Goal: Task Accomplishment & Management: Complete application form

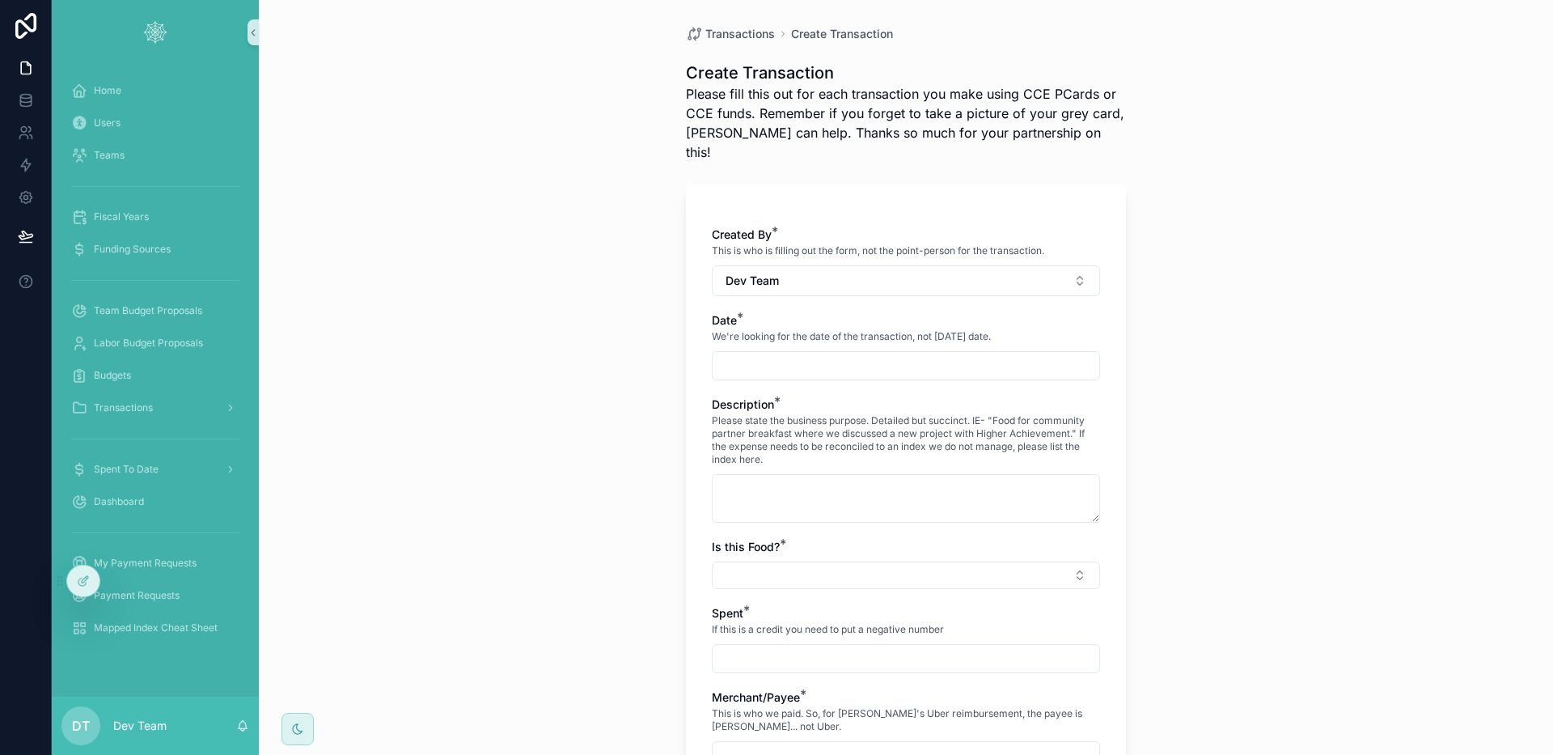
click at [511, 116] on div "Transactions Create Transaction Create Transaction Please fill this out for eac…" at bounding box center [906, 377] width 1294 height 755
click at [166, 83] on div "Home" at bounding box center [155, 91] width 168 height 26
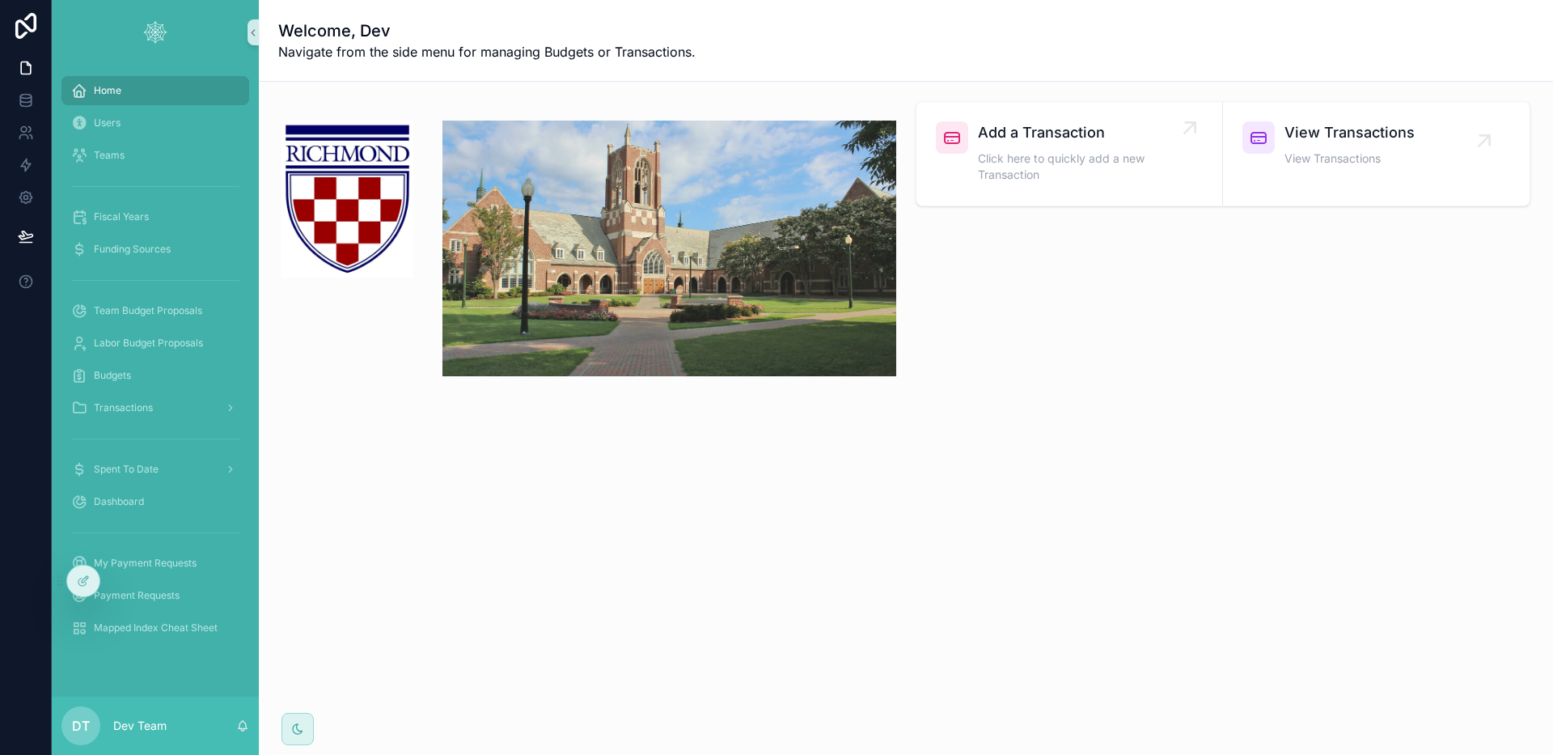
click at [1073, 165] on span "Click here to quickly add a new Transaction" at bounding box center [1077, 166] width 199 height 32
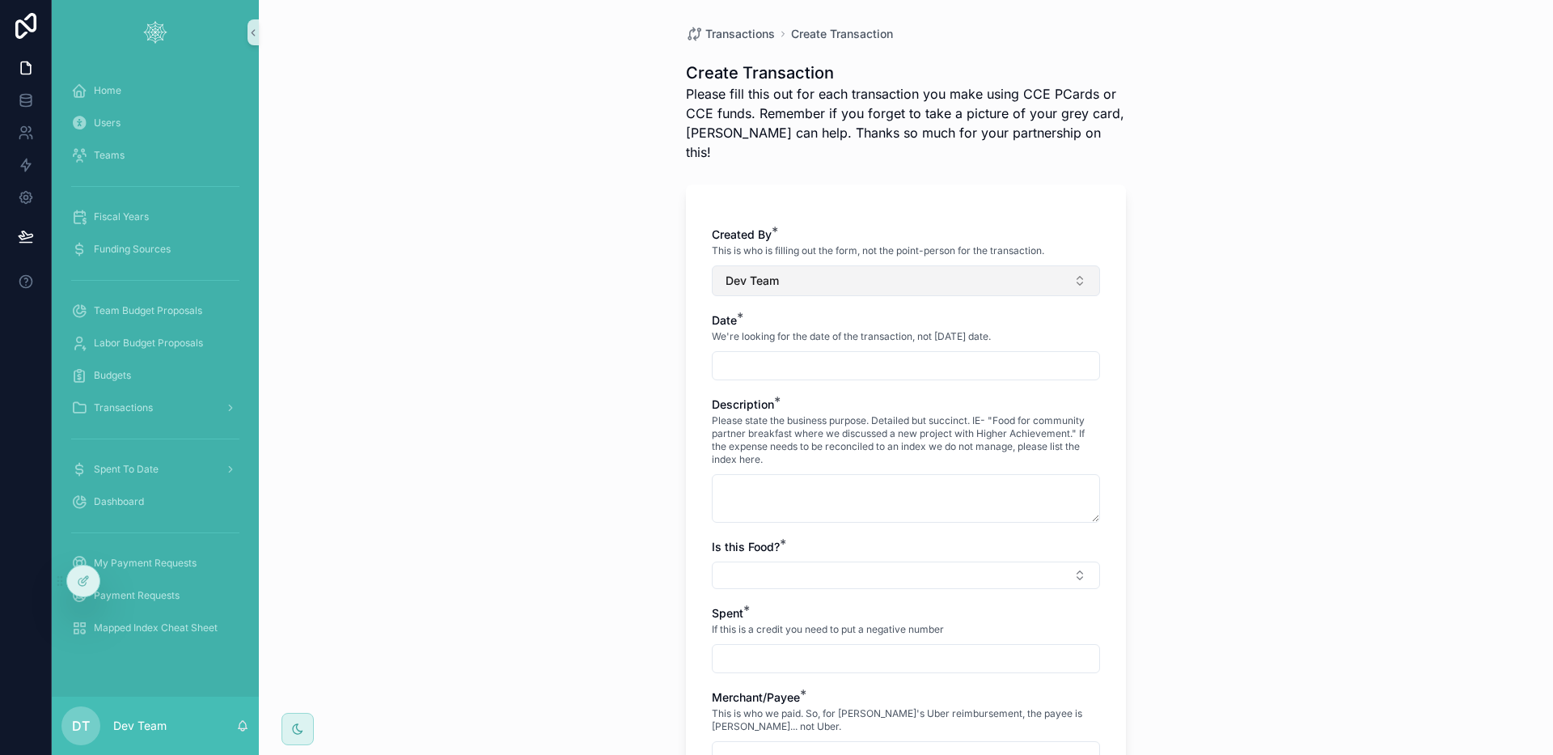
click at [784, 265] on button "Dev Team" at bounding box center [906, 280] width 388 height 31
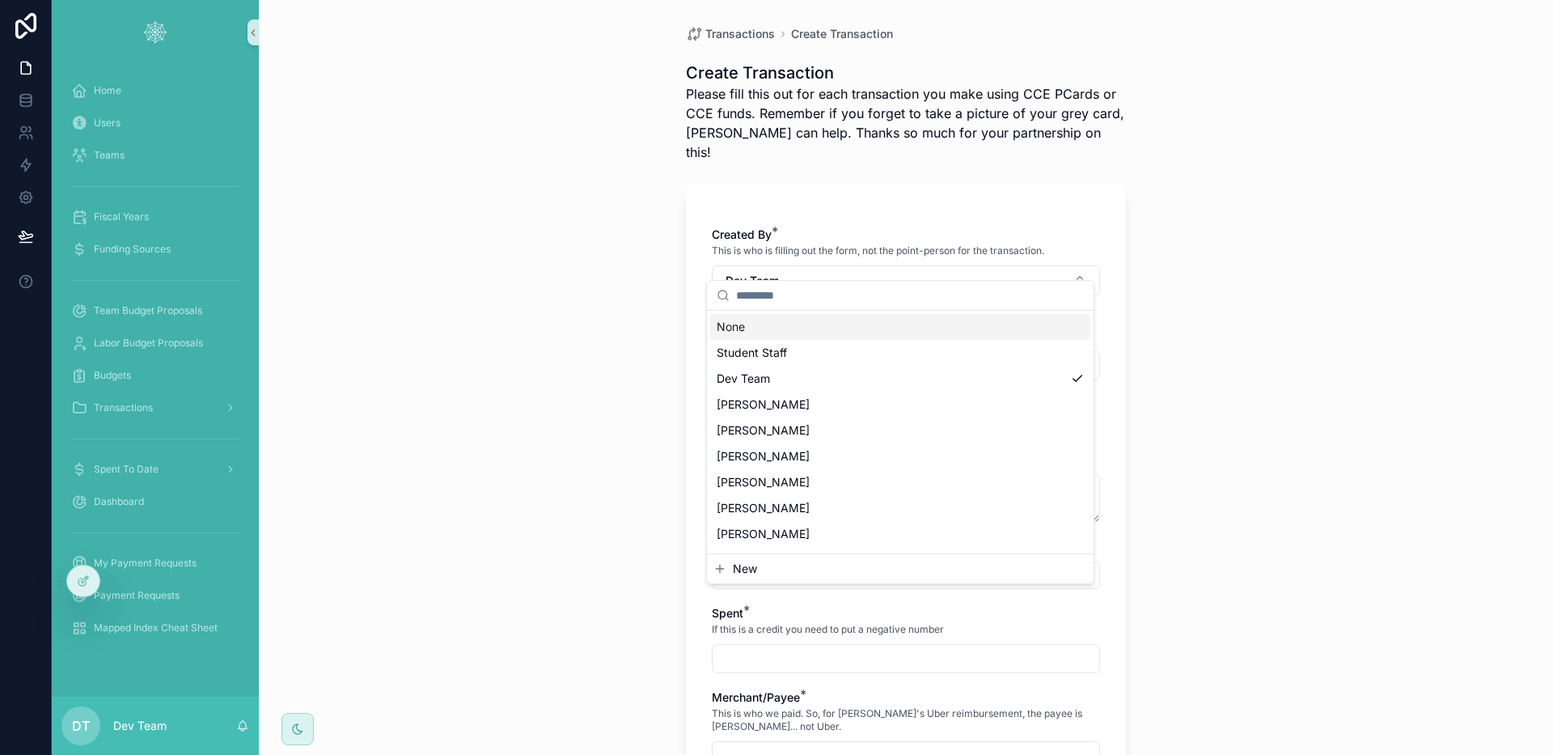
click at [784, 353] on span "Student Staff" at bounding box center [752, 353] width 70 height 16
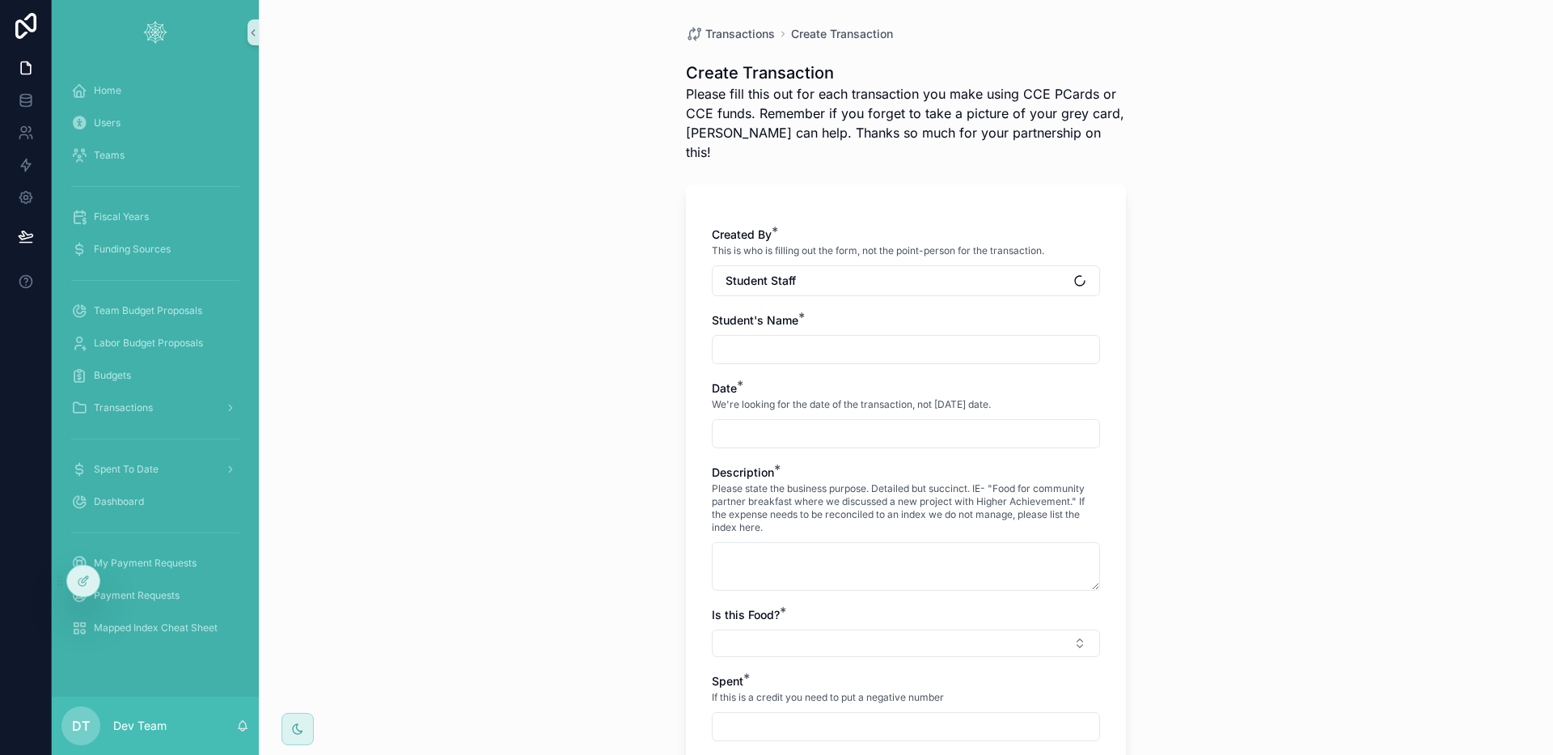
click at [636, 356] on div "Transactions Create Transaction Create Transaction Please fill this out for eac…" at bounding box center [906, 377] width 1294 height 755
click at [771, 338] on input "scrollable content" at bounding box center [906, 349] width 387 height 23
type input "**********"
click at [802, 422] on input "scrollable content" at bounding box center [906, 433] width 387 height 23
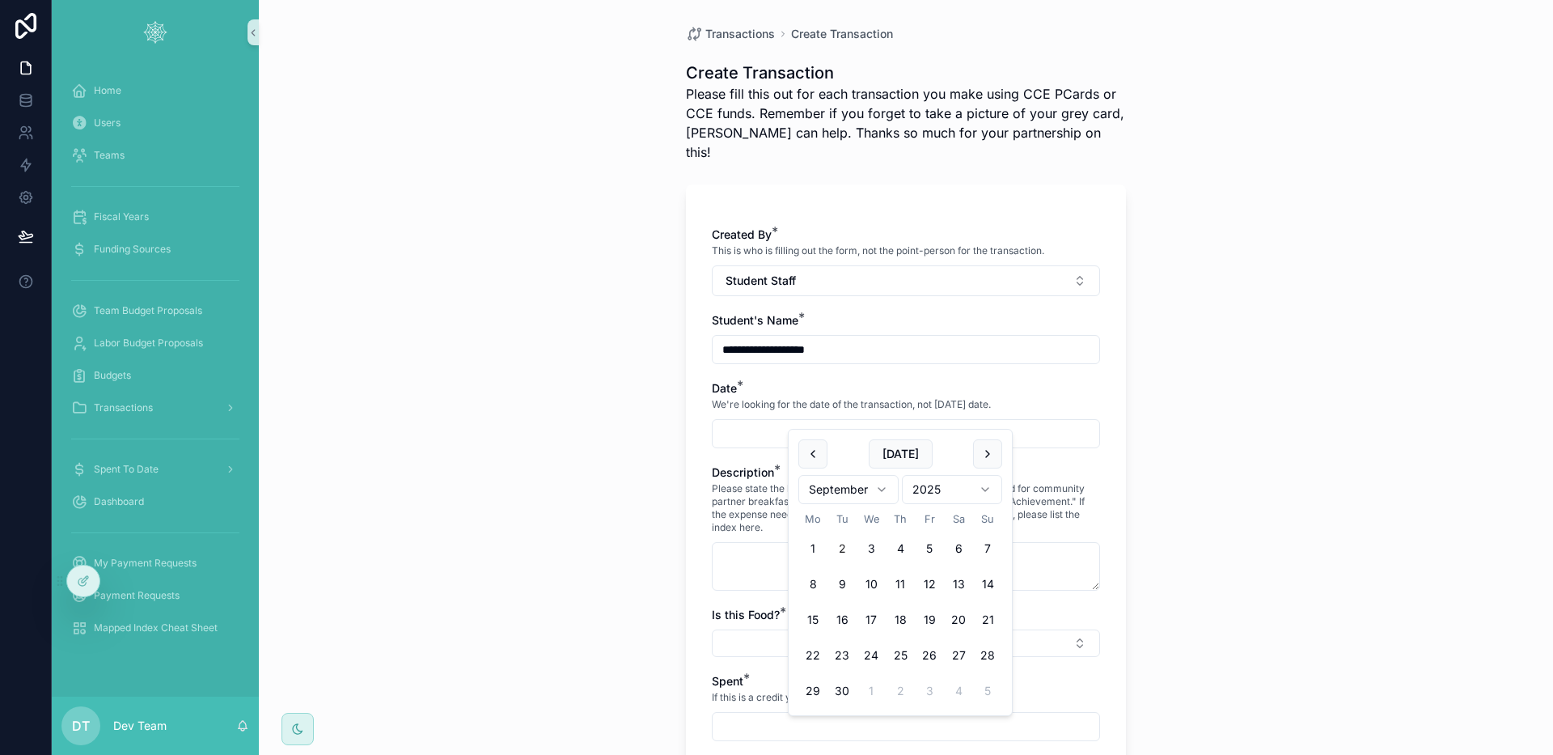
click at [834, 547] on button "2" at bounding box center [842, 548] width 29 height 29
type input "**********"
click at [655, 533] on div "**********" at bounding box center [906, 377] width 1294 height 755
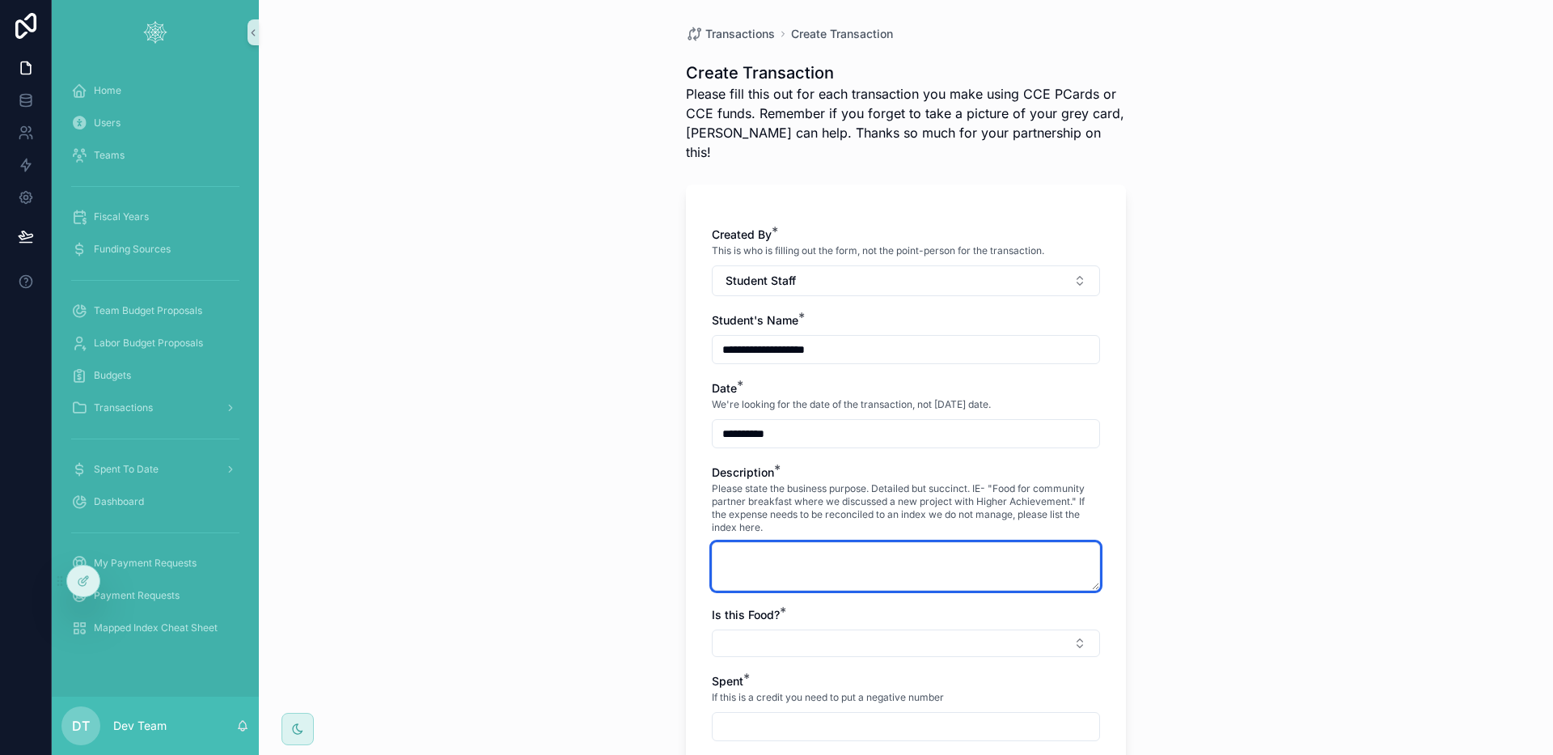
click at [751, 546] on textarea "scrollable content" at bounding box center [906, 566] width 388 height 49
type textarea "****"
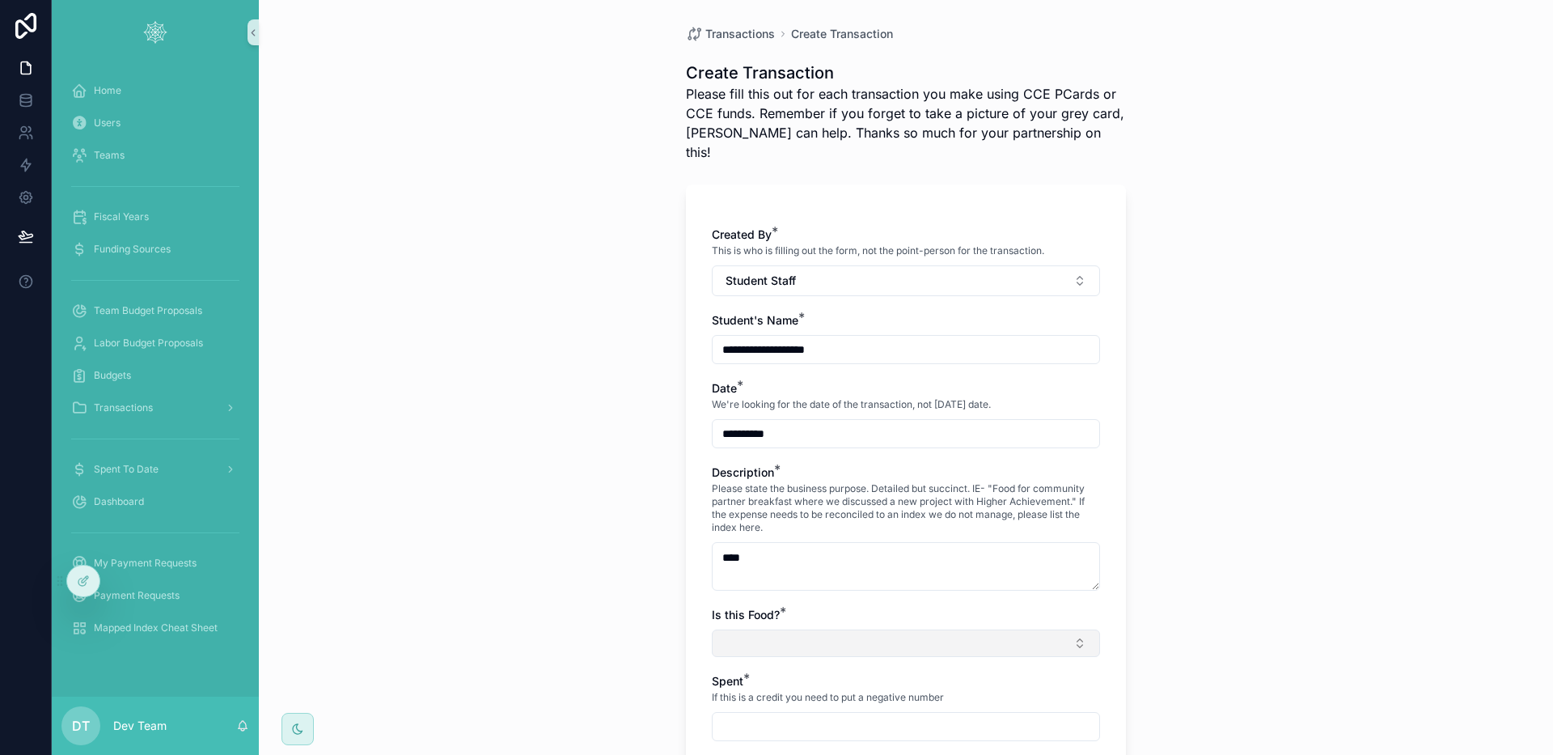
click at [823, 629] on button "Select Button" at bounding box center [906, 643] width 388 height 28
drag, startPoint x: 764, startPoint y: 708, endPoint x: 728, endPoint y: 672, distance: 50.3
click at [764, 709] on div "No" at bounding box center [900, 711] width 380 height 24
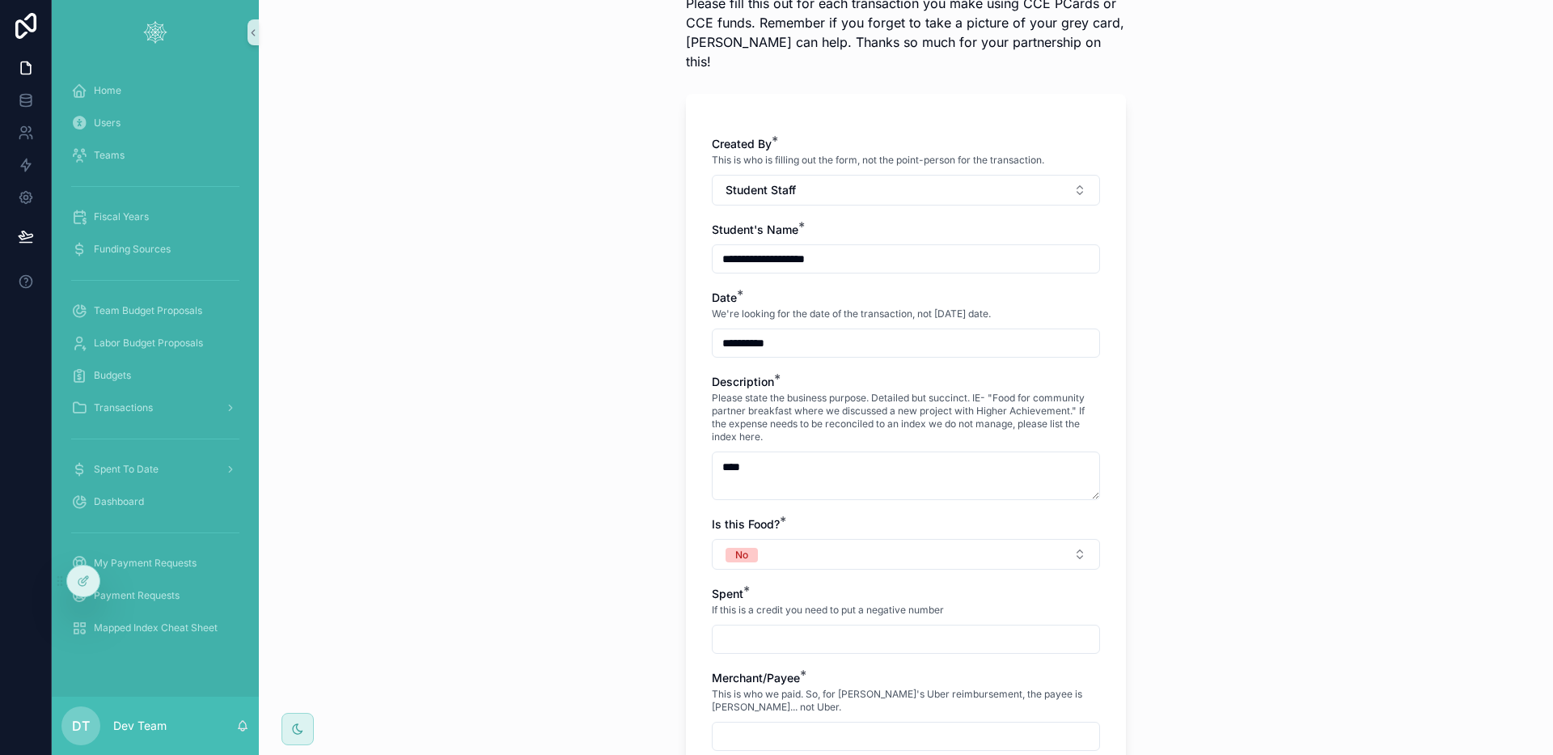
click at [745, 628] on input "scrollable content" at bounding box center [906, 639] width 387 height 23
type input "*****"
click at [618, 634] on div "**********" at bounding box center [906, 286] width 1294 height 755
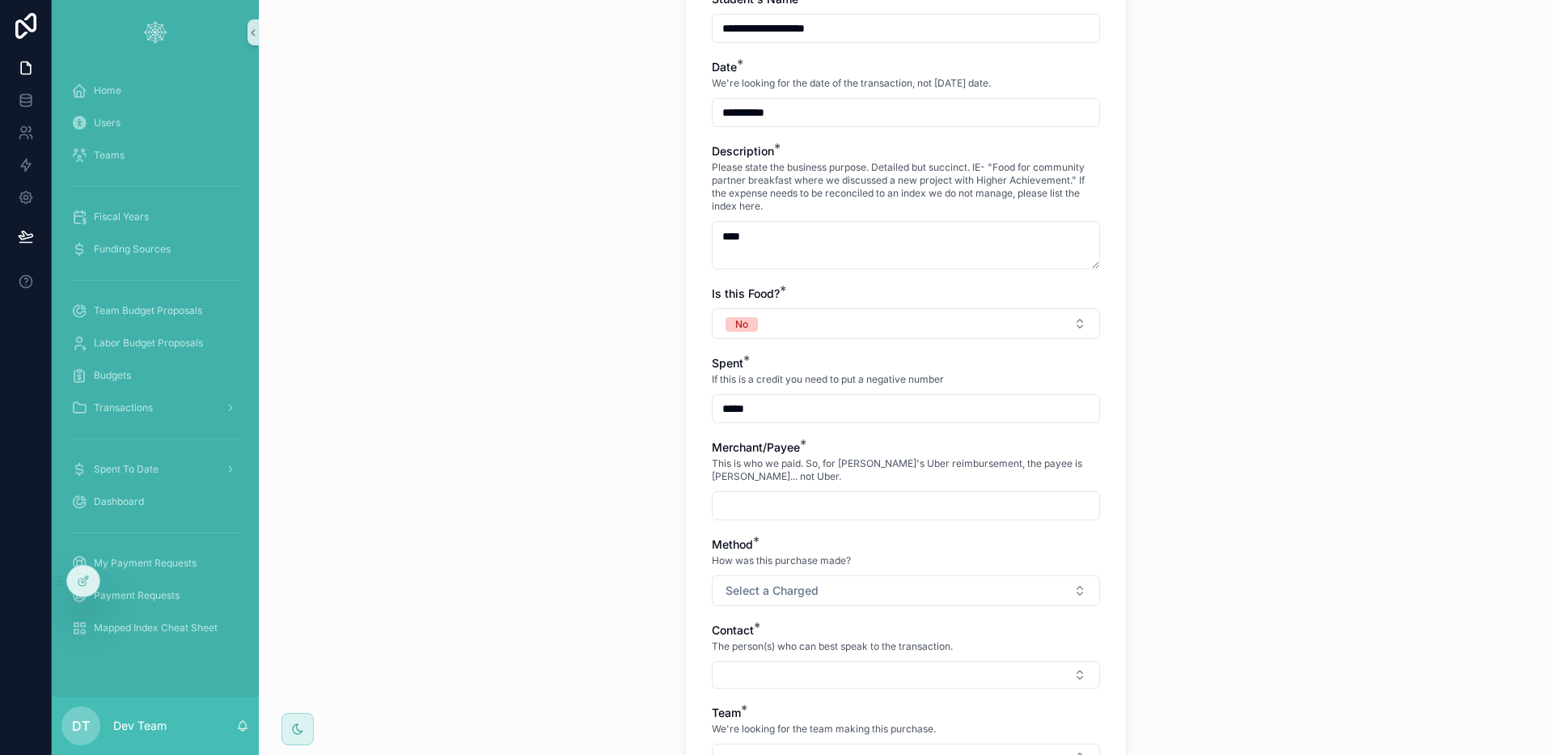
click at [783, 495] on input "scrollable content" at bounding box center [906, 505] width 387 height 23
type input "*******"
click at [816, 578] on button "Select a Charged" at bounding box center [906, 590] width 388 height 31
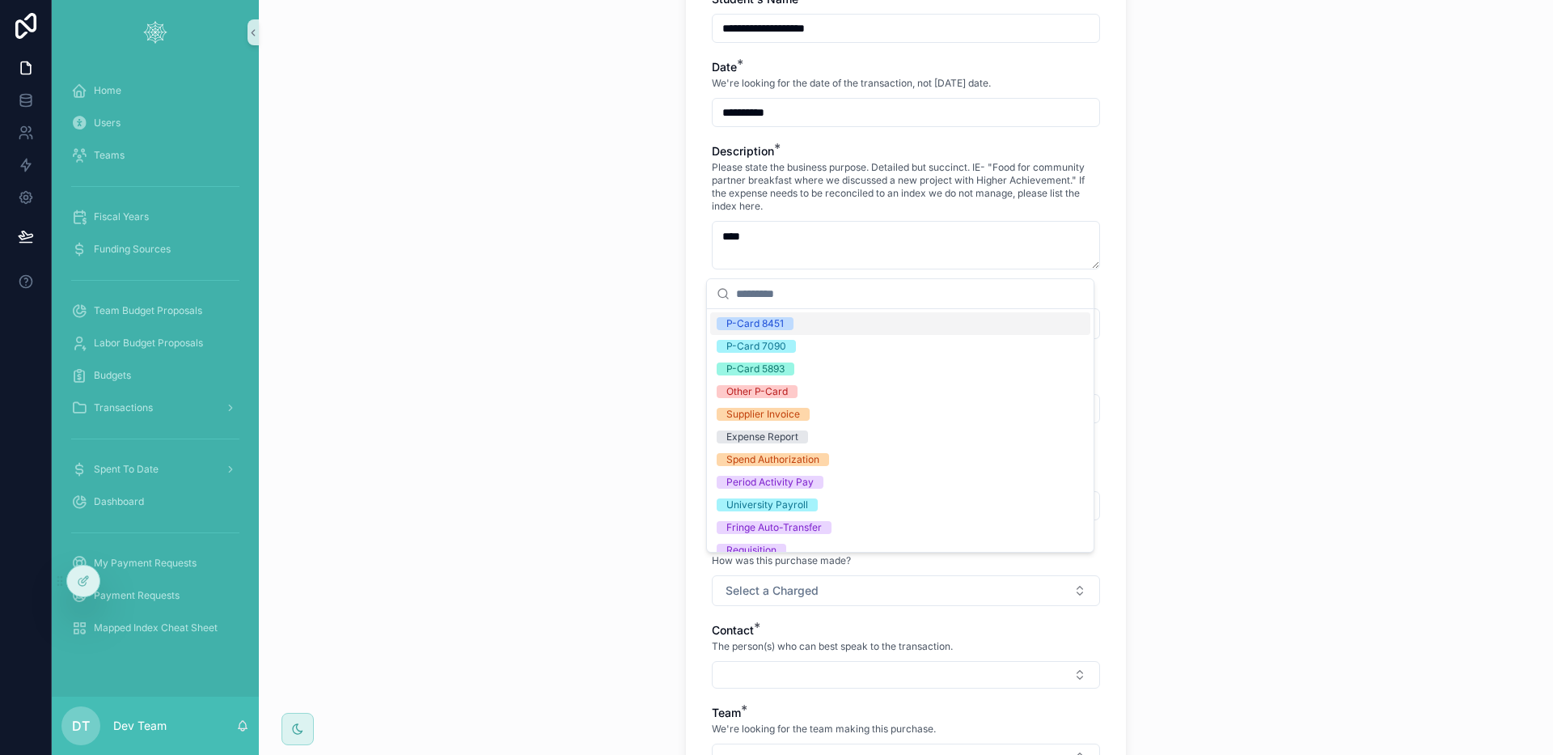
click at [785, 321] on span "P-Card 8451" at bounding box center [755, 323] width 77 height 13
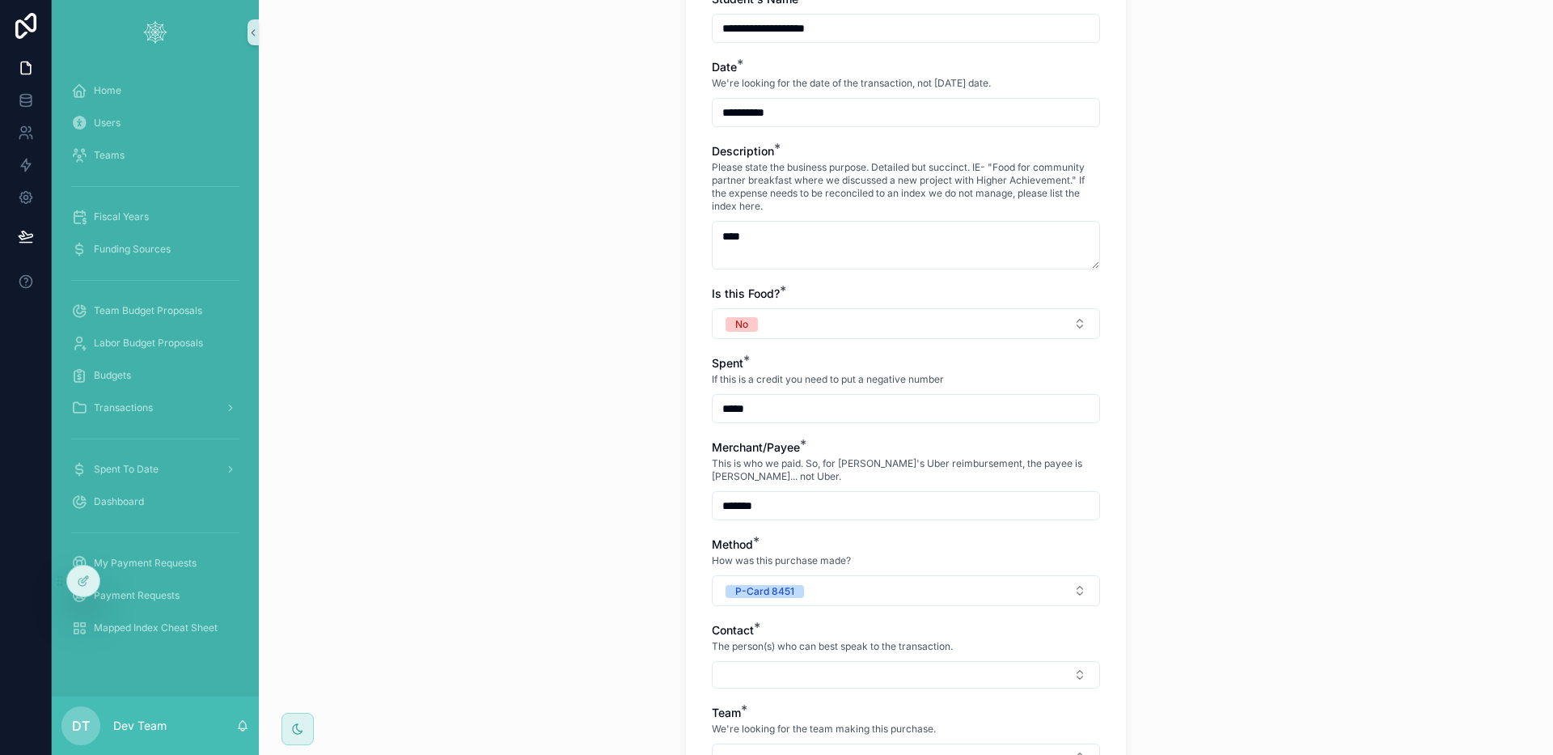
scroll to position [571, 0]
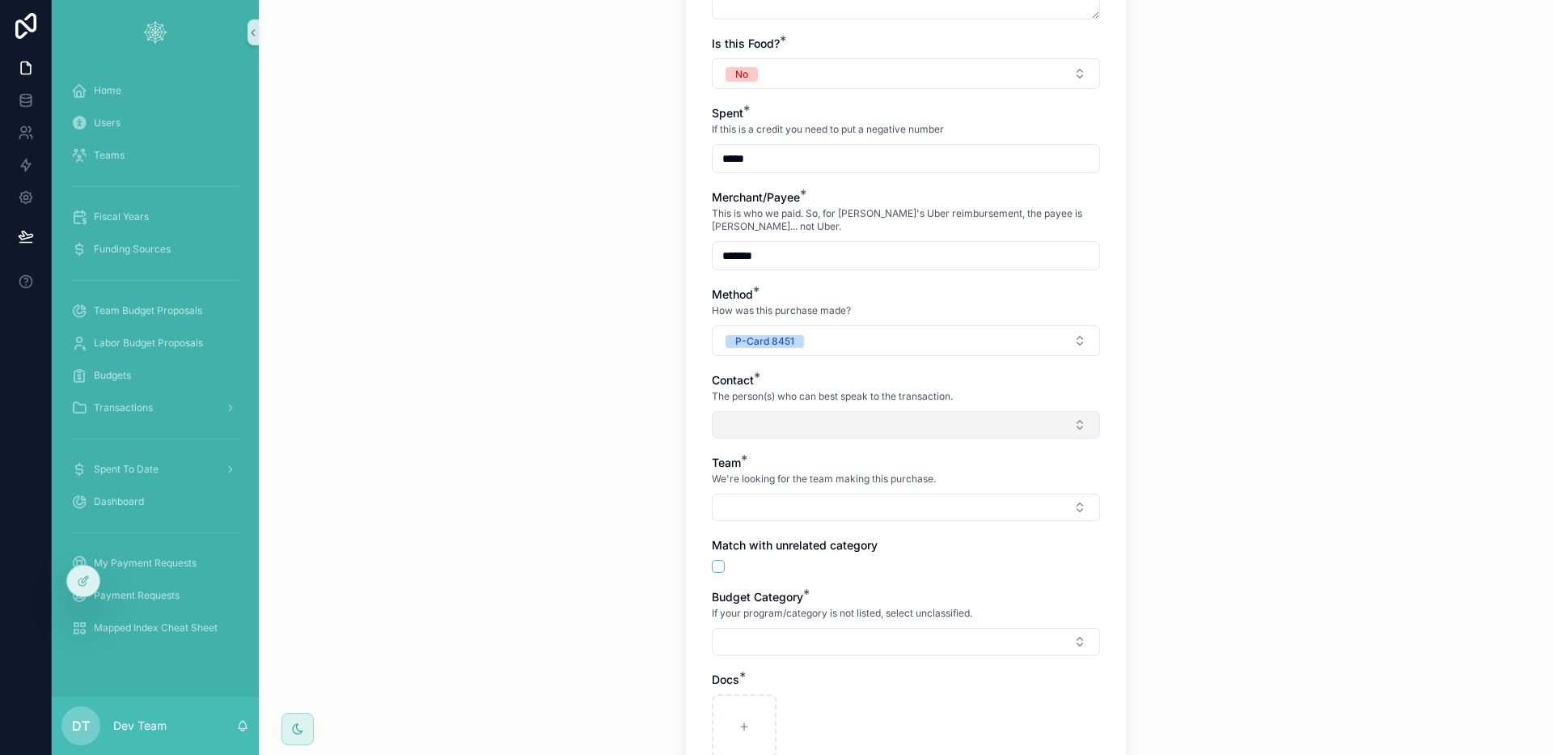
click at [773, 411] on button "Select Button" at bounding box center [906, 425] width 388 height 28
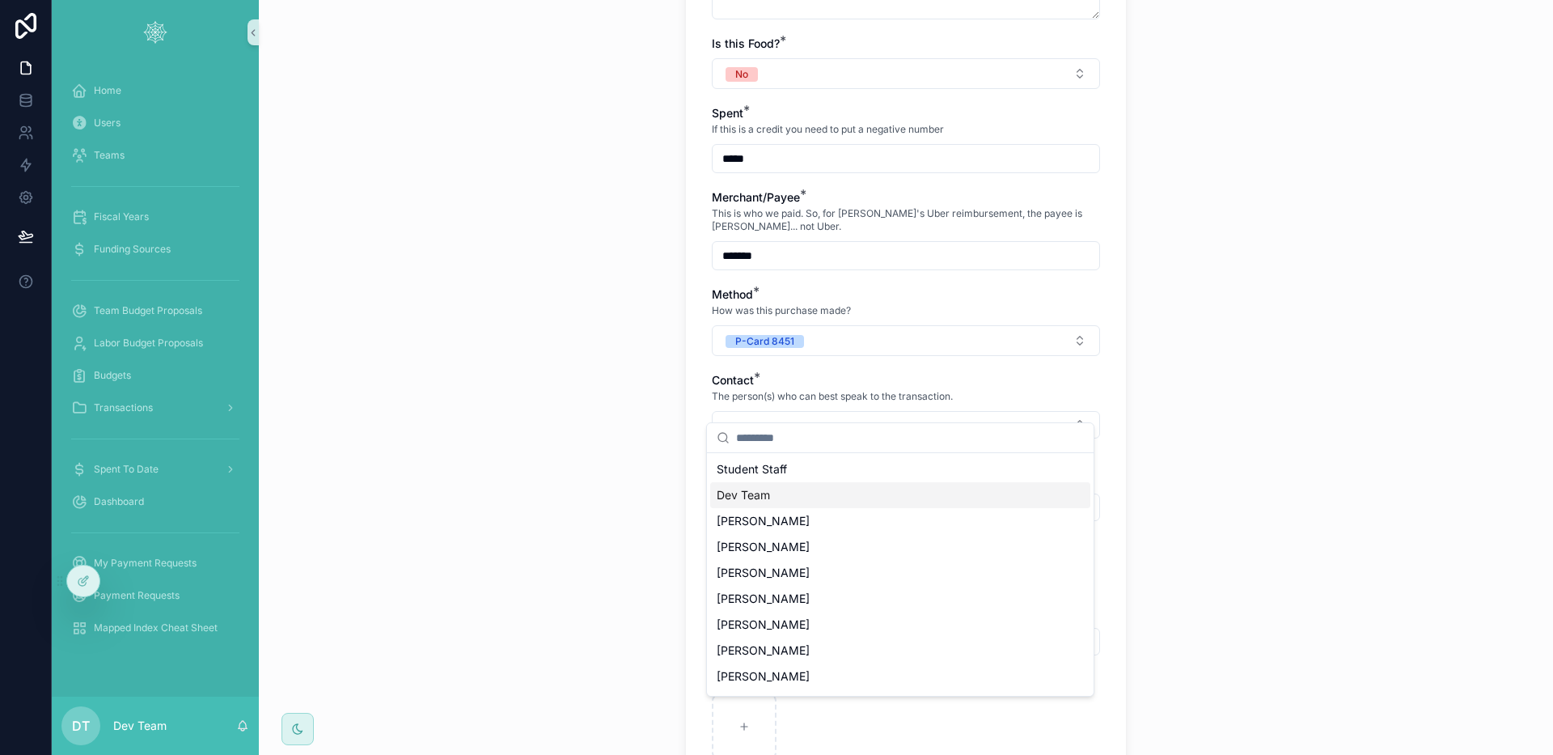
click at [784, 500] on div "Dev Team" at bounding box center [900, 495] width 380 height 26
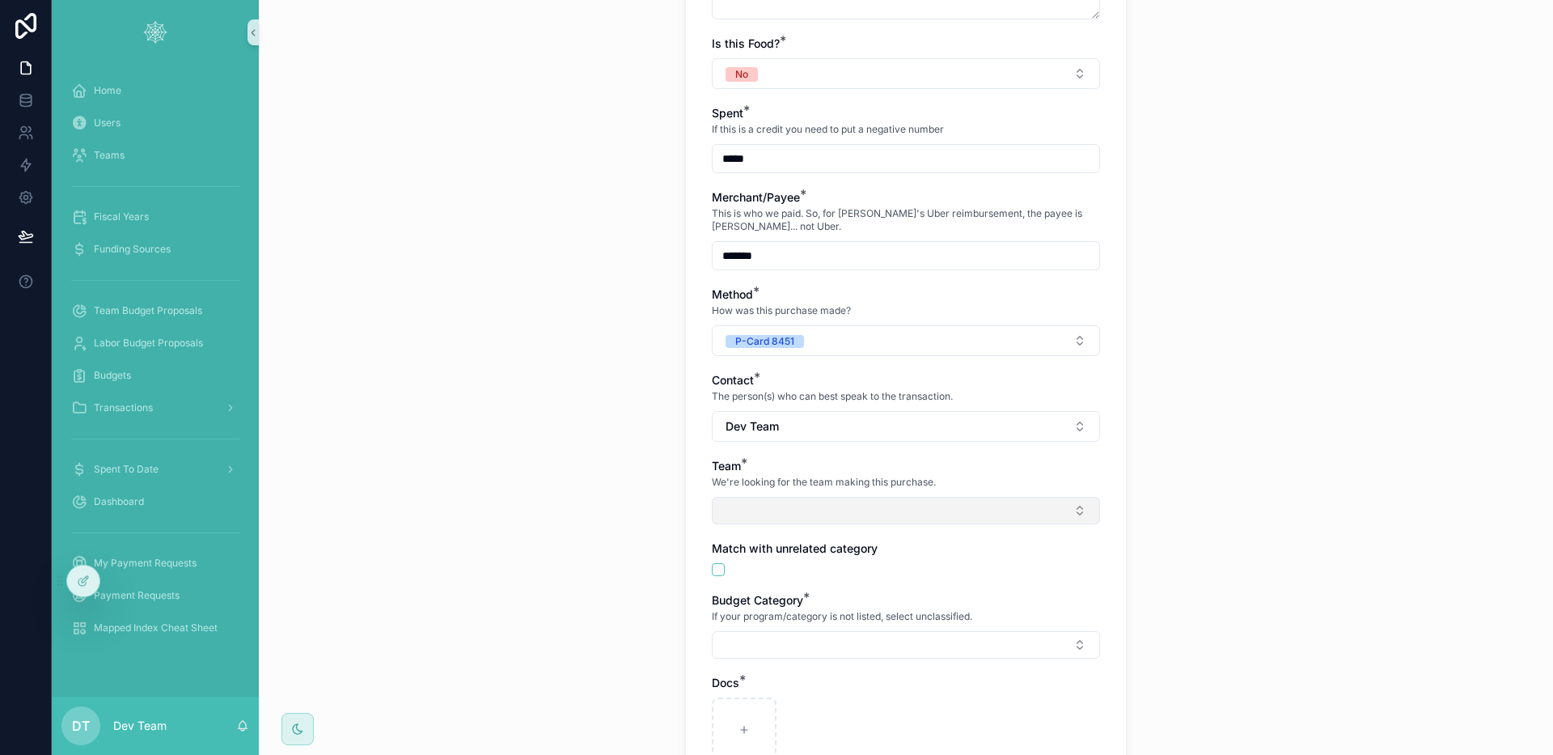
click at [743, 480] on div "Team * We're looking for the team making this purchase." at bounding box center [906, 491] width 388 height 66
click at [783, 497] on button "Select Button" at bounding box center [906, 511] width 388 height 28
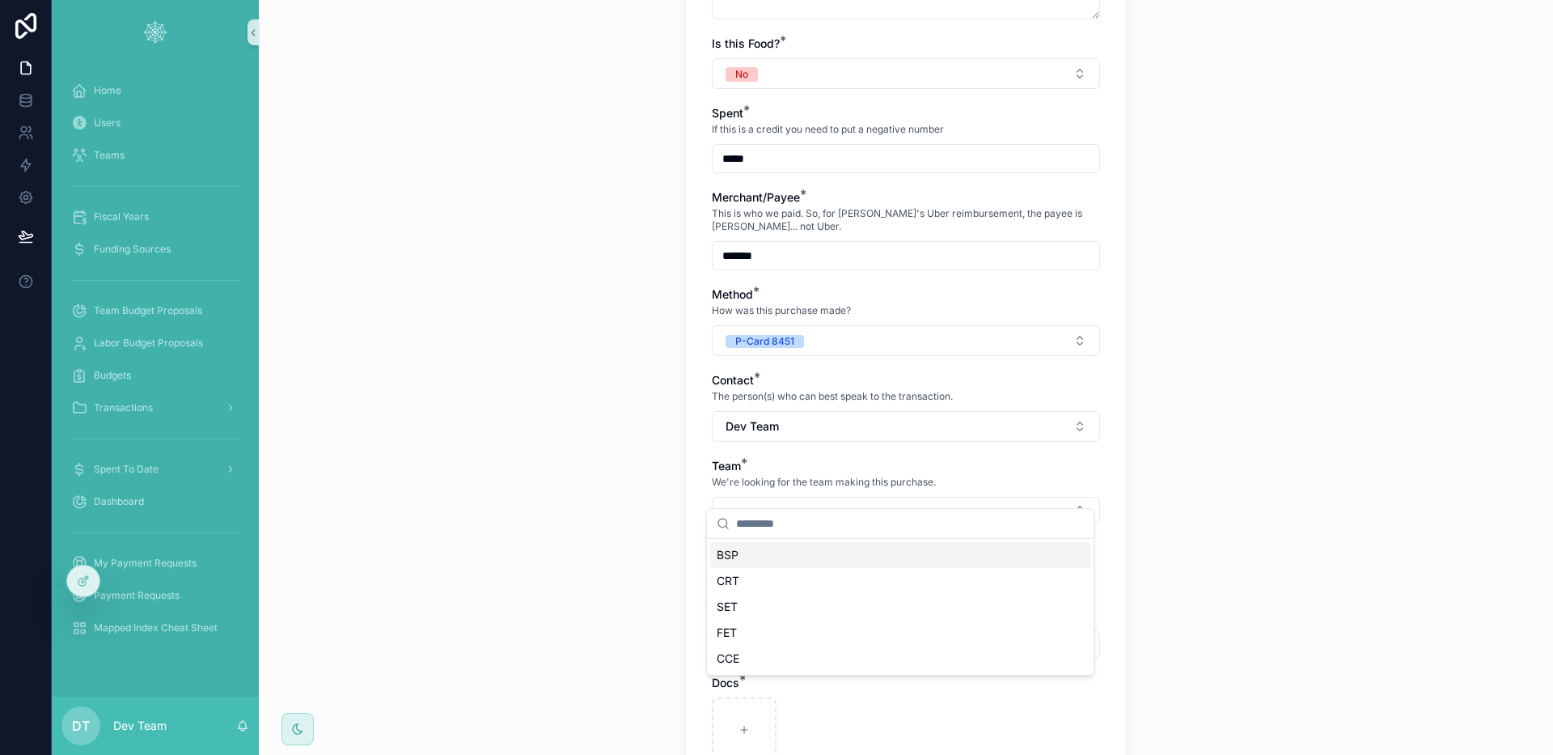
click at [778, 559] on div "BSP" at bounding box center [900, 555] width 380 height 26
click at [757, 612] on div "Budget Category * If your program/category is not listed, select unclassified." at bounding box center [906, 628] width 388 height 66
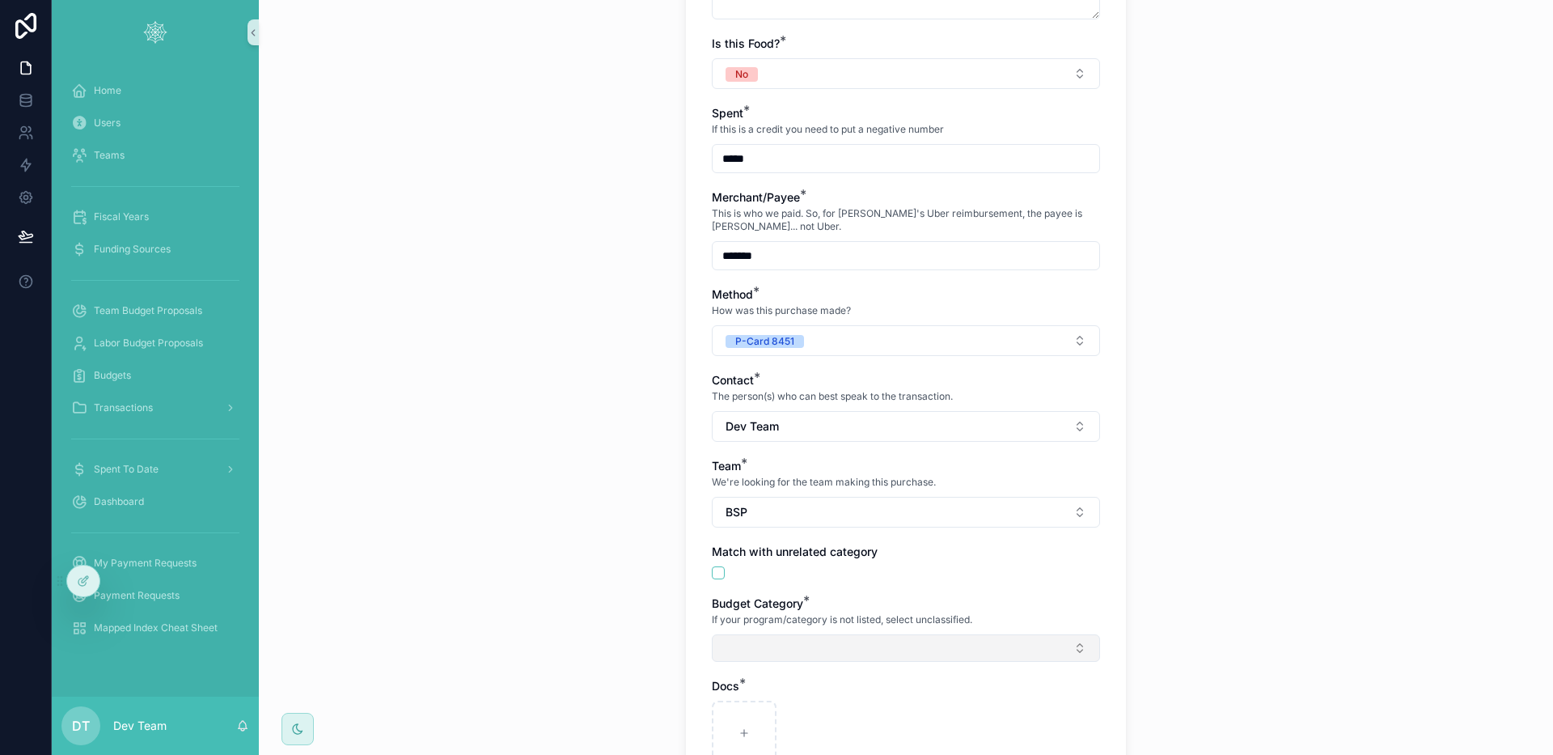
click at [798, 634] on button "Select Button" at bounding box center [906, 648] width 388 height 28
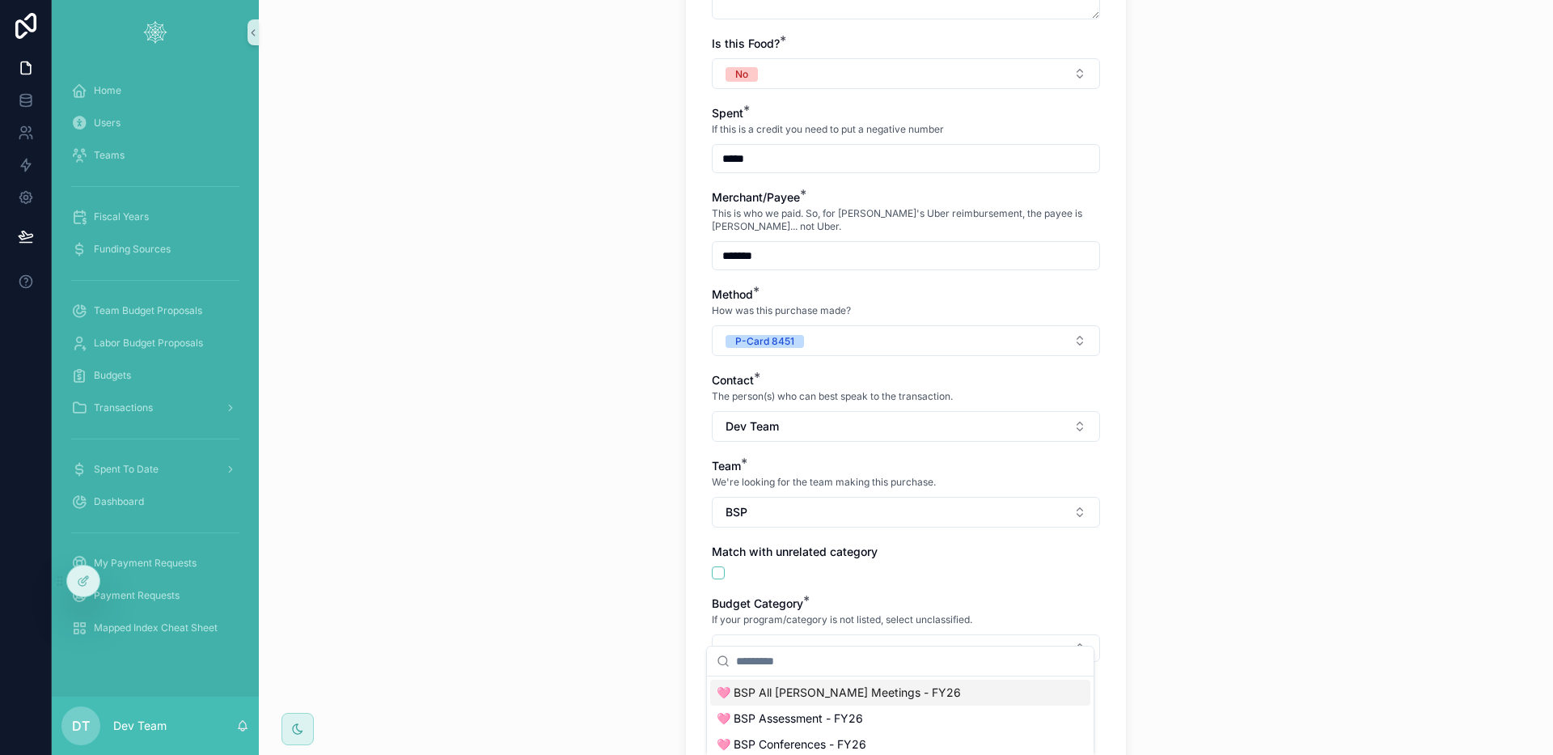
click at [809, 687] on span "🩷 BSP All [PERSON_NAME] Meetings - FY26" at bounding box center [839, 692] width 244 height 16
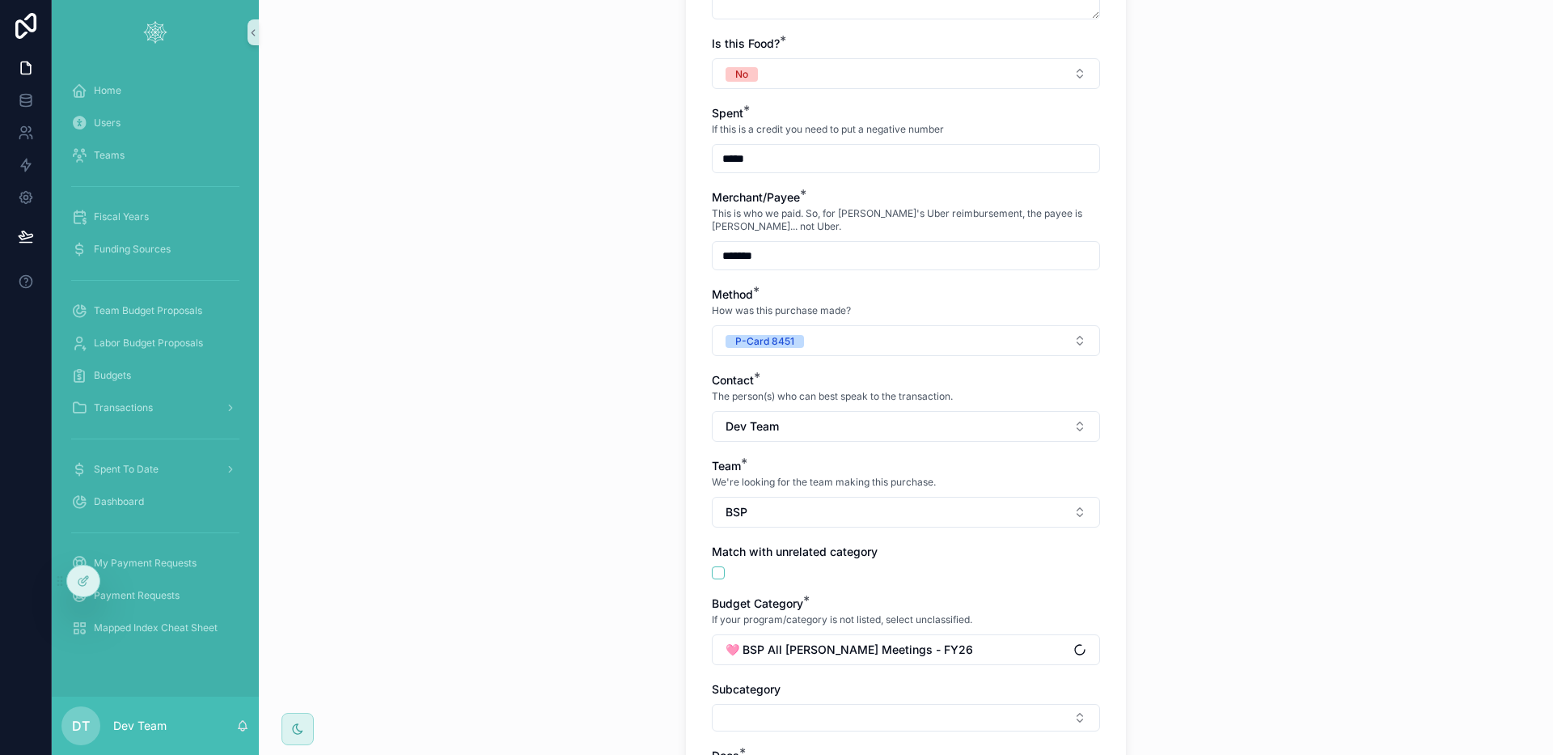
scroll to position [813, 0]
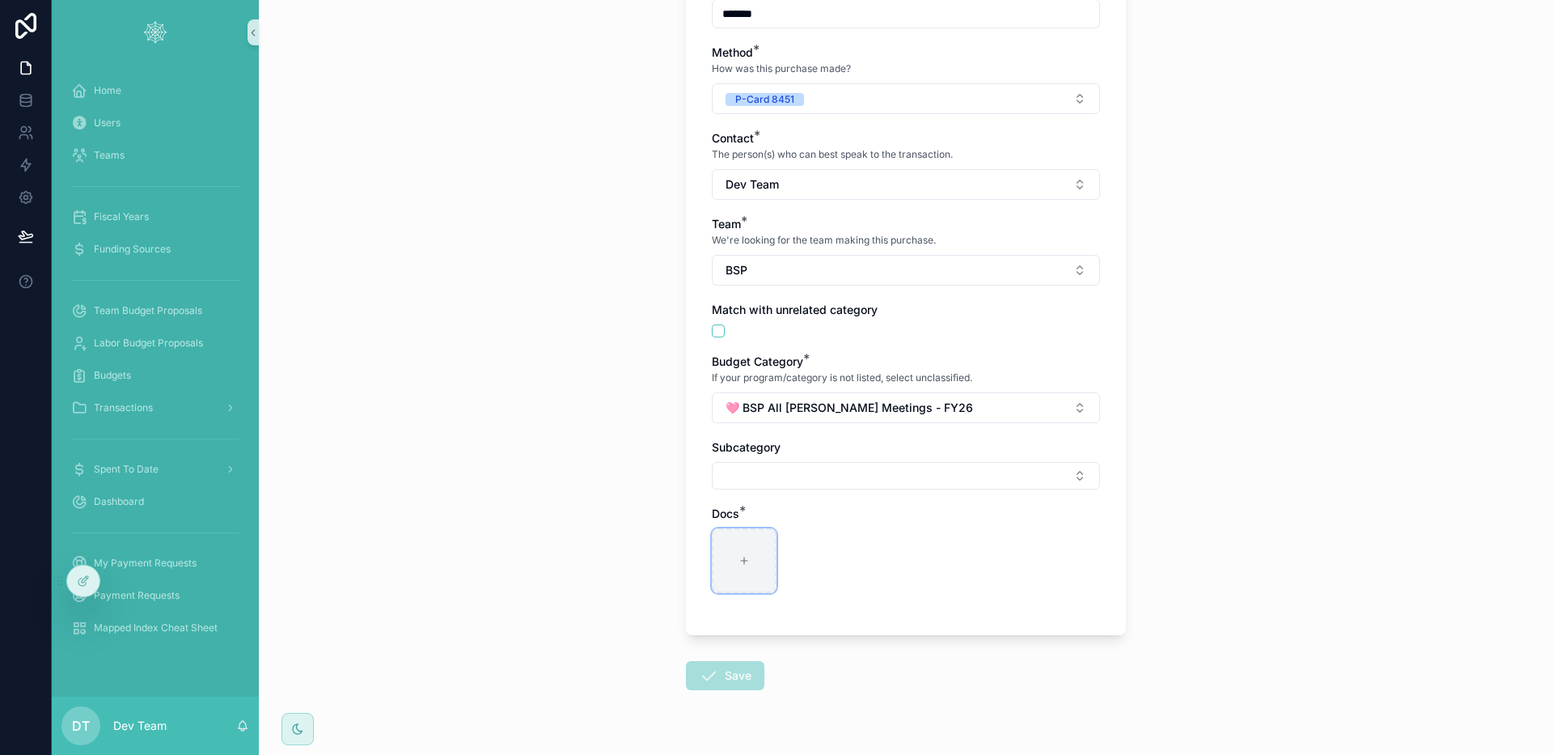
click at [748, 539] on div "scrollable content" at bounding box center [744, 560] width 65 height 65
type input "**********"
click at [739, 667] on button "Save" at bounding box center [725, 675] width 78 height 29
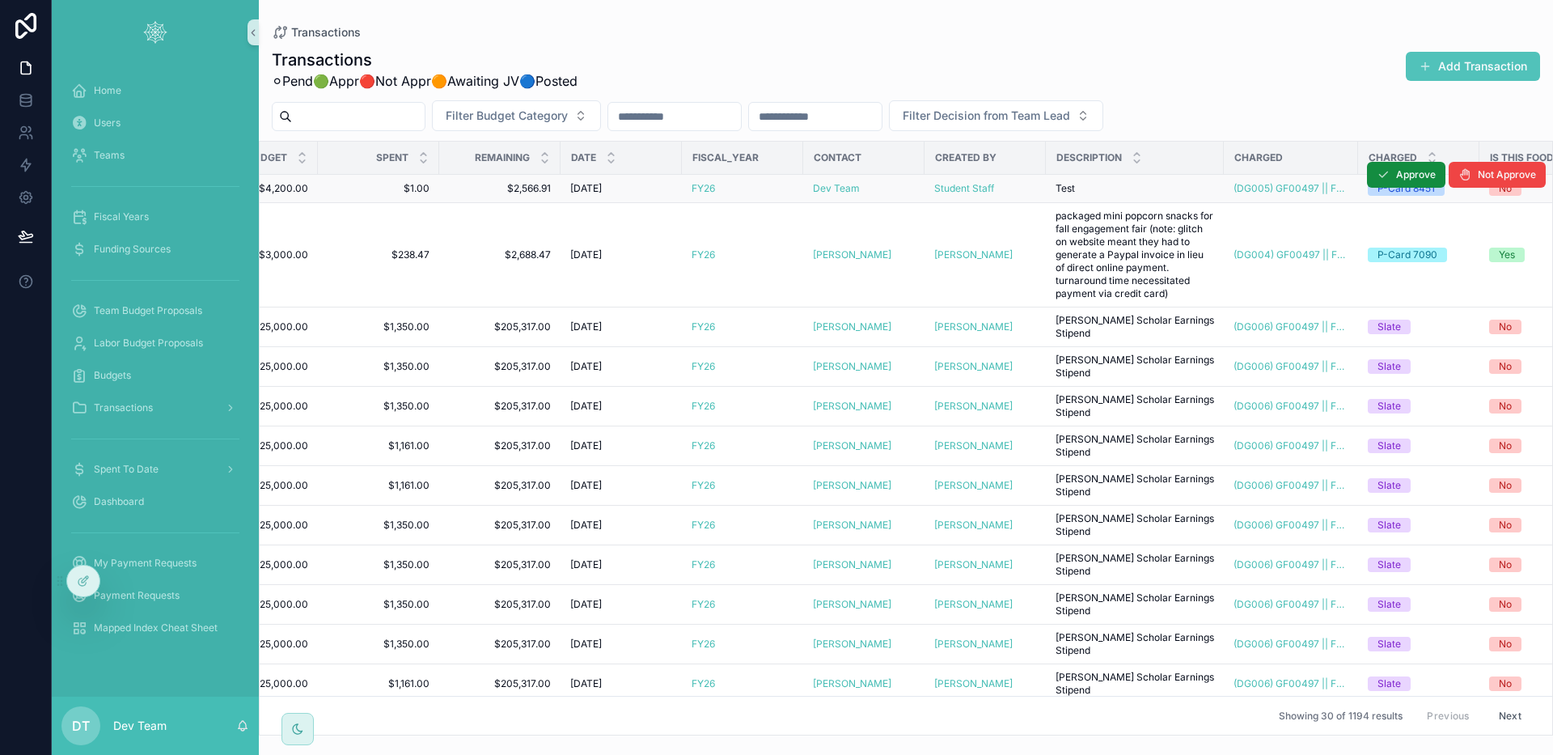
scroll to position [0, 691]
click at [1137, 188] on div "Test Test" at bounding box center [1136, 188] width 159 height 13
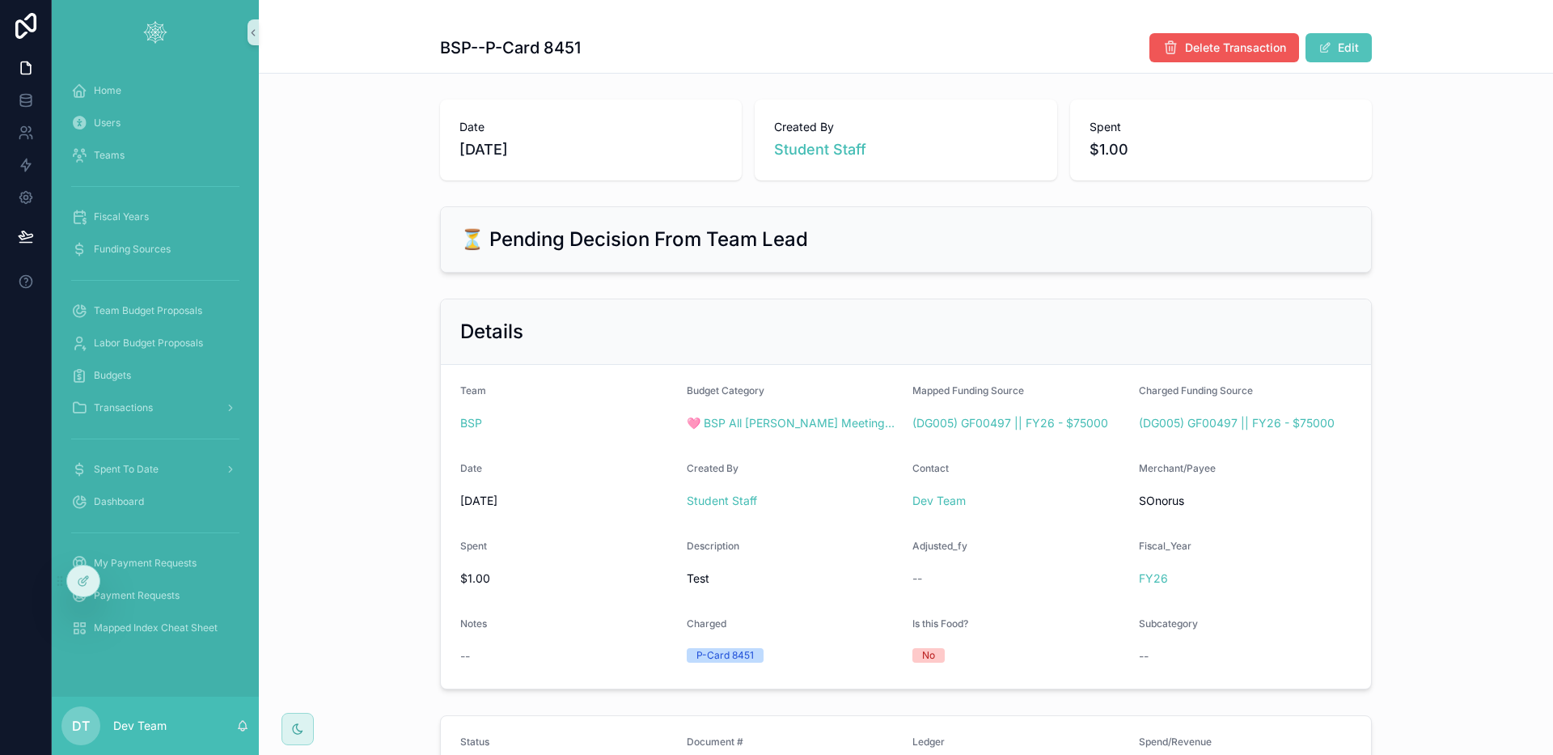
click at [1229, 45] on span "Delete Transaction" at bounding box center [1235, 48] width 101 height 16
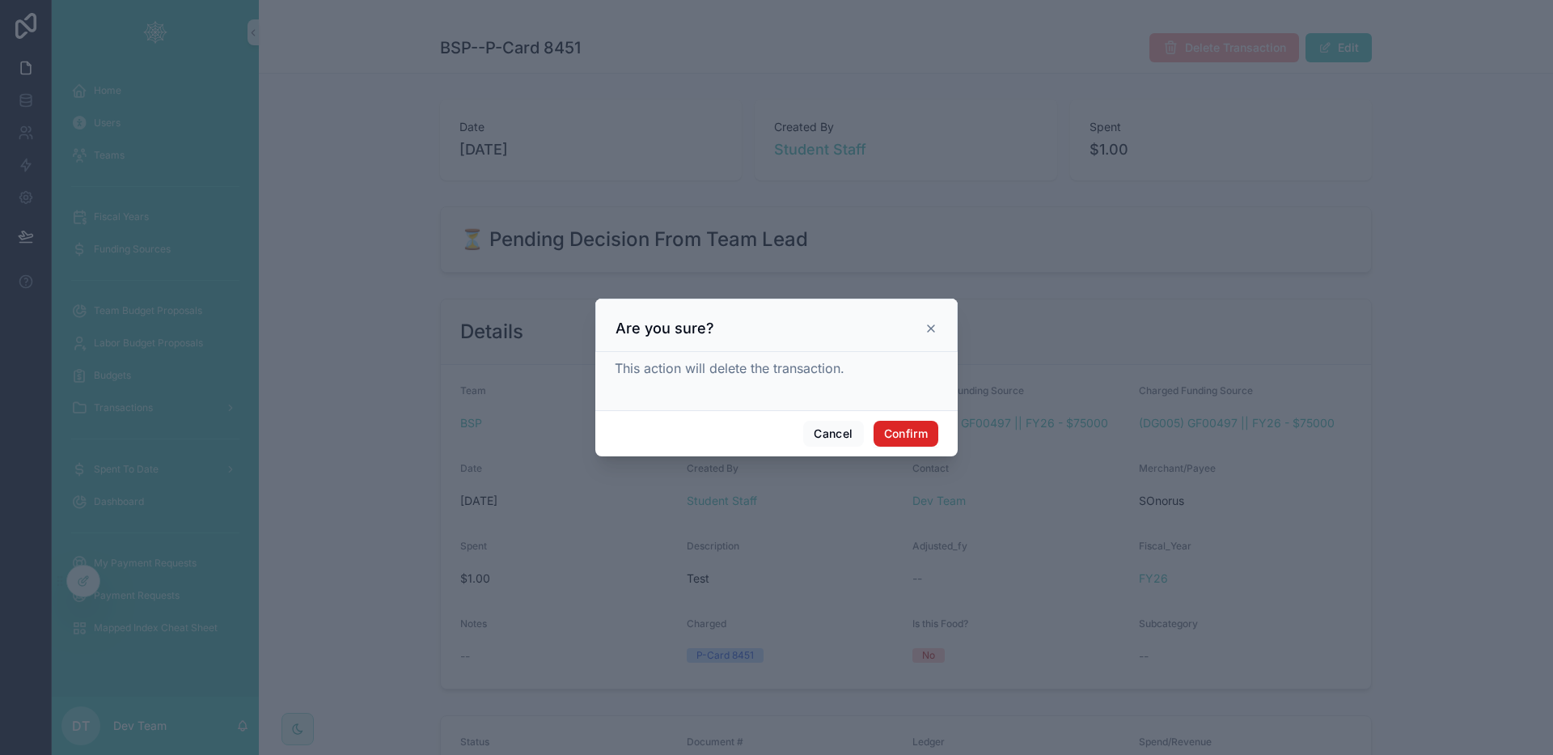
click at [909, 427] on button "Confirm" at bounding box center [906, 434] width 65 height 26
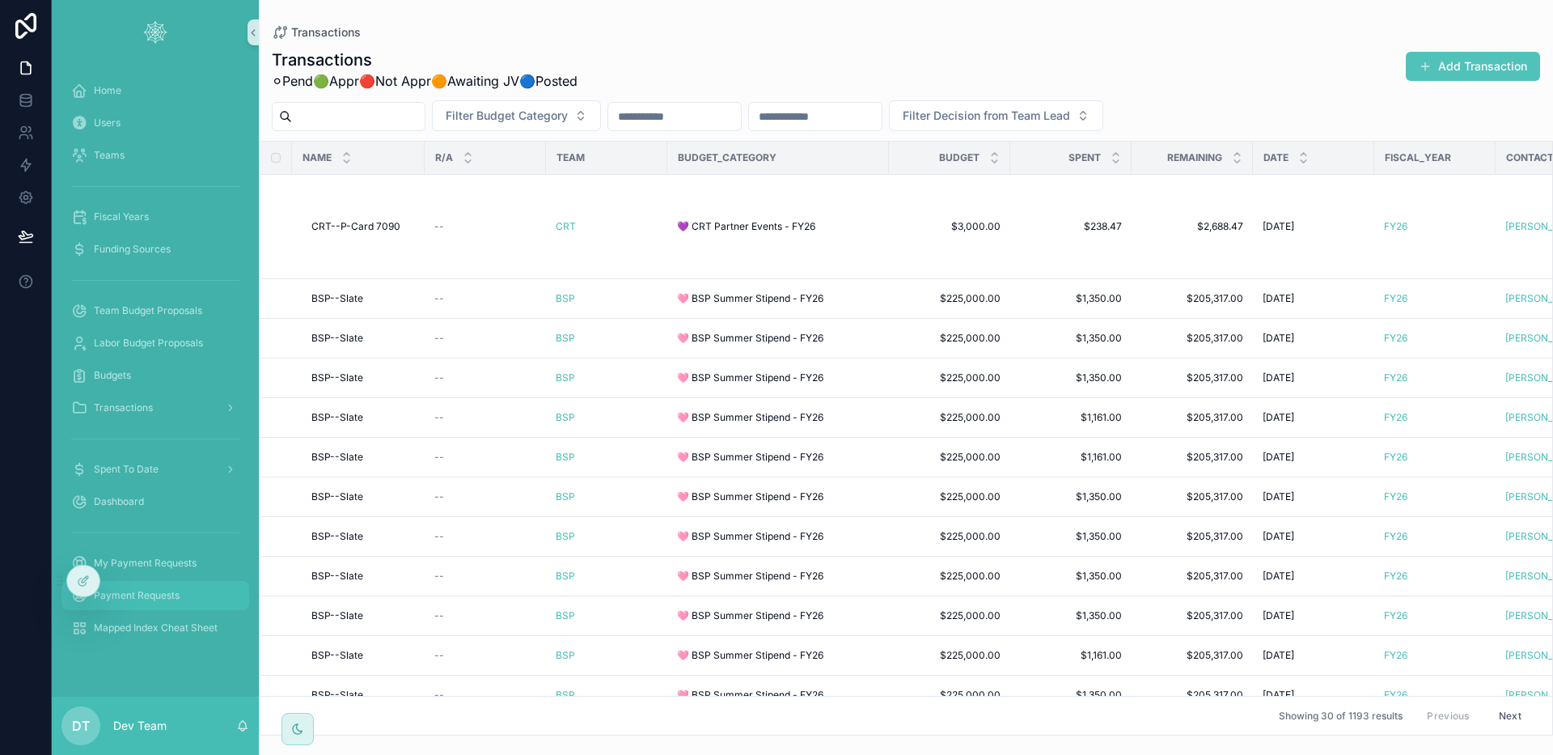
click at [184, 586] on div "Payment Requests" at bounding box center [155, 595] width 168 height 26
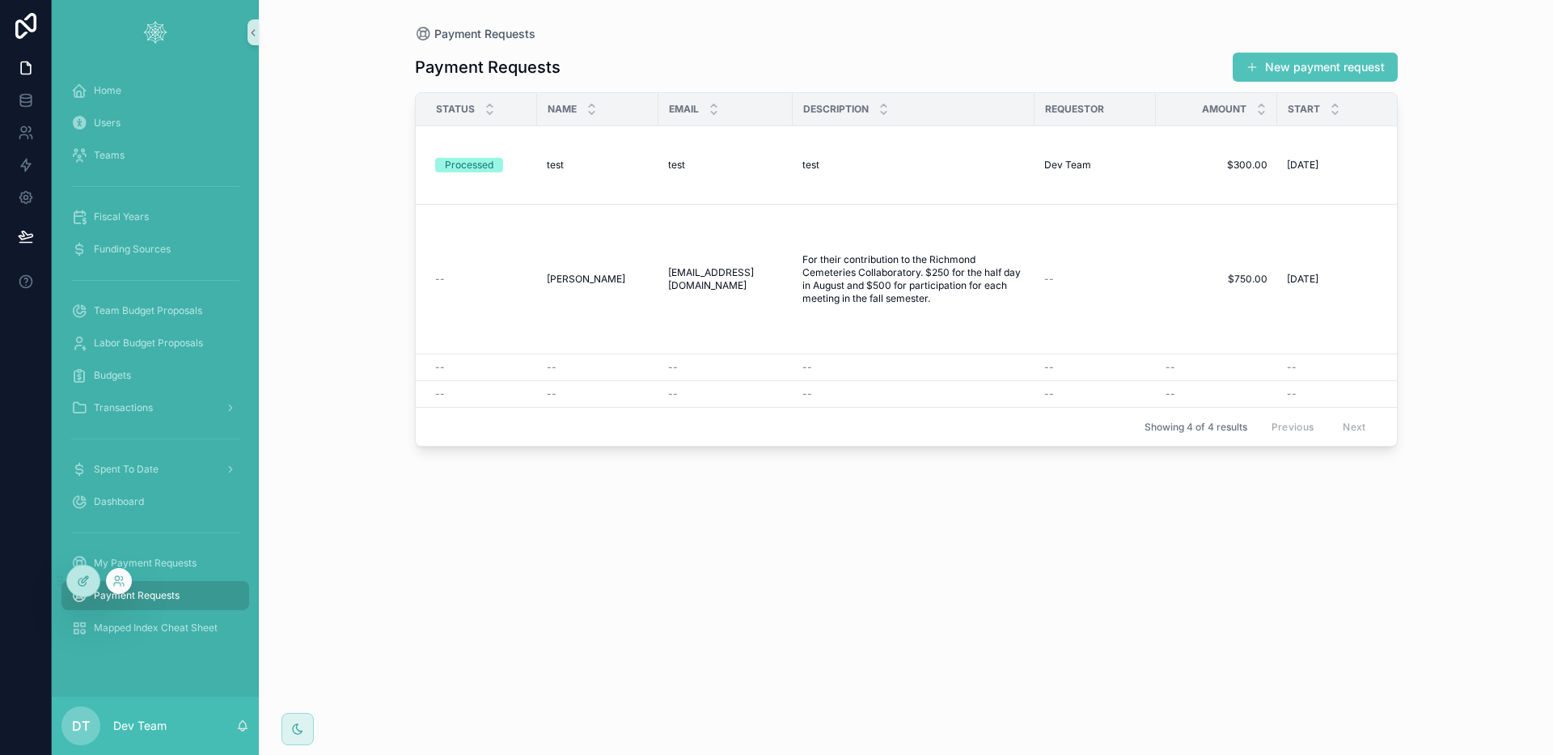
click at [82, 582] on icon at bounding box center [83, 580] width 13 height 13
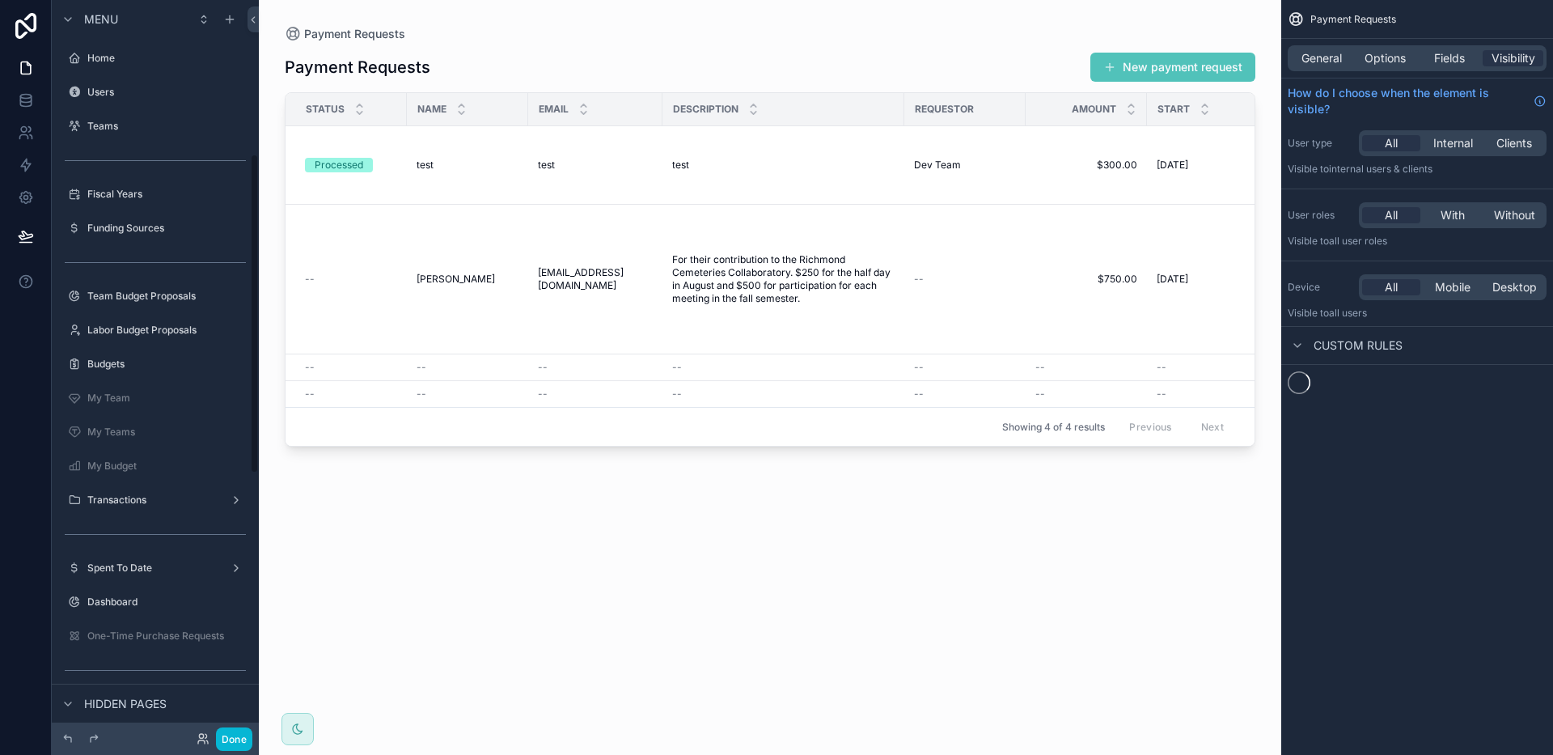
scroll to position [353, 0]
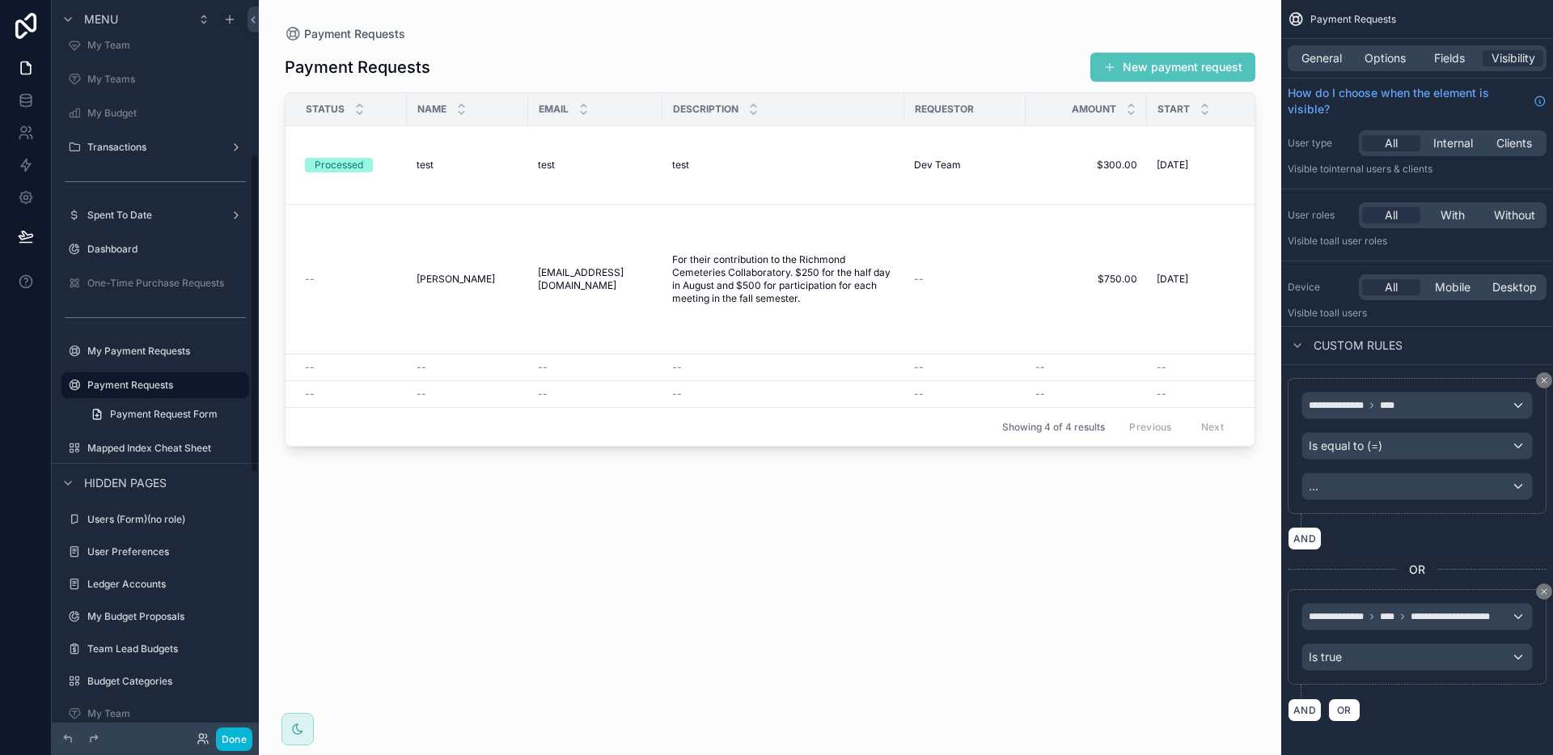
click at [731, 51] on div "scrollable content" at bounding box center [770, 367] width 1022 height 735
click at [1171, 69] on button "New payment request" at bounding box center [1172, 67] width 165 height 29
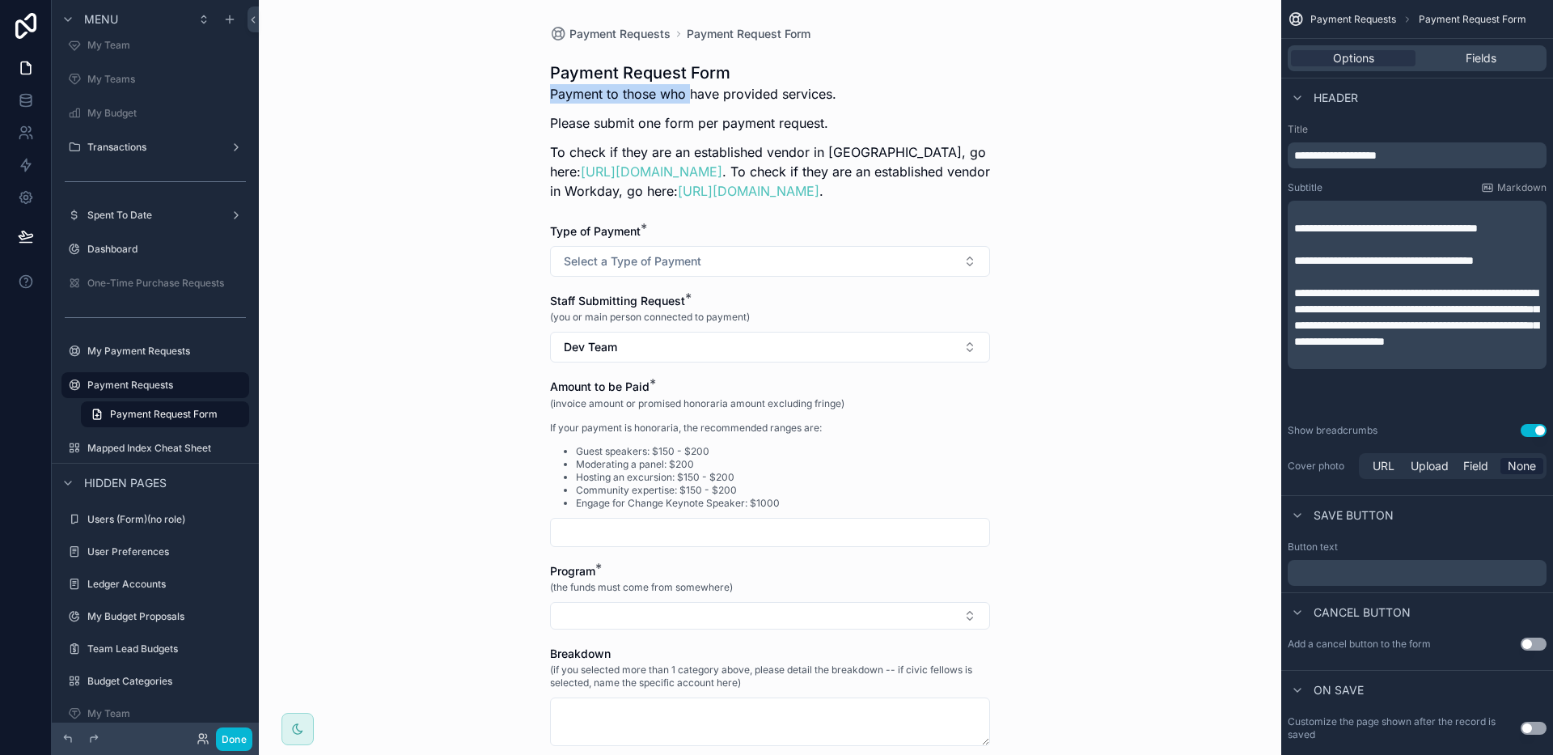
drag, startPoint x: 549, startPoint y: 94, endPoint x: 684, endPoint y: 93, distance: 134.3
click at [684, 93] on p "Payment to those who have provided services." at bounding box center [770, 93] width 440 height 19
click at [614, 267] on span "Select a Type of Payment" at bounding box center [633, 261] width 138 height 16
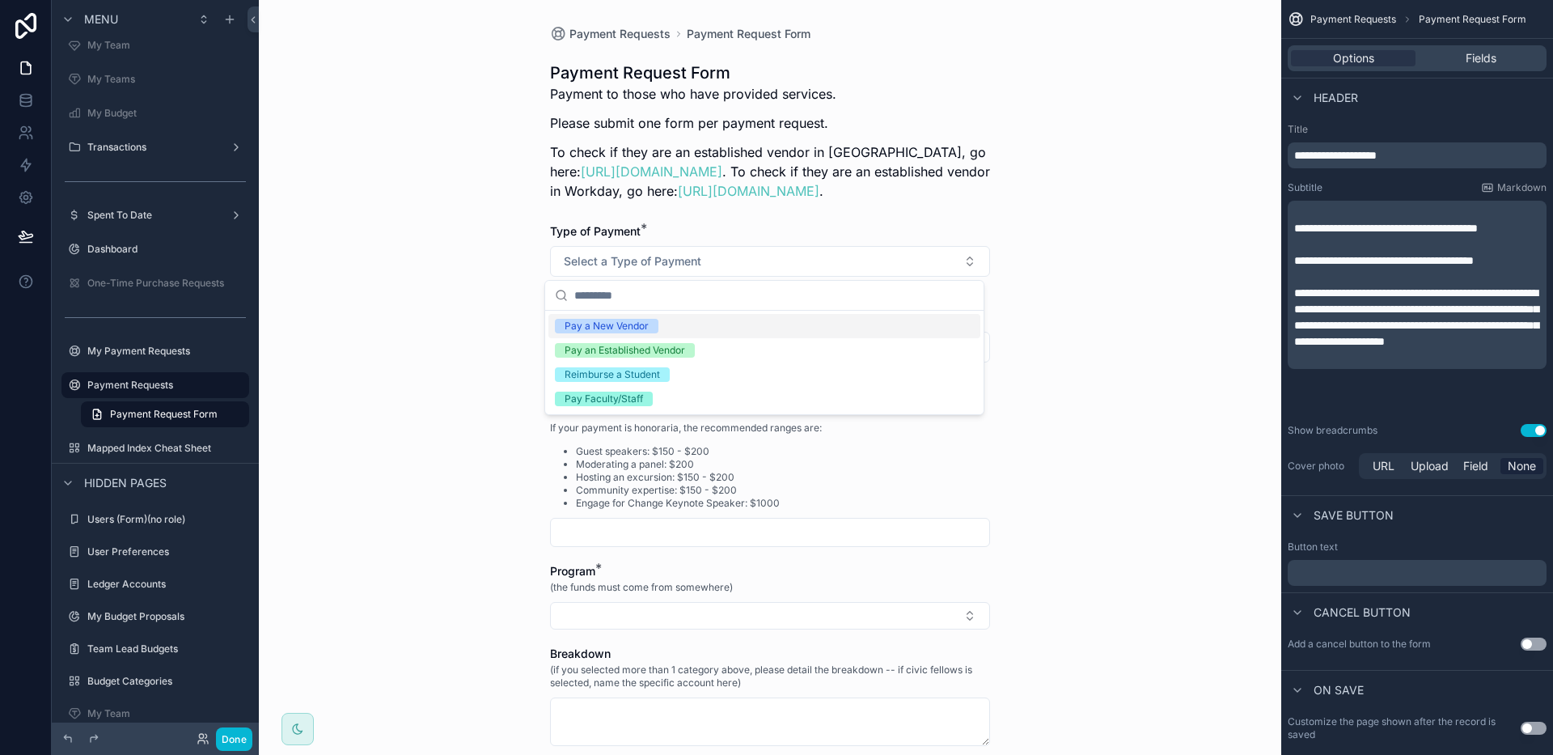
click at [468, 344] on div "Payment Requests Payment Request Form Payment Request Form Payment to those who…" at bounding box center [770, 377] width 1022 height 755
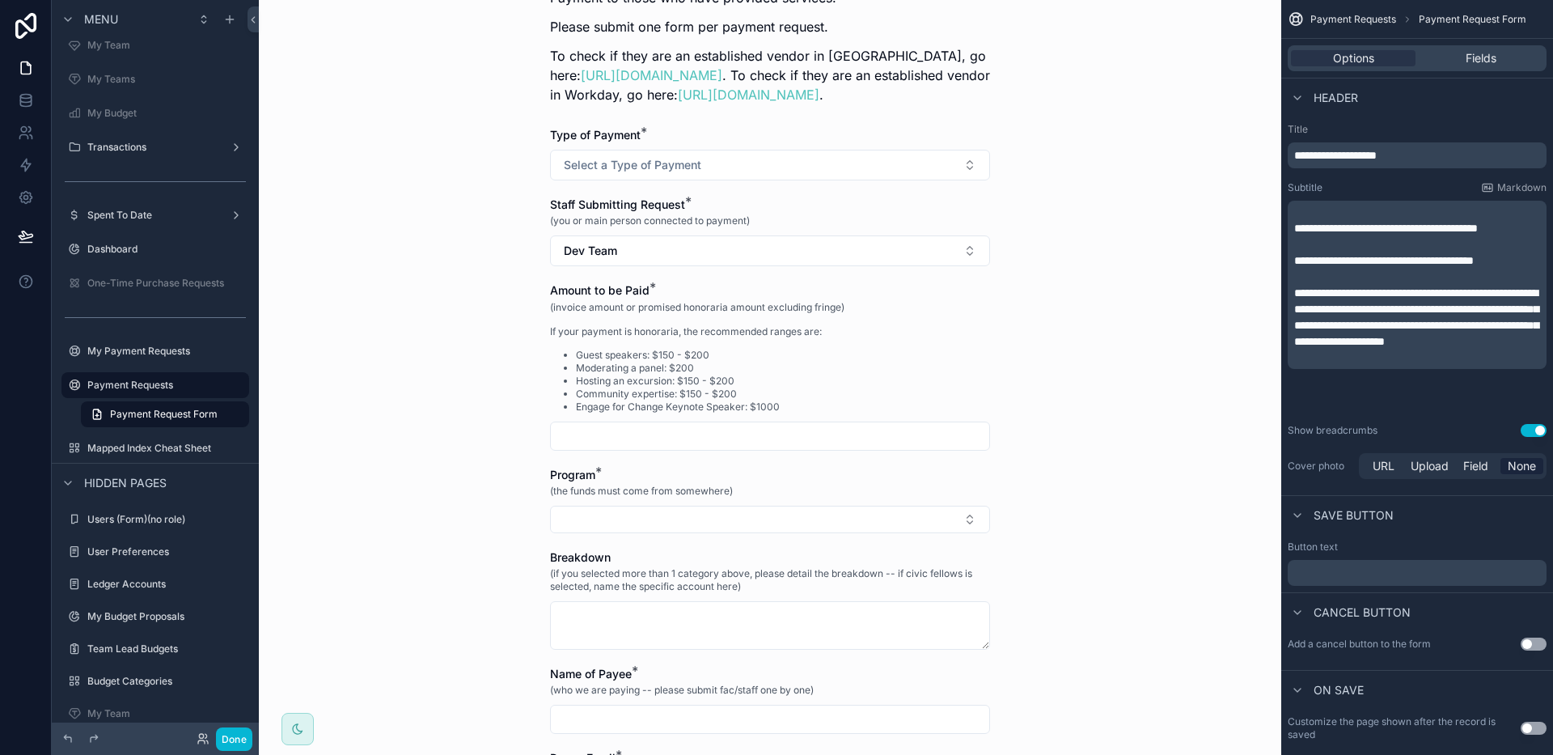
scroll to position [135, 0]
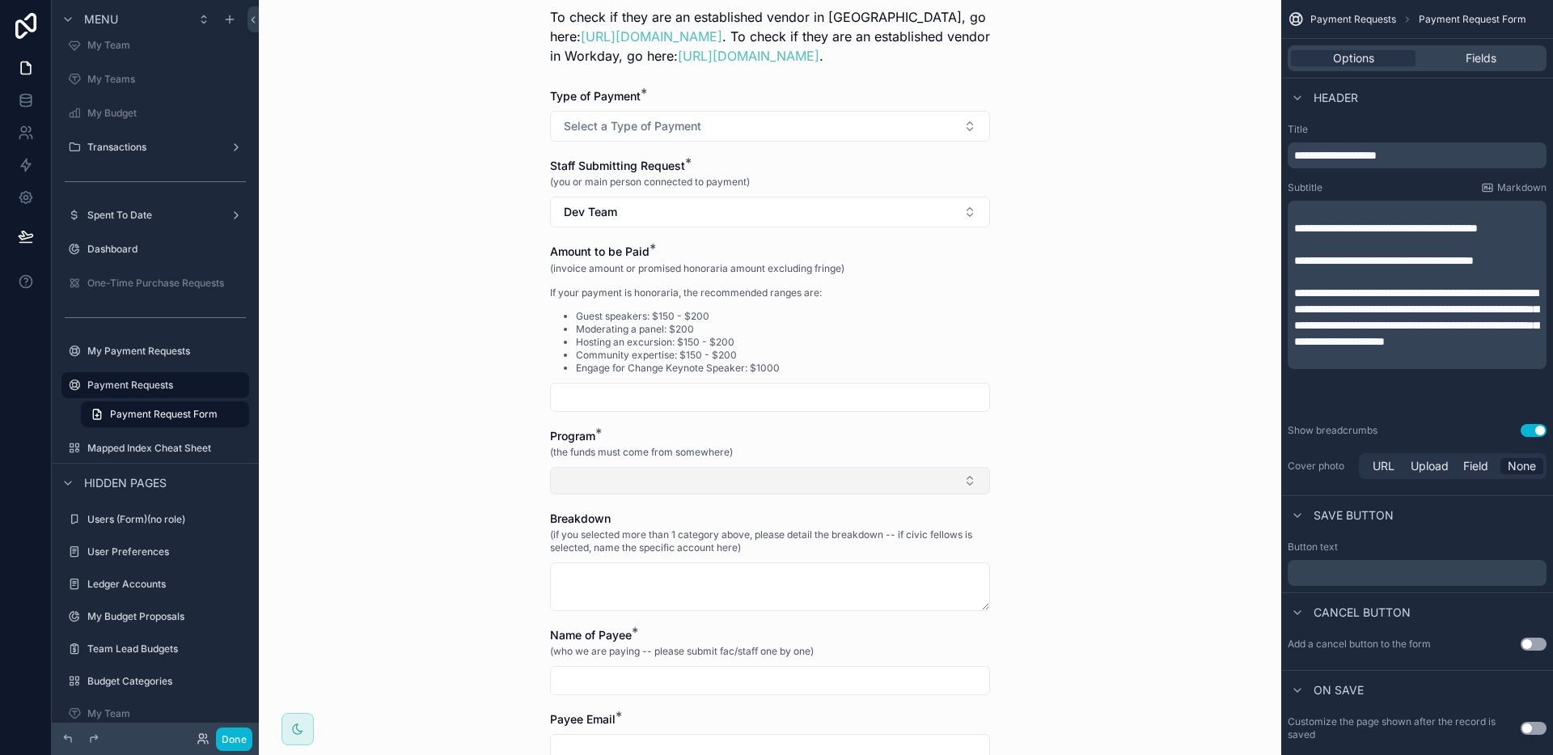
click at [630, 473] on button "Select Button" at bounding box center [770, 481] width 440 height 28
click at [488, 472] on div "Payment Requests Payment Request Form Payment Request Form Payment to those who…" at bounding box center [770, 242] width 1022 height 755
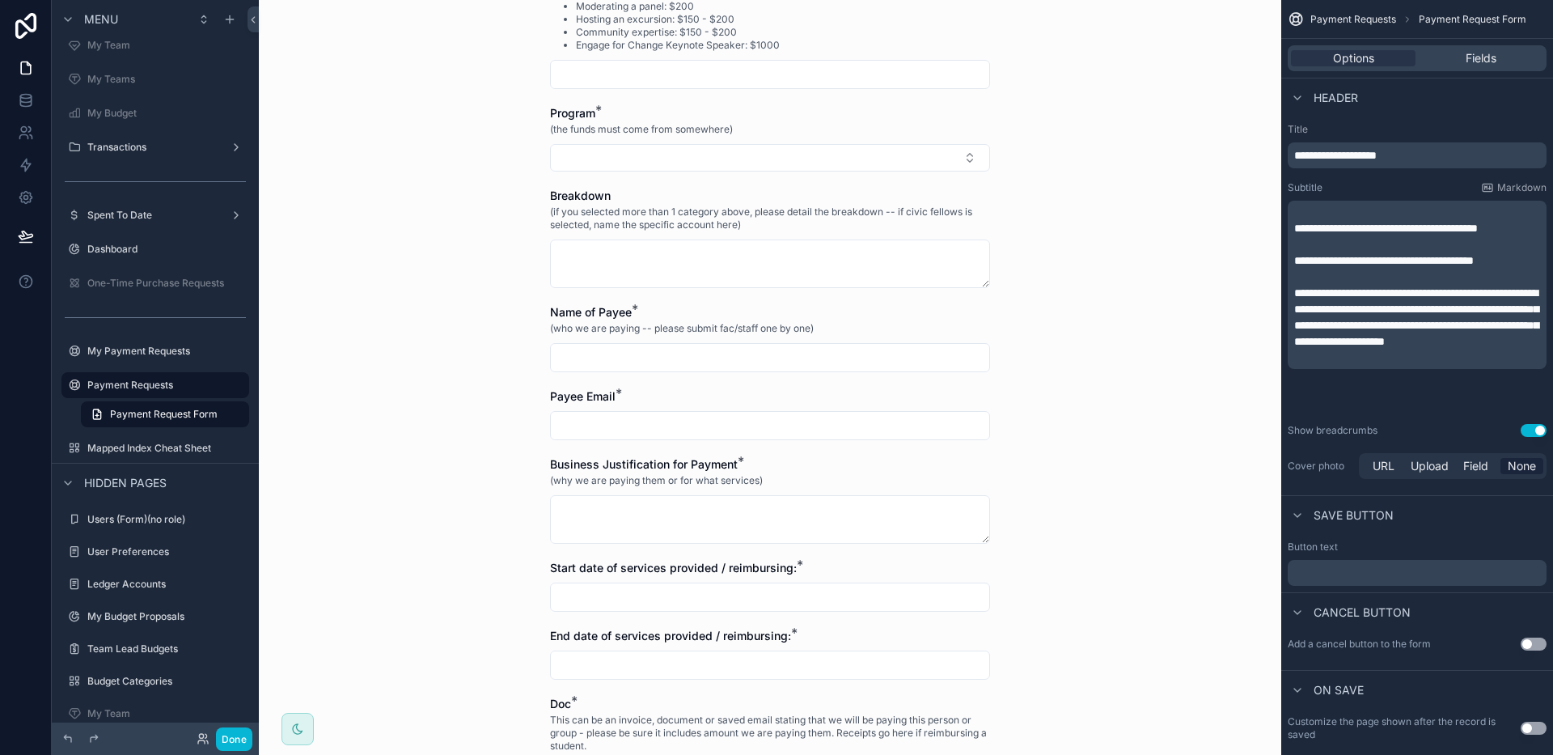
scroll to position [0, 0]
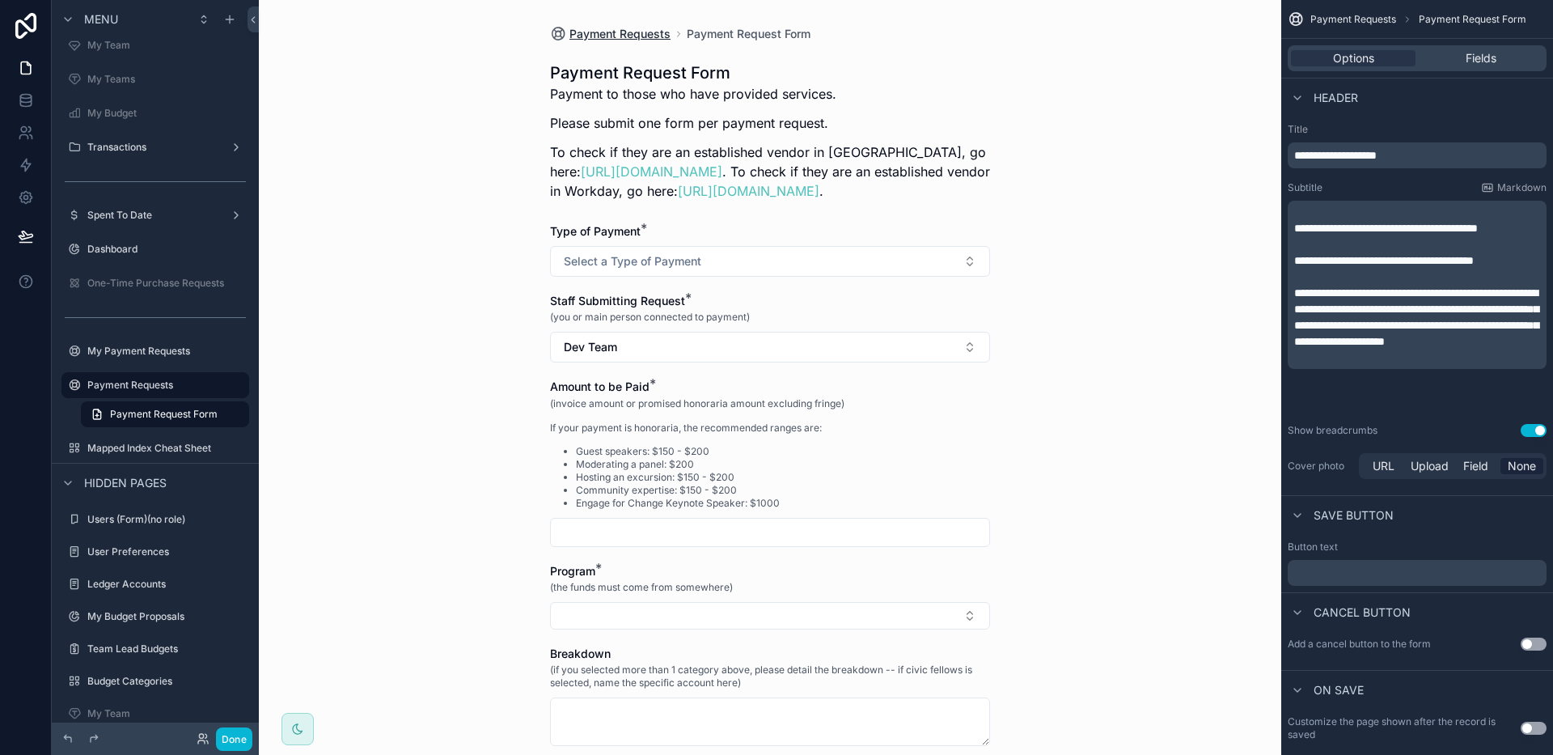
click at [644, 32] on span "Payment Requests" at bounding box center [619, 34] width 101 height 16
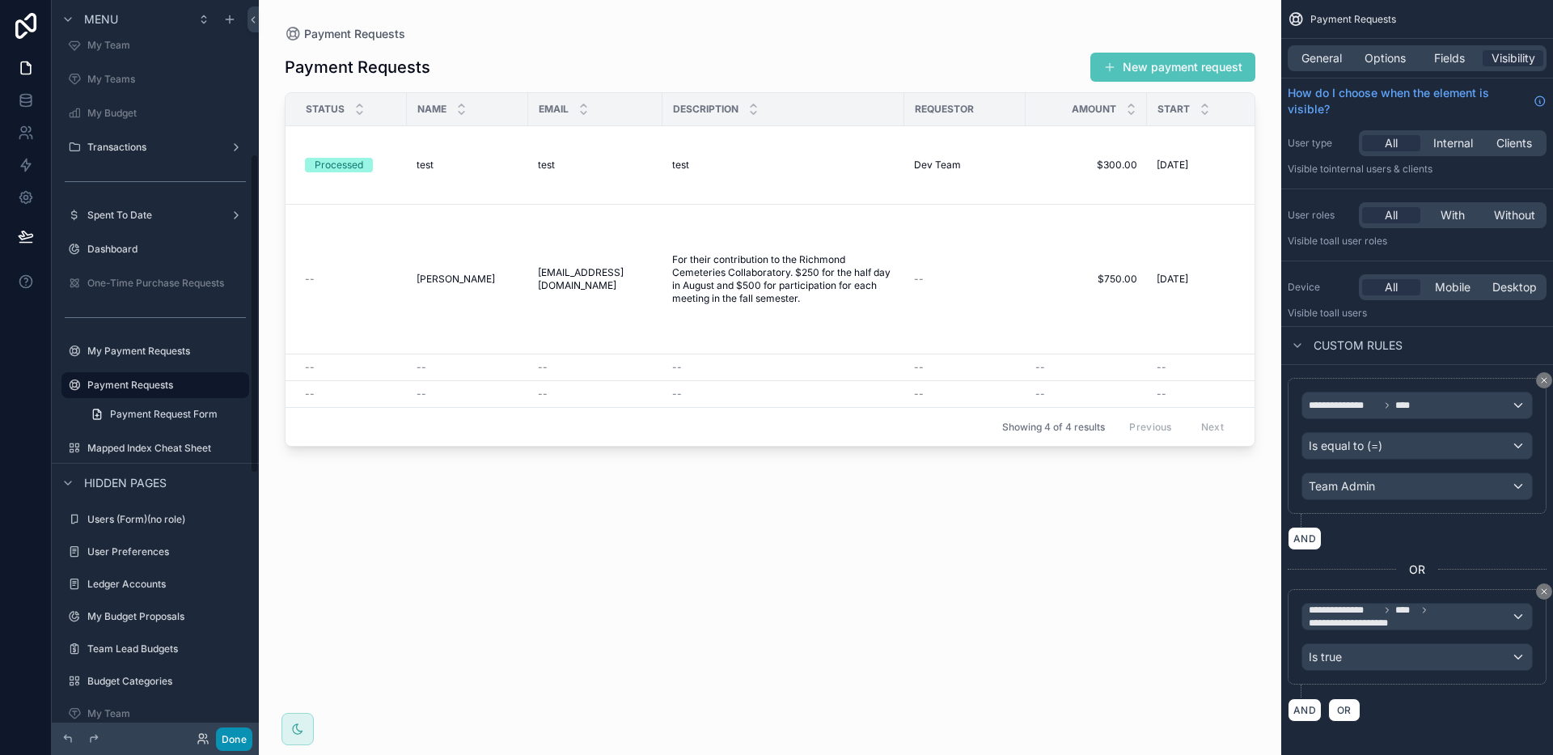
drag, startPoint x: 235, startPoint y: 737, endPoint x: 287, endPoint y: 688, distance: 71.6
click at [235, 737] on button "Done" at bounding box center [234, 738] width 36 height 23
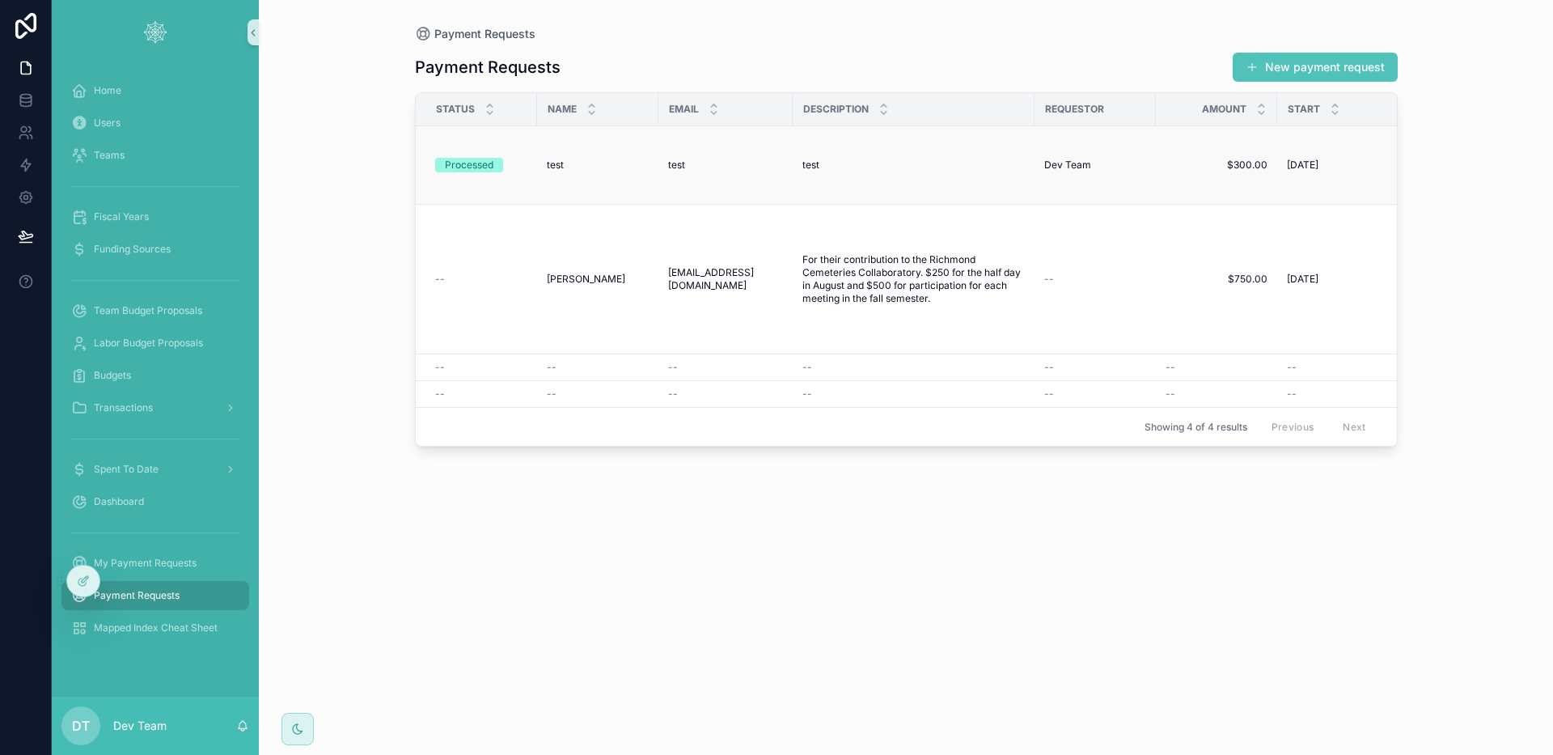
click at [659, 174] on td "test test" at bounding box center [725, 165] width 134 height 78
click at [640, 167] on div "test test" at bounding box center [598, 165] width 102 height 13
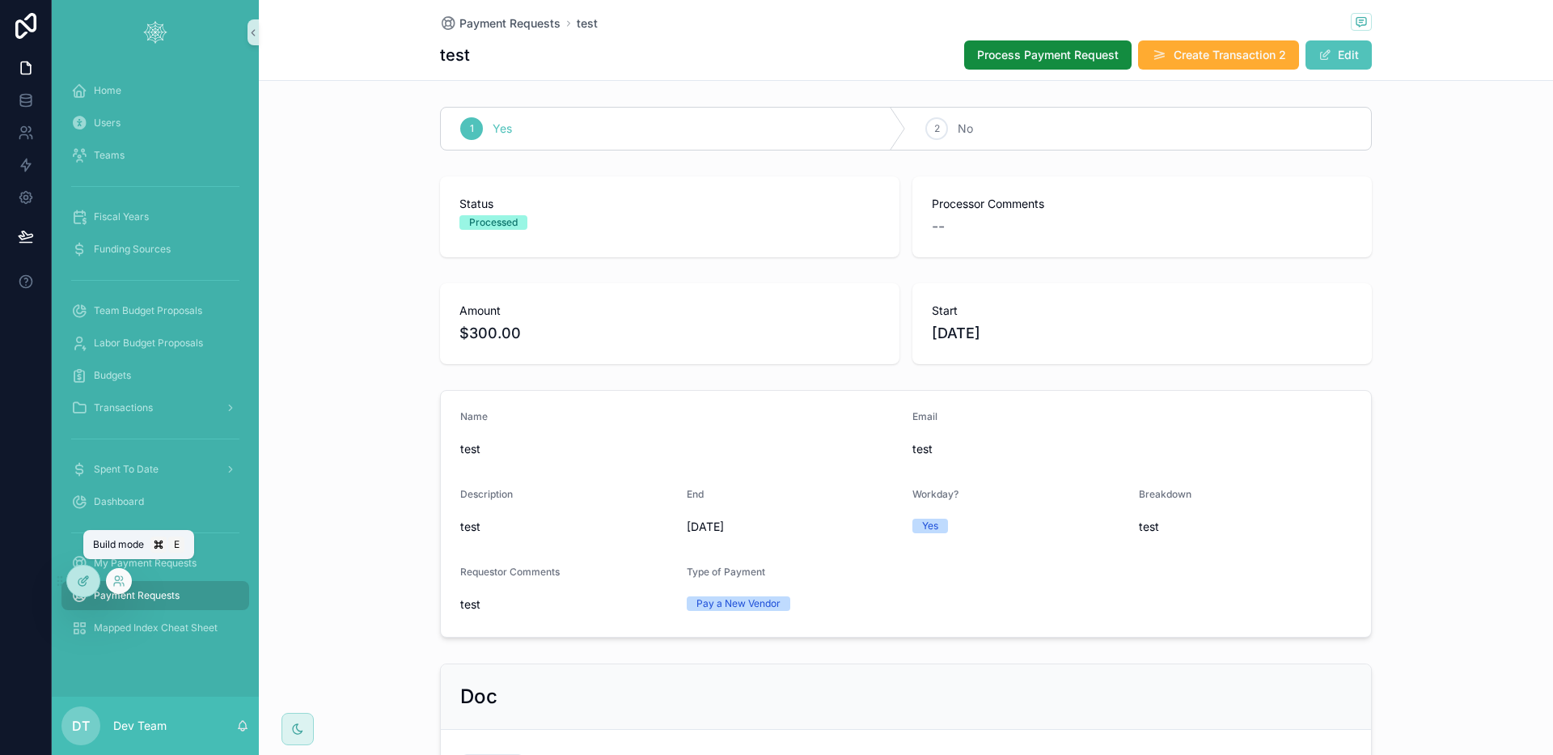
click at [90, 581] on div at bounding box center [83, 580] width 32 height 31
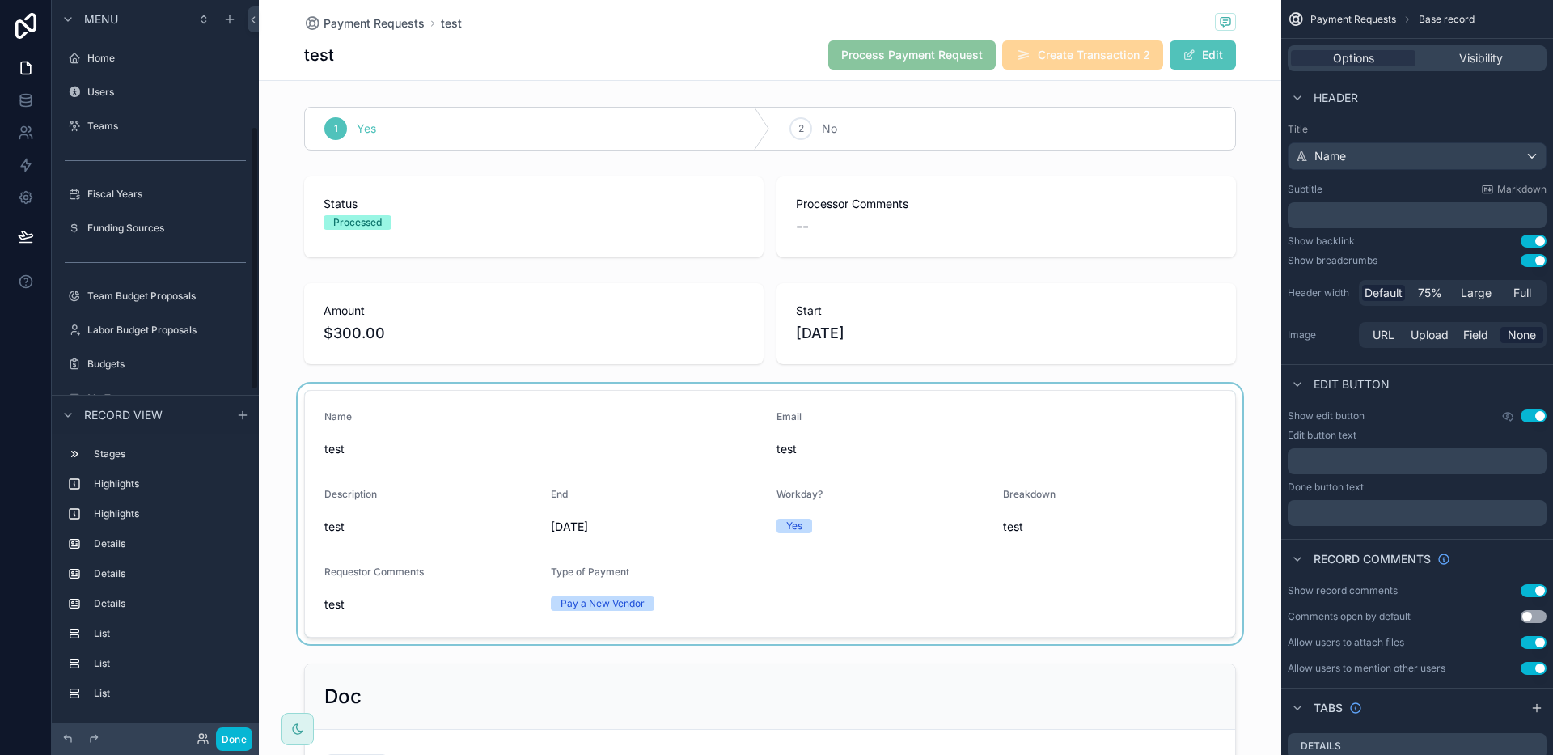
scroll to position [353, 0]
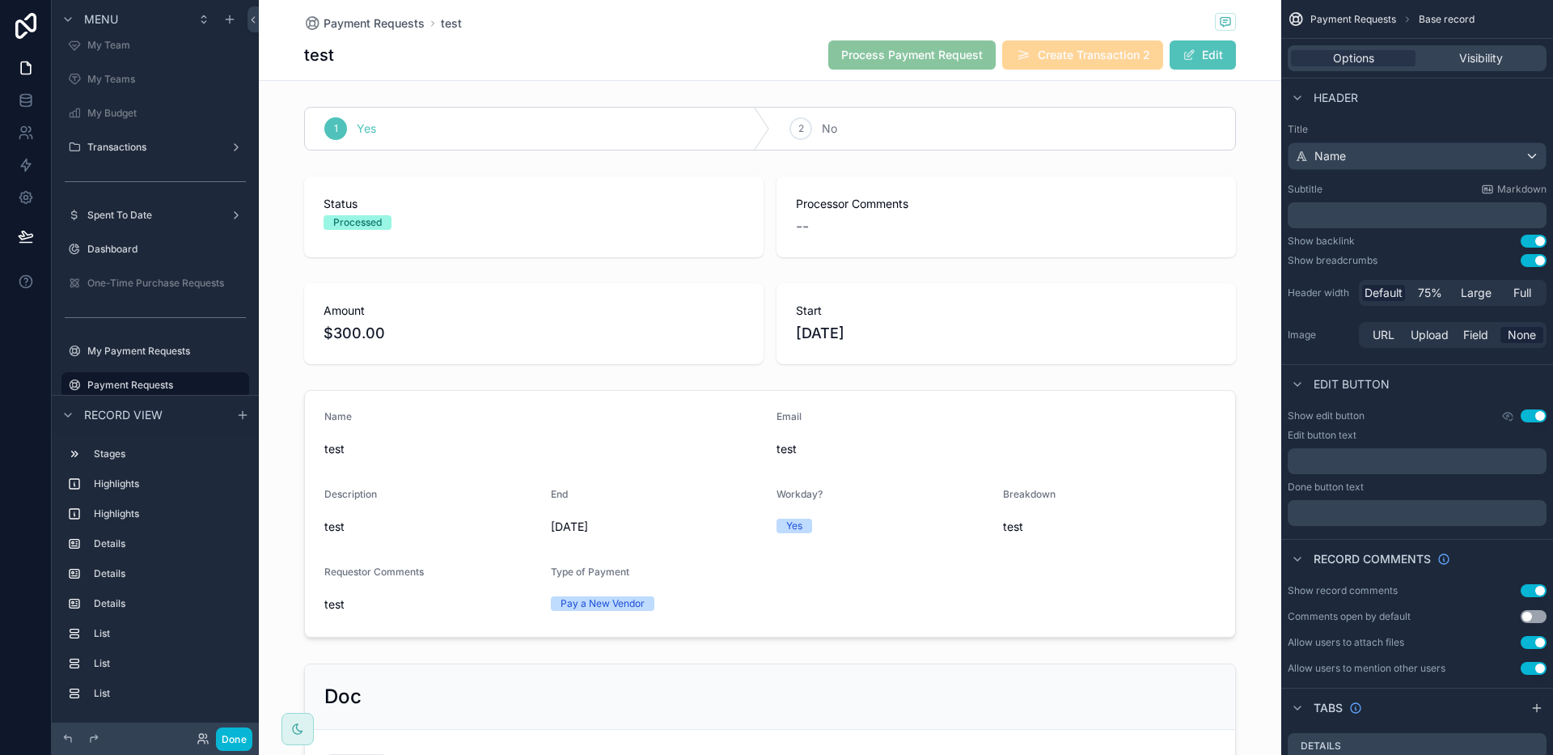
click at [711, 49] on div "test Process Payment Request Create Transaction 2 Edit" at bounding box center [770, 55] width 932 height 31
click at [800, 53] on div "test Process Payment Request Create Transaction 2 Edit" at bounding box center [770, 55] width 932 height 31
click at [787, 60] on div "test Process Payment Request Create Transaction 2 Edit" at bounding box center [770, 55] width 932 height 31
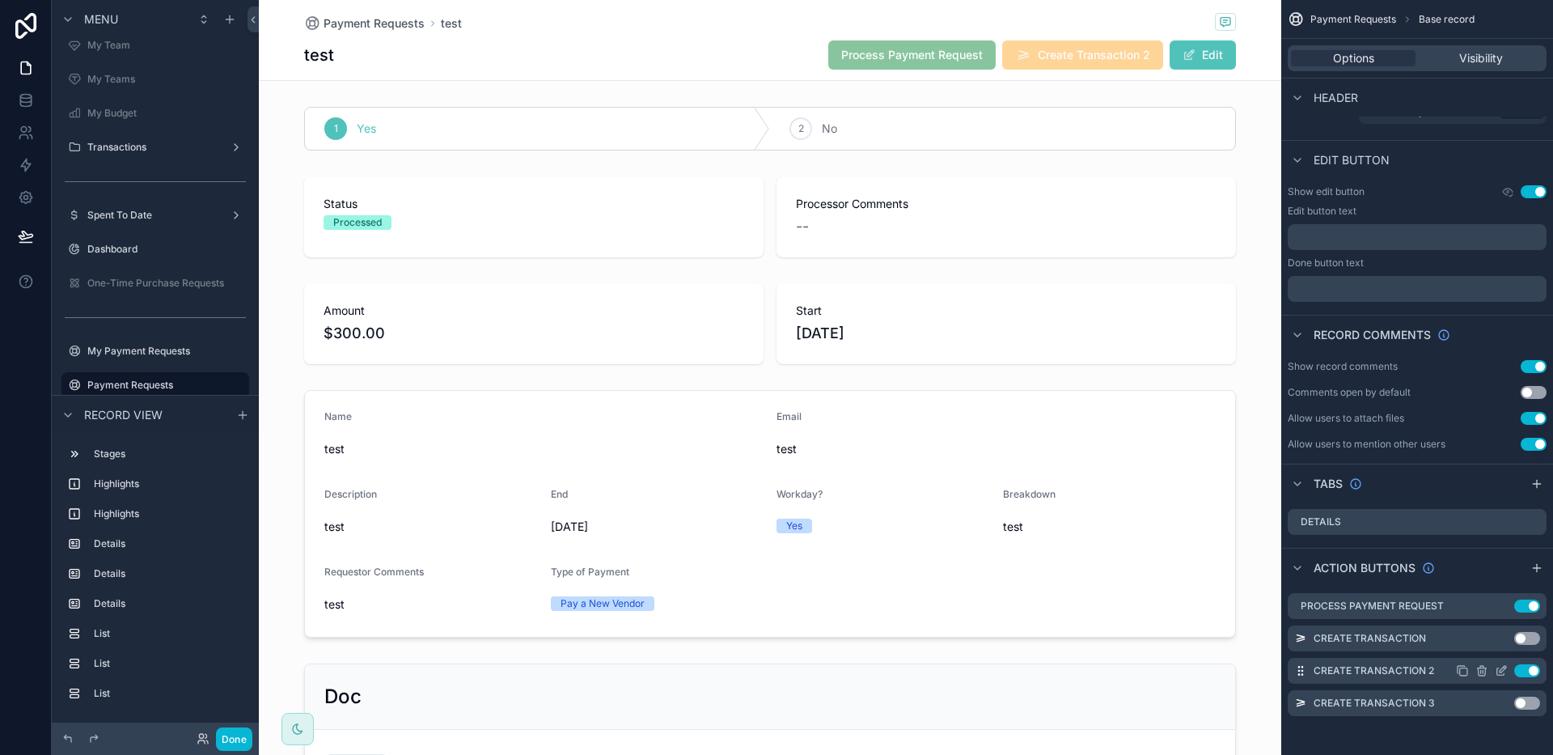
click at [1501, 667] on icon "scrollable content" at bounding box center [1501, 670] width 13 height 13
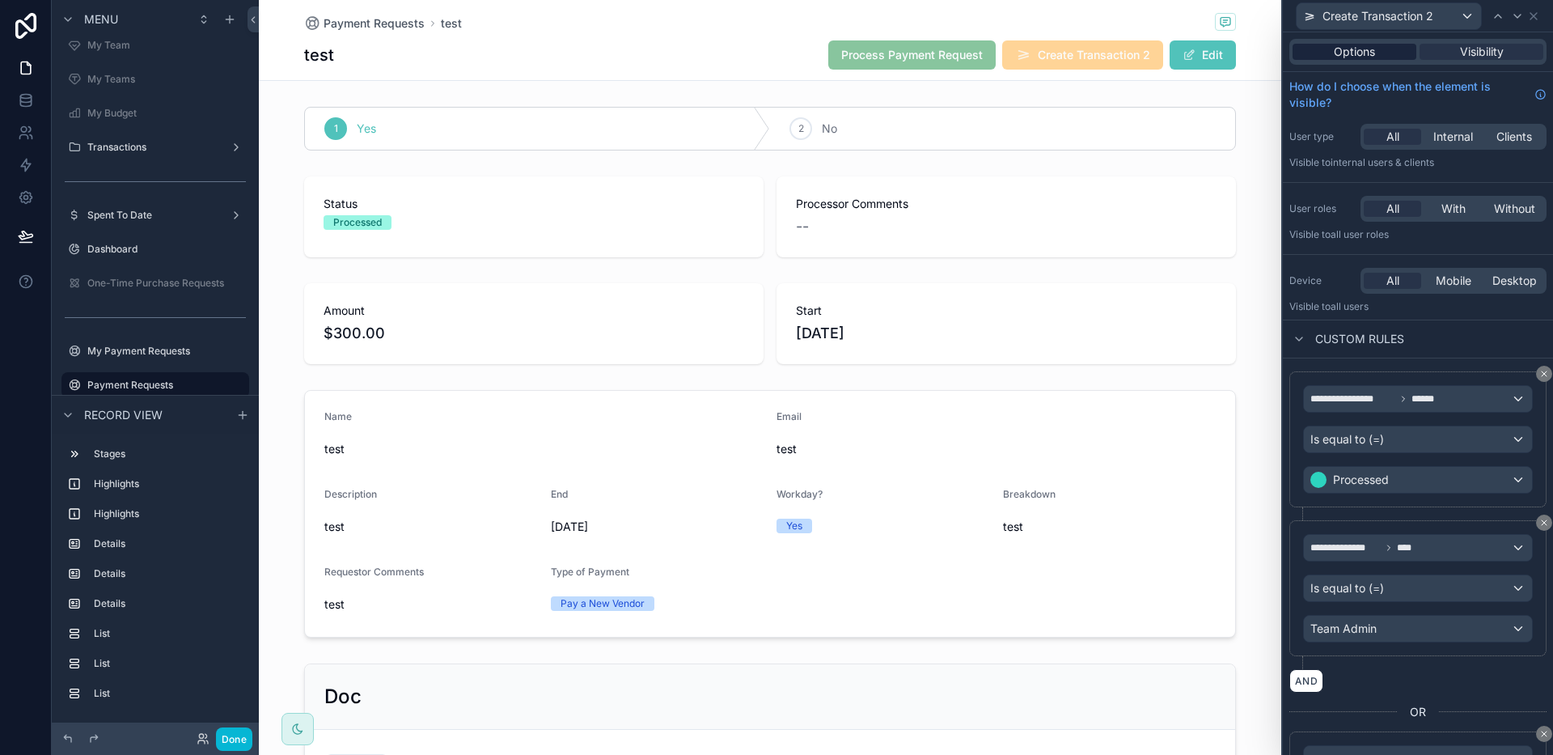
click at [1352, 54] on span "Options" at bounding box center [1354, 52] width 41 height 16
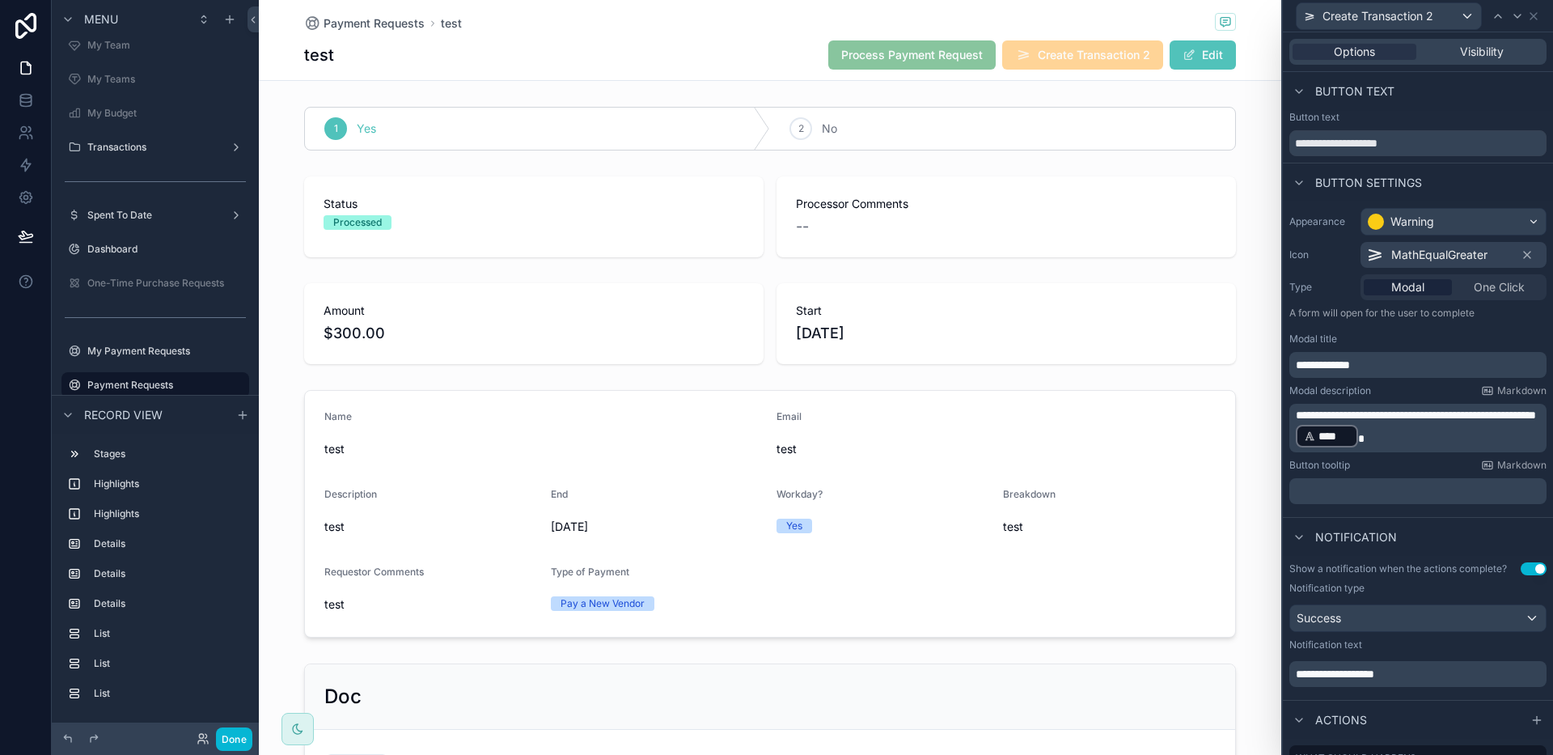
scroll to position [244, 0]
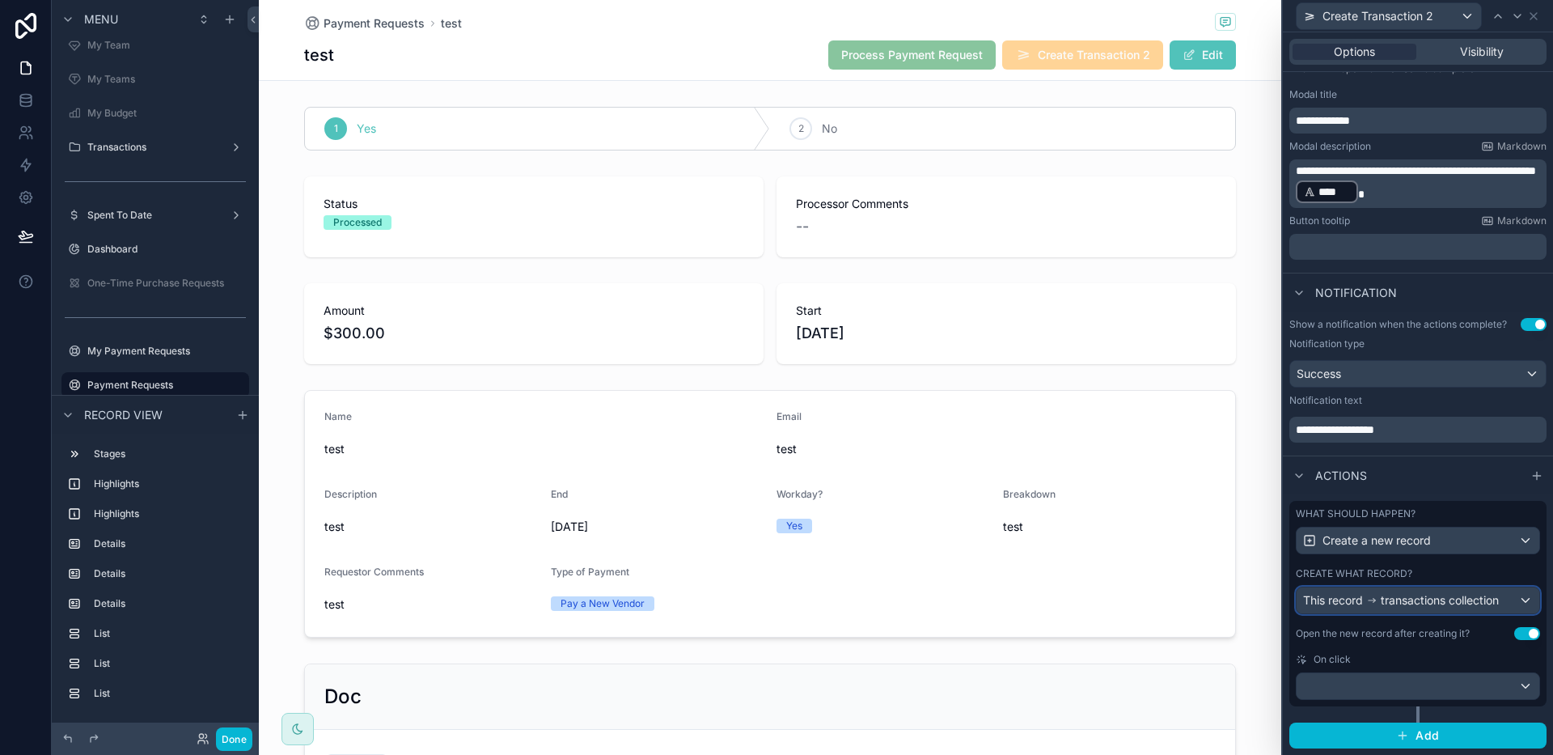
click at [1447, 603] on span "transactions collection" at bounding box center [1440, 600] width 118 height 16
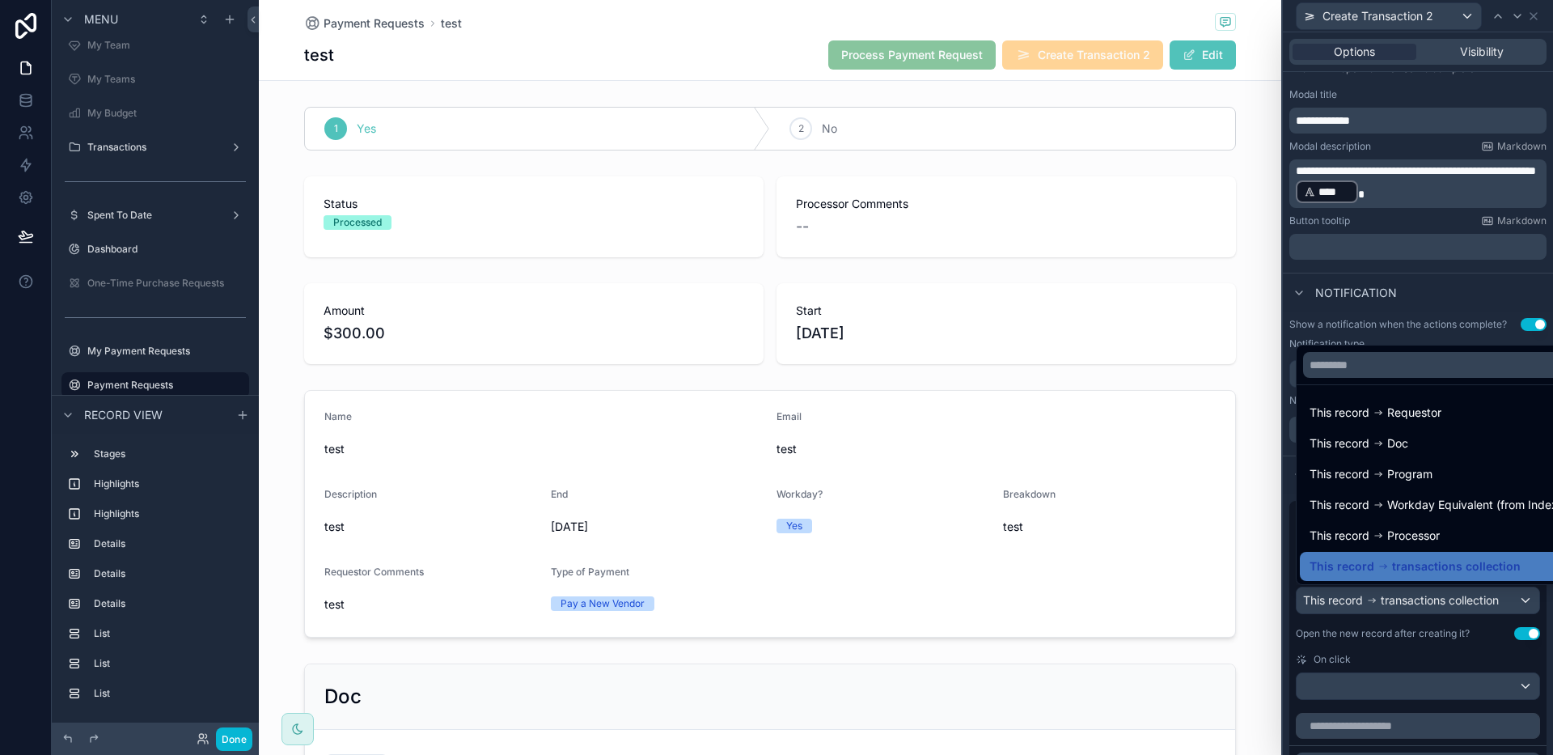
click at [1424, 632] on div at bounding box center [1418, 377] width 270 height 755
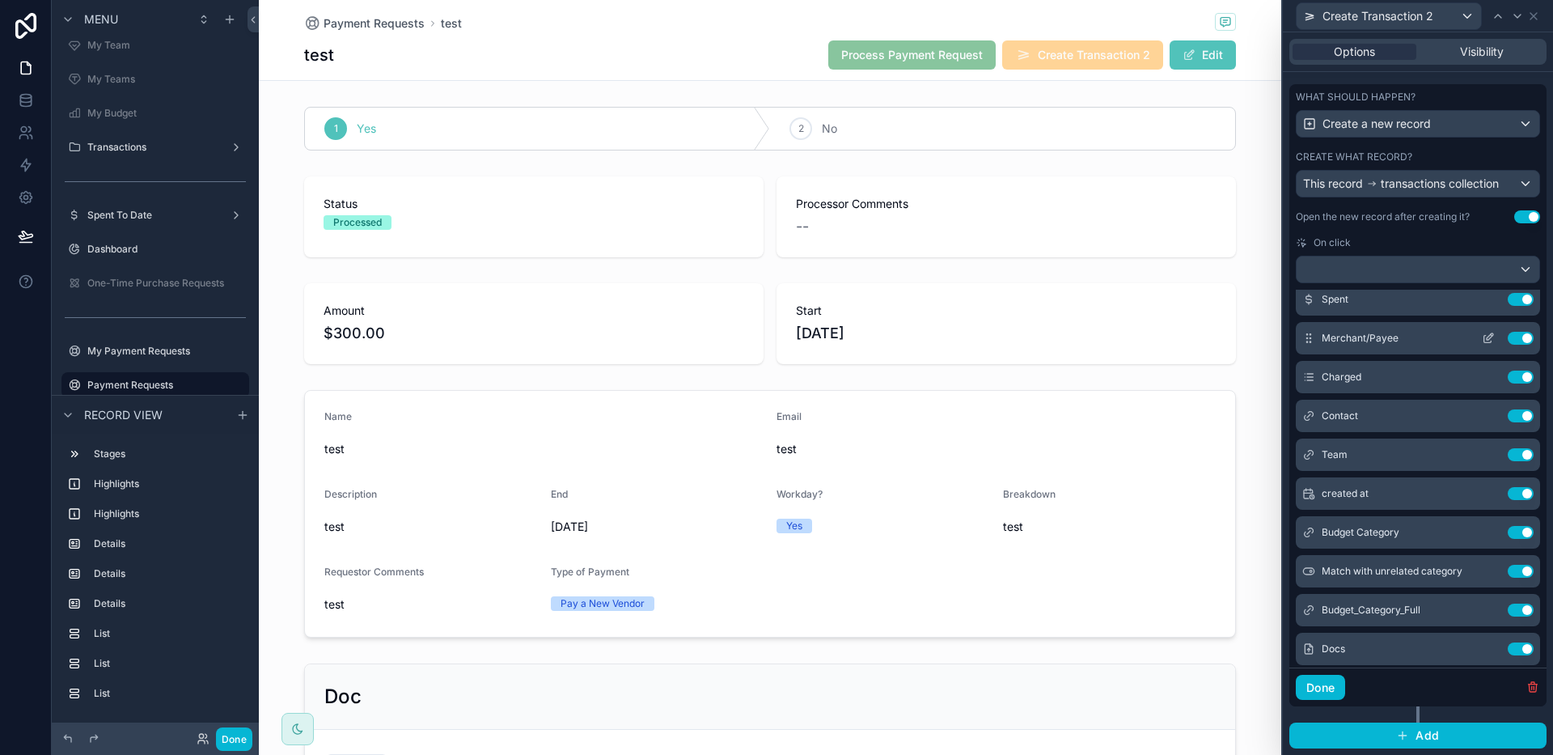
scroll to position [257, 0]
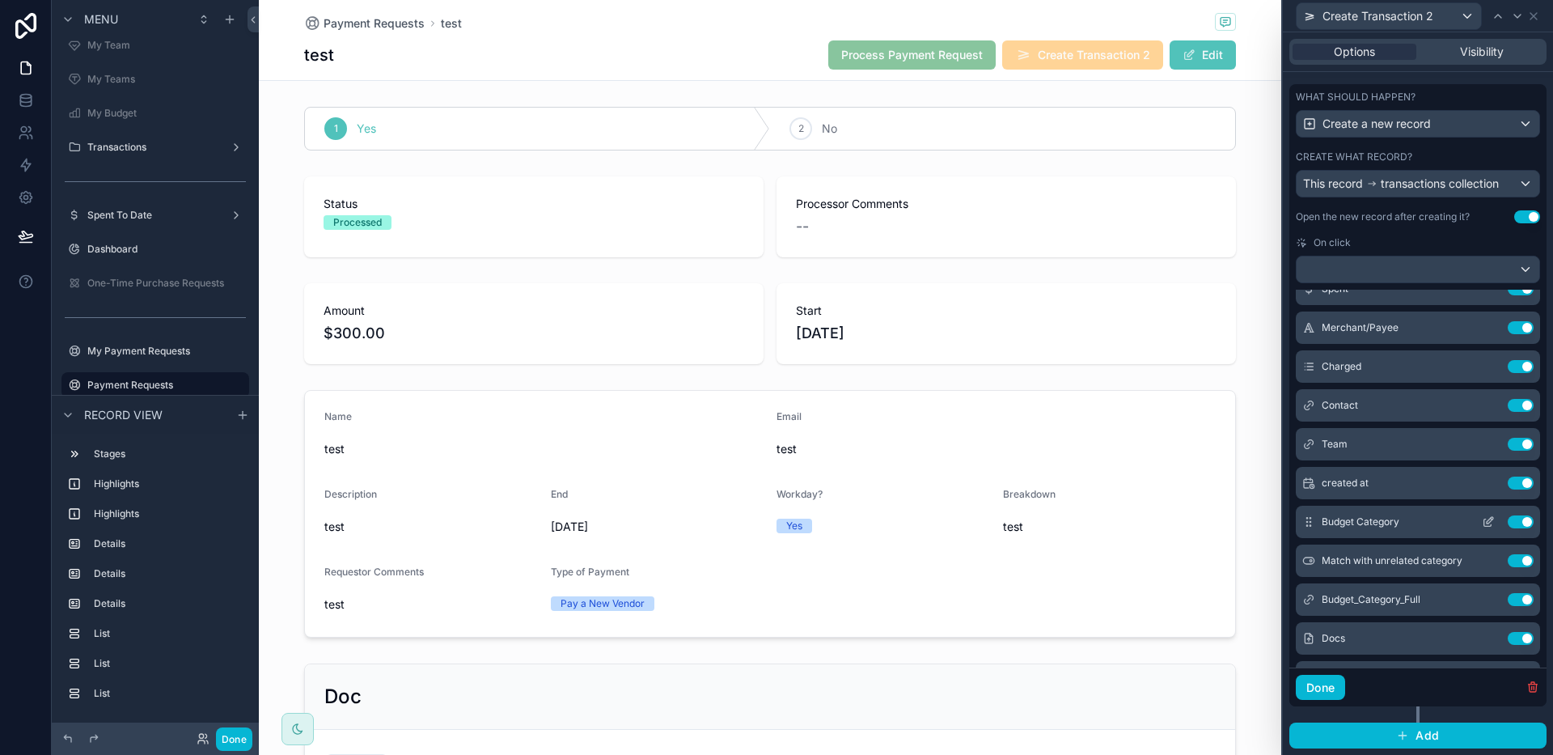
click at [1487, 521] on icon at bounding box center [1490, 520] width 6 height 6
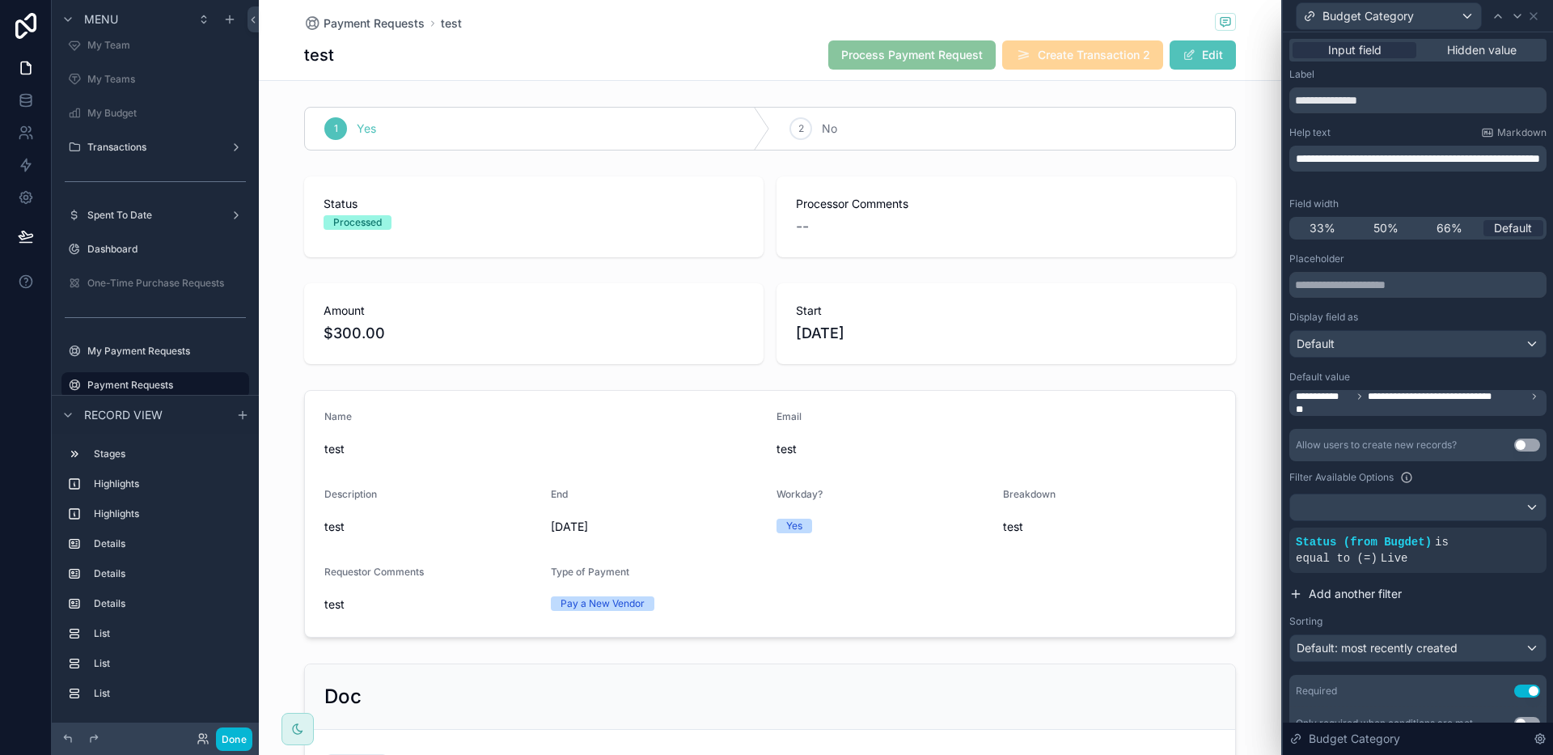
click at [1339, 596] on span "Add another filter" at bounding box center [1355, 594] width 93 height 16
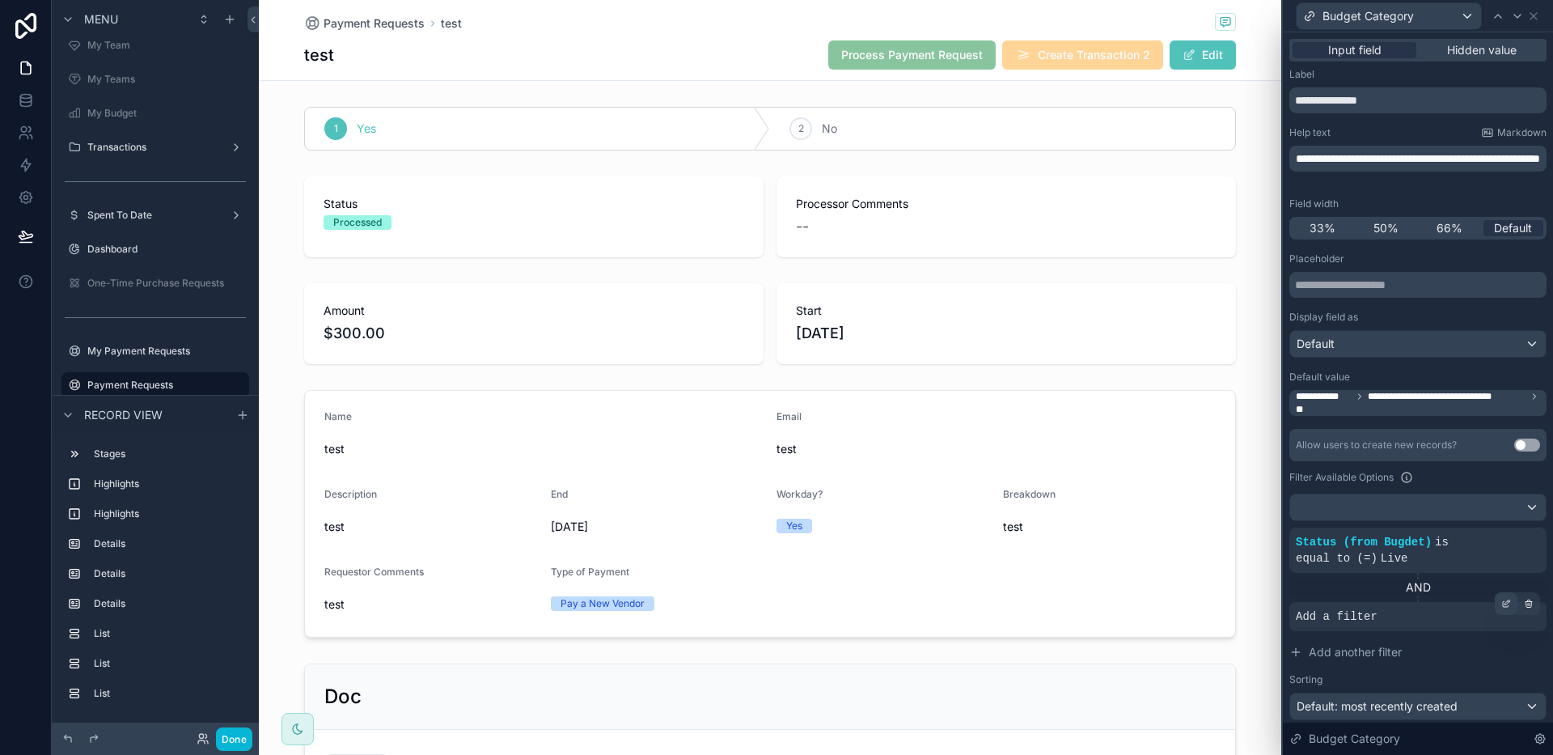
click at [1501, 600] on icon at bounding box center [1506, 604] width 10 height 10
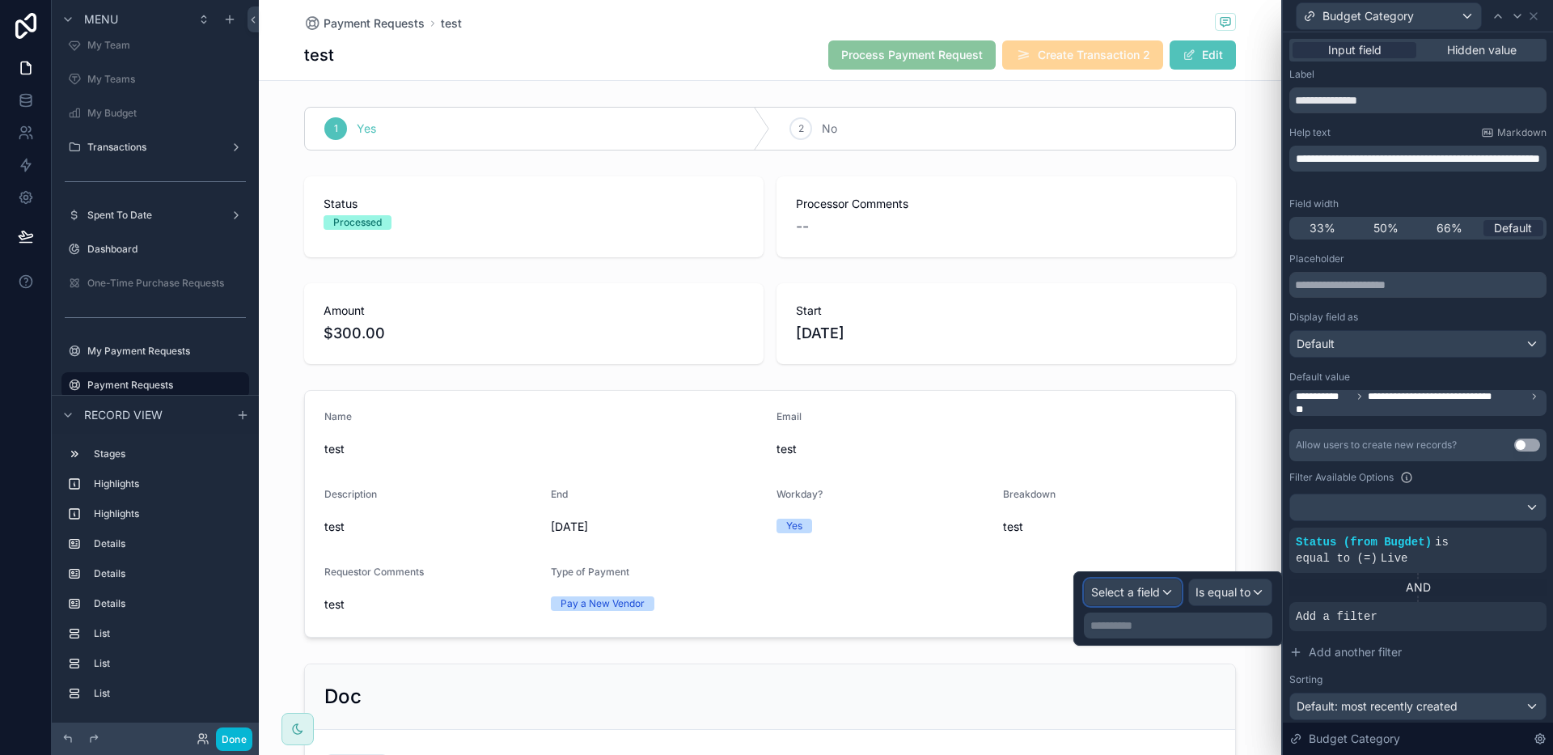
click at [1158, 585] on span "Select a field" at bounding box center [1125, 592] width 69 height 14
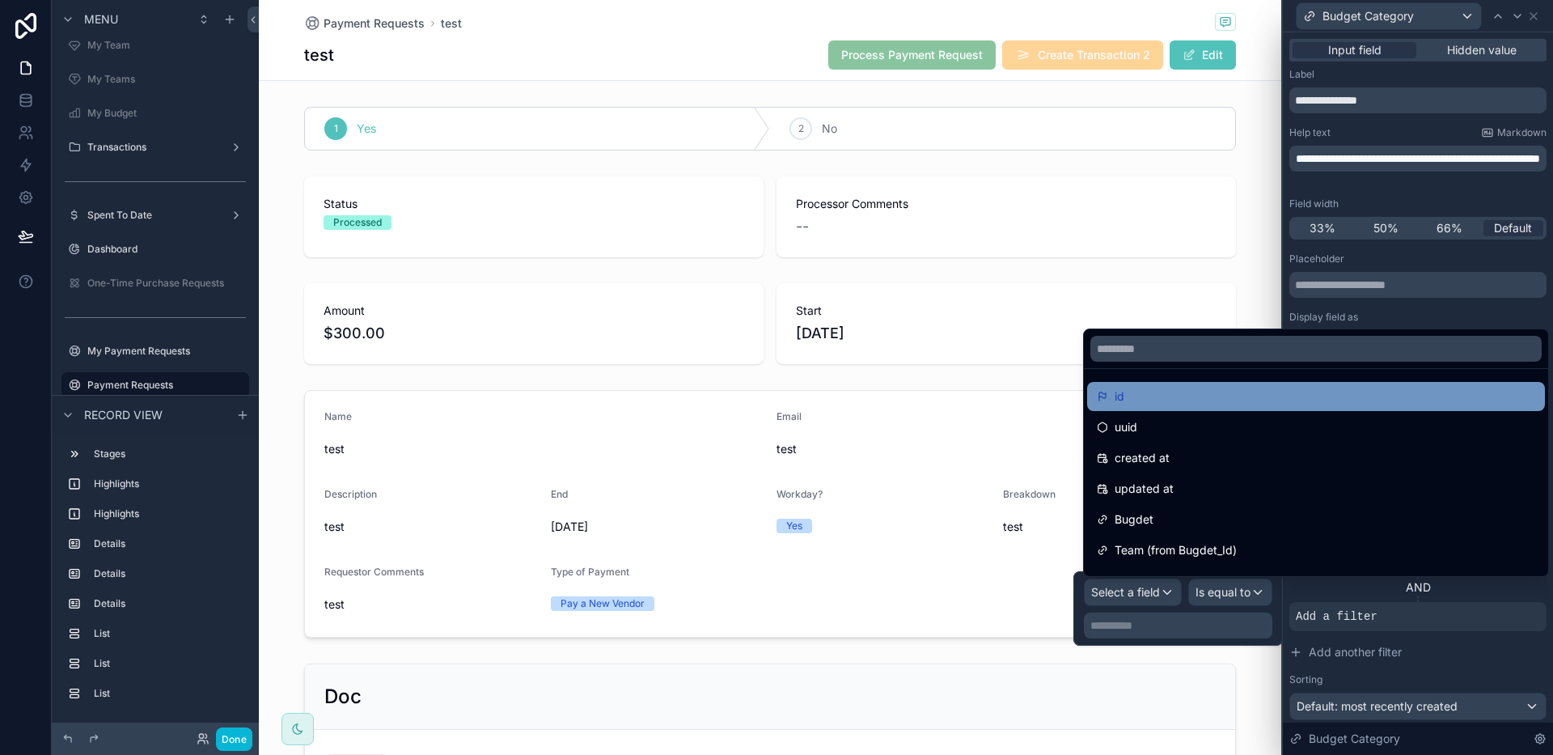
click at [1151, 403] on div "id" at bounding box center [1316, 396] width 438 height 19
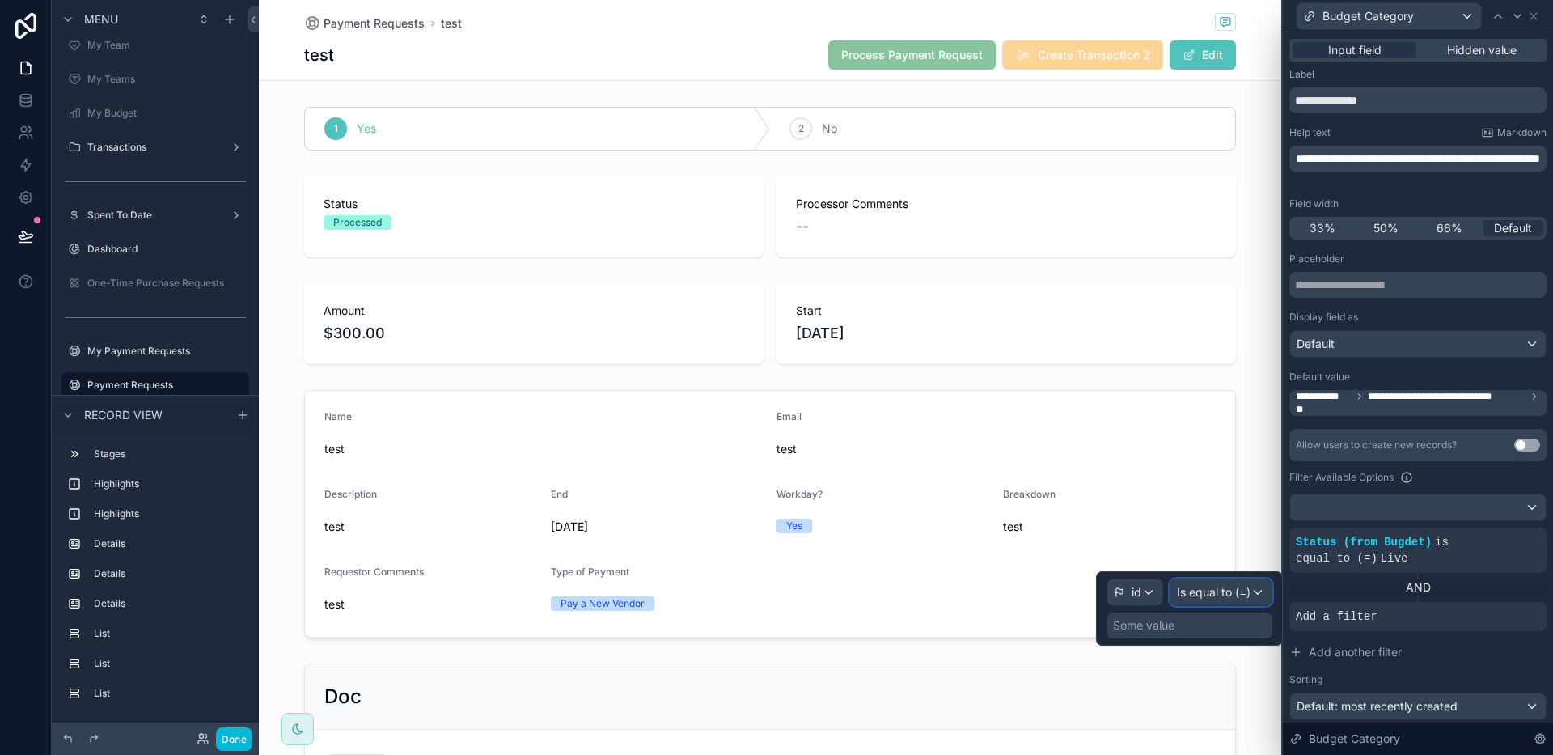
click at [1228, 598] on span "Is equal to (=)" at bounding box center [1214, 592] width 74 height 16
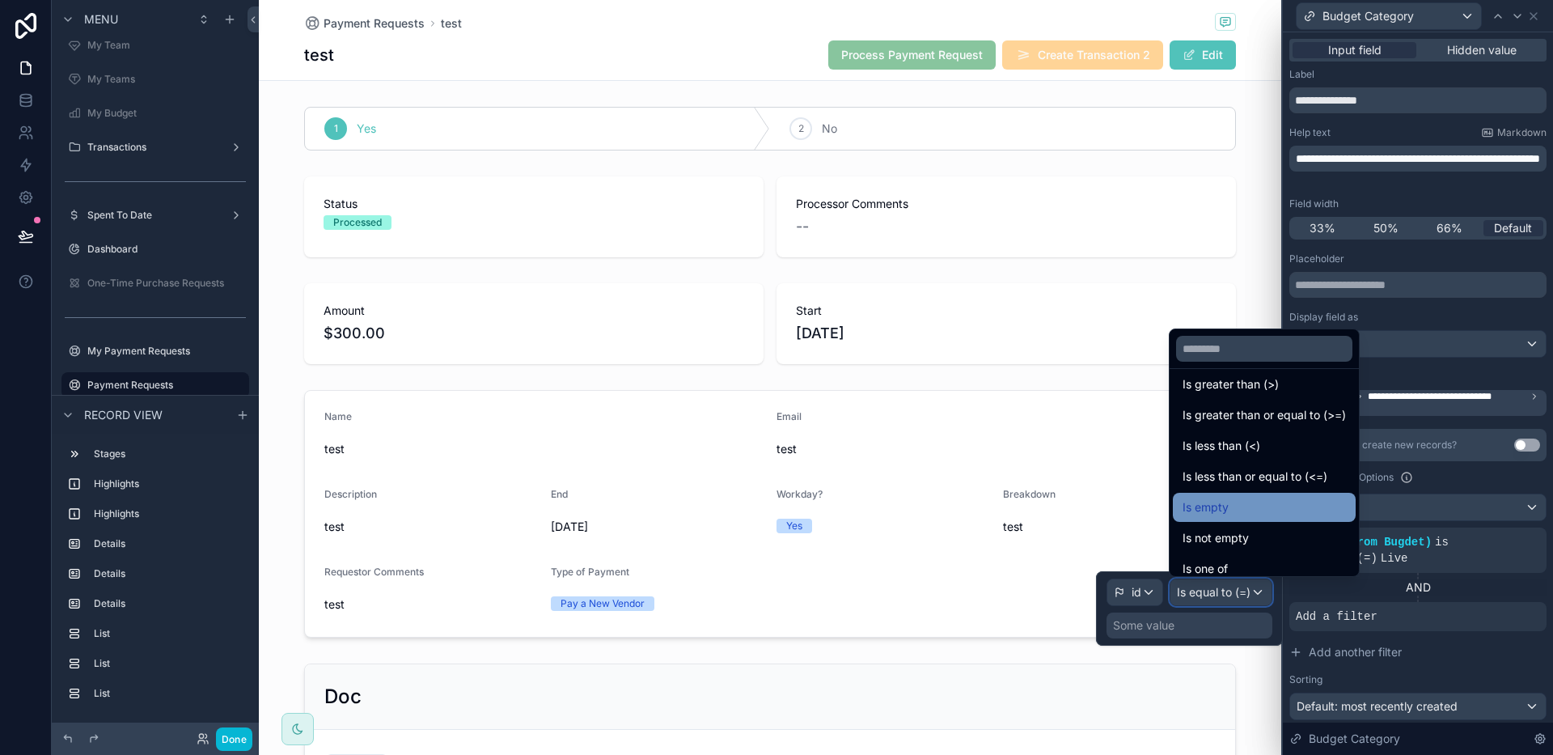
scroll to position [84, 0]
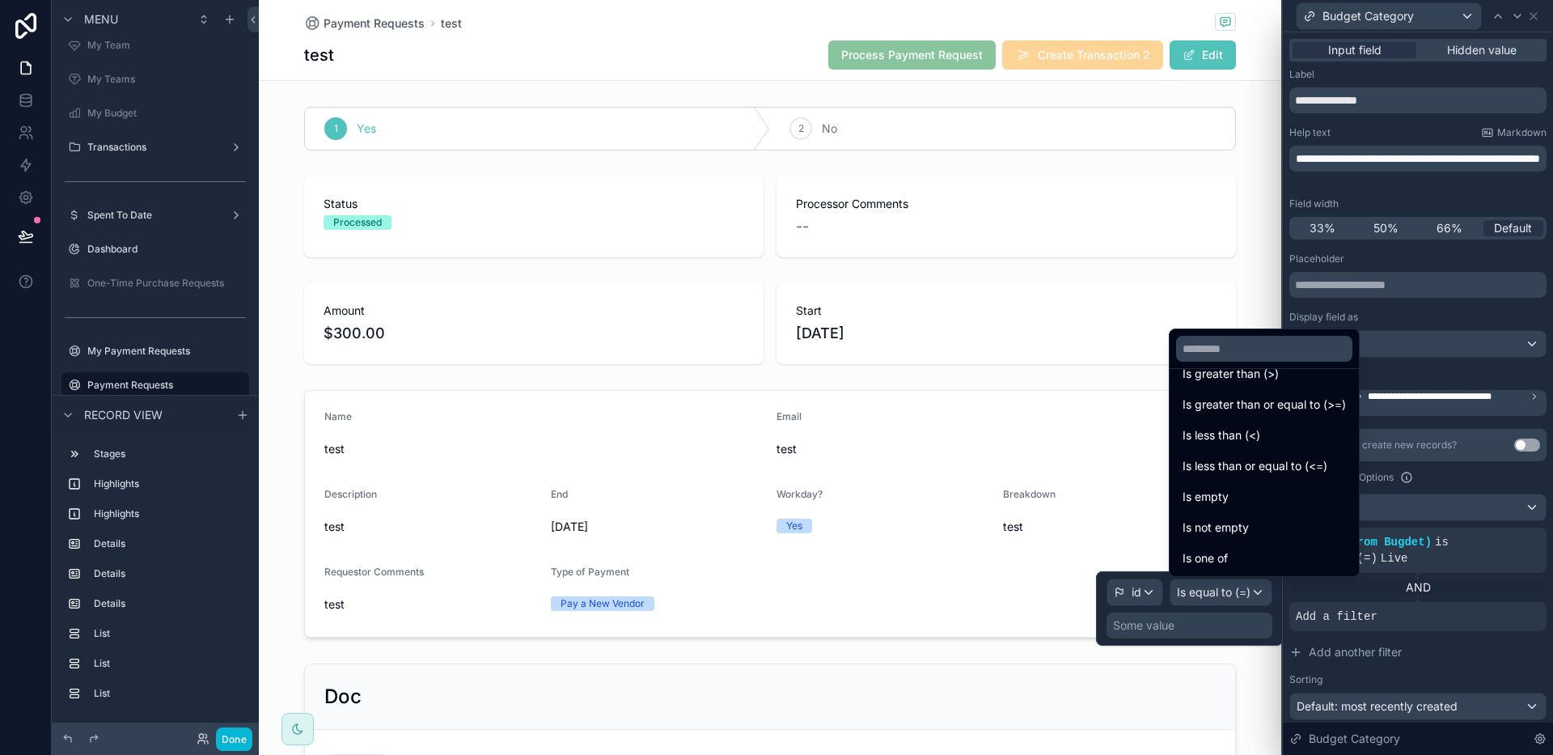
drag, startPoint x: 1272, startPoint y: 545, endPoint x: 1235, endPoint y: 616, distance: 79.2
click at [1272, 547] on div "Is one of" at bounding box center [1264, 558] width 183 height 29
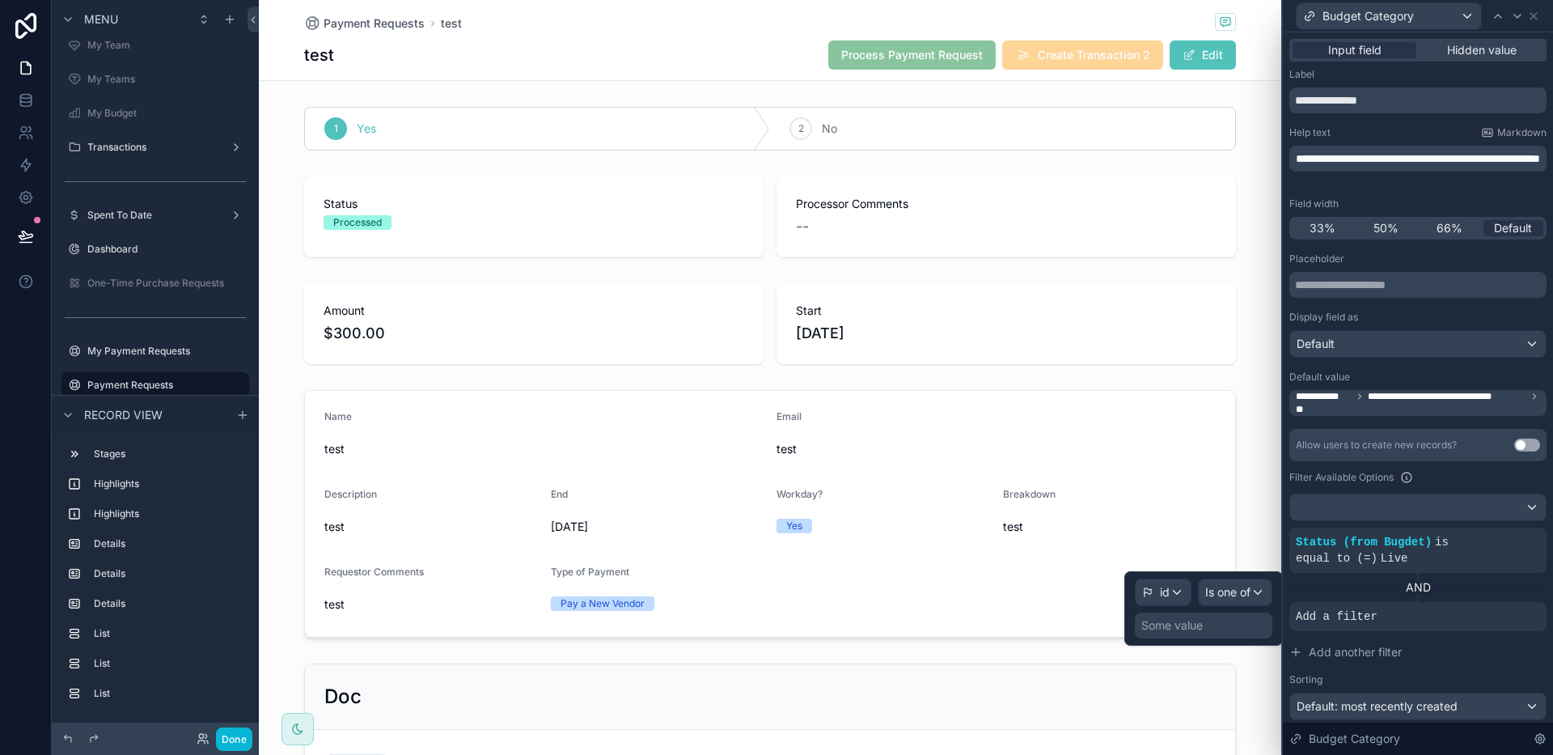
click at [1232, 621] on div "Some value" at bounding box center [1204, 625] width 138 height 26
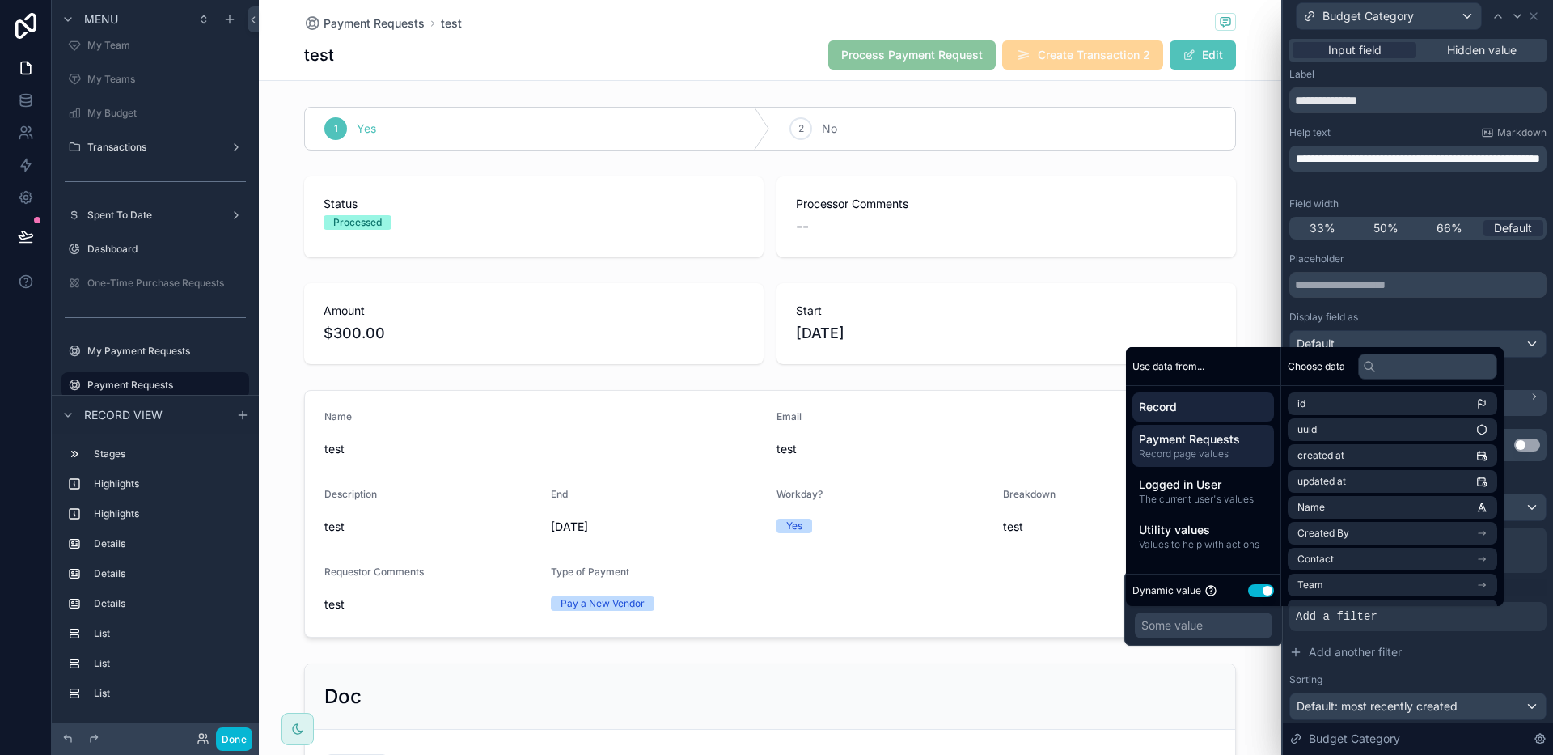
click at [1240, 437] on span "Payment Requests" at bounding box center [1203, 439] width 129 height 16
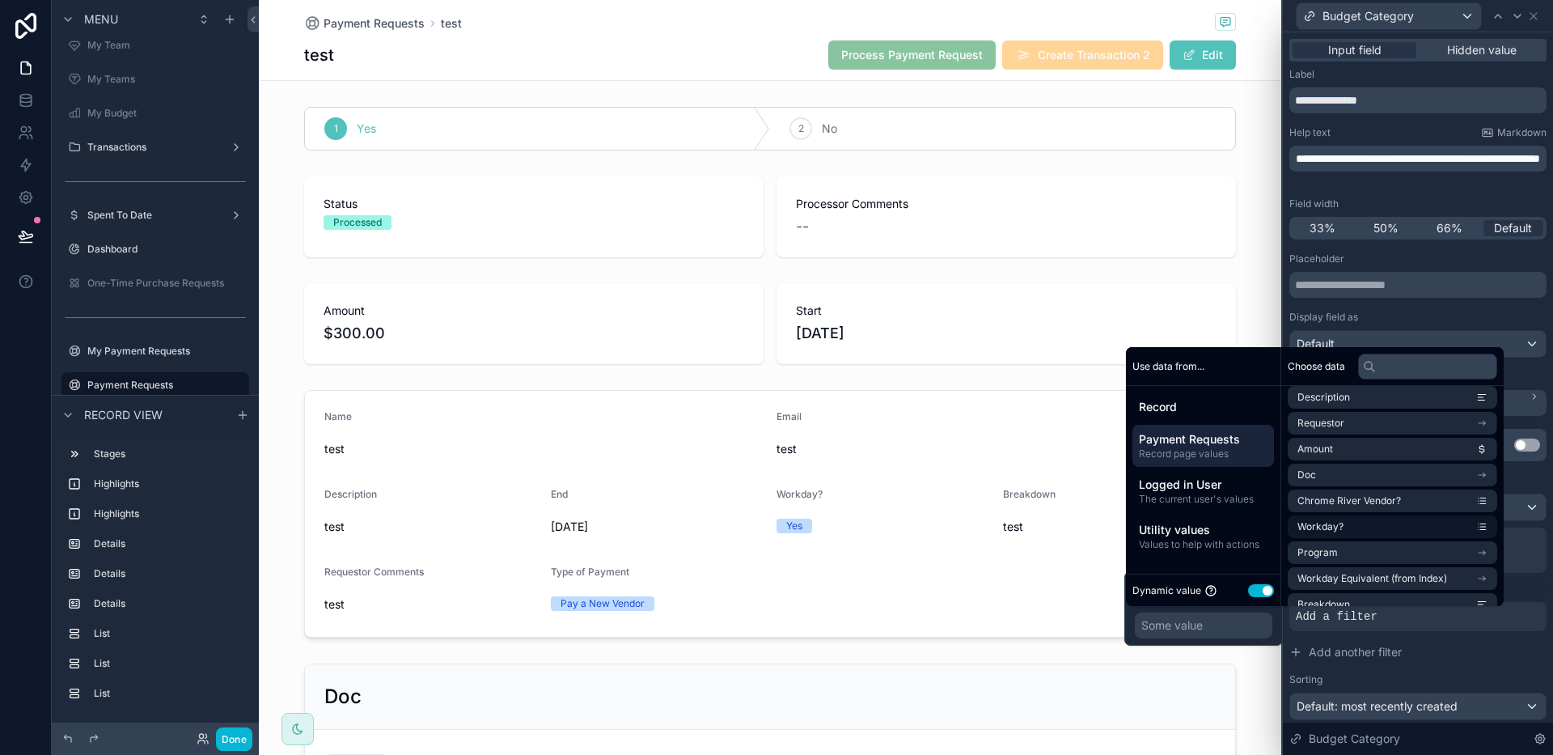
click at [1379, 565] on ul "id Name Email Description Requestor Amount Doc Chrome River Vendor? Workday? Pr…" at bounding box center [1393, 643] width 210 height 670
click at [1379, 562] on li "Program" at bounding box center [1393, 552] width 210 height 23
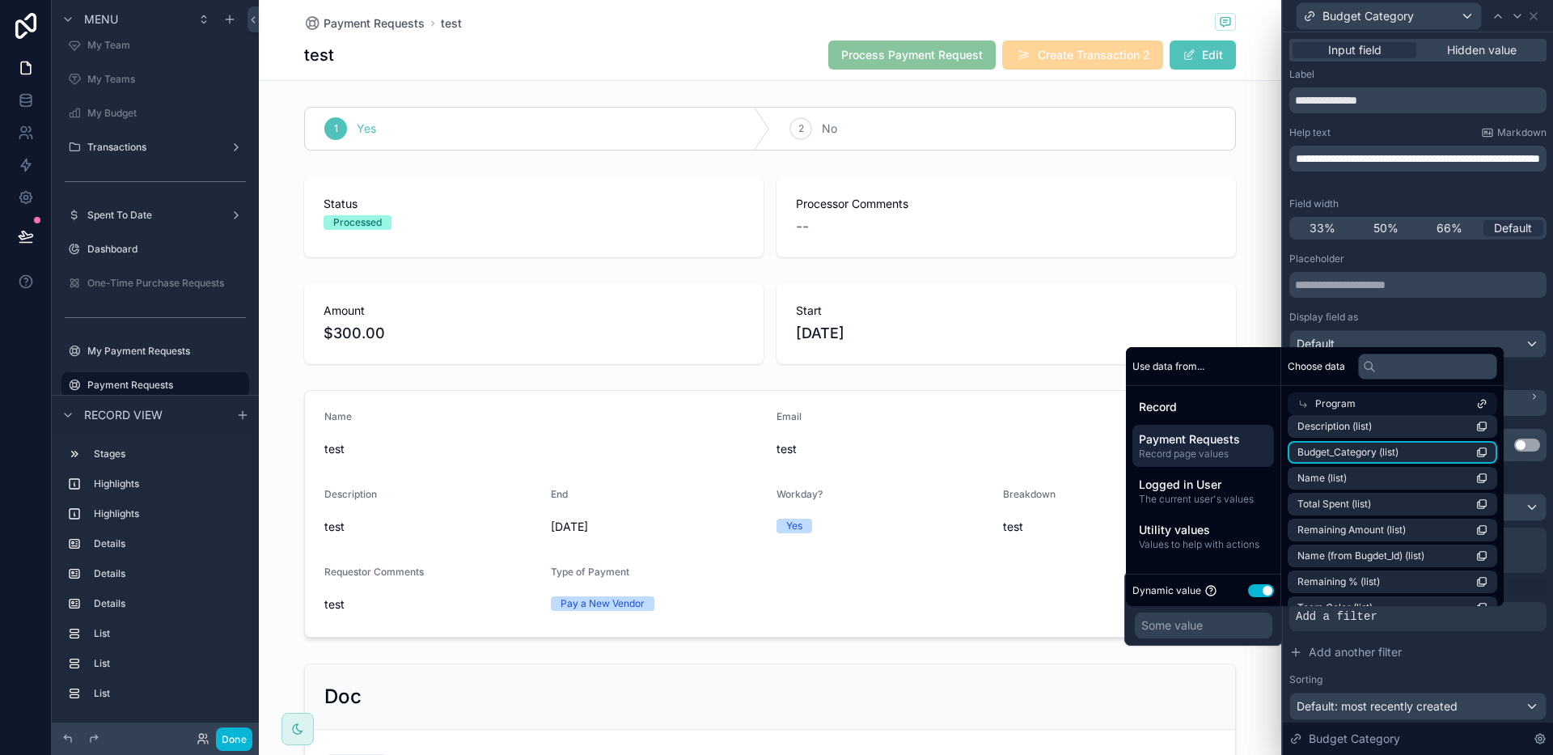
scroll to position [0, 0]
click at [1365, 432] on li "id (list)" at bounding box center [1393, 432] width 210 height 23
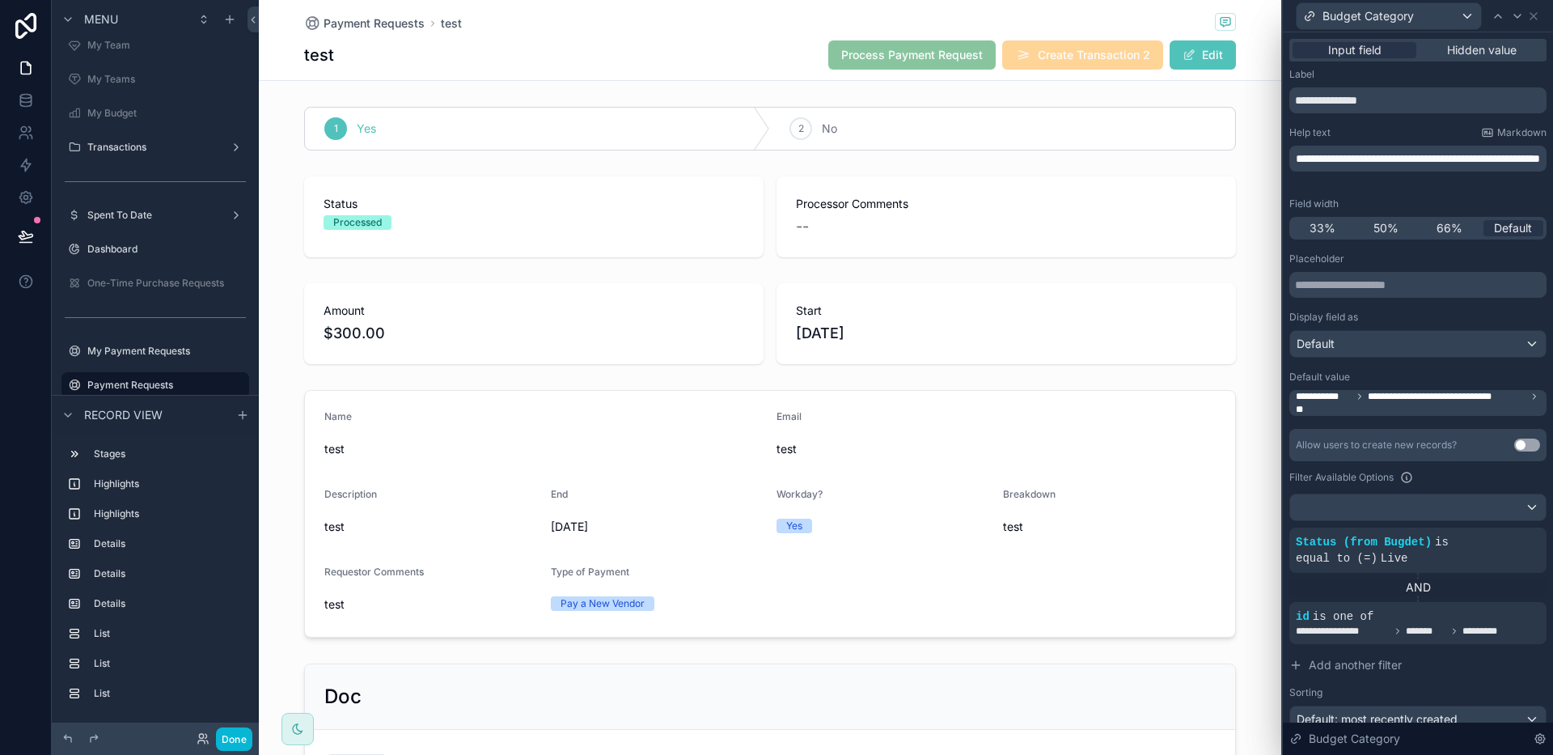
click at [244, 738] on button "Done" at bounding box center [234, 738] width 36 height 23
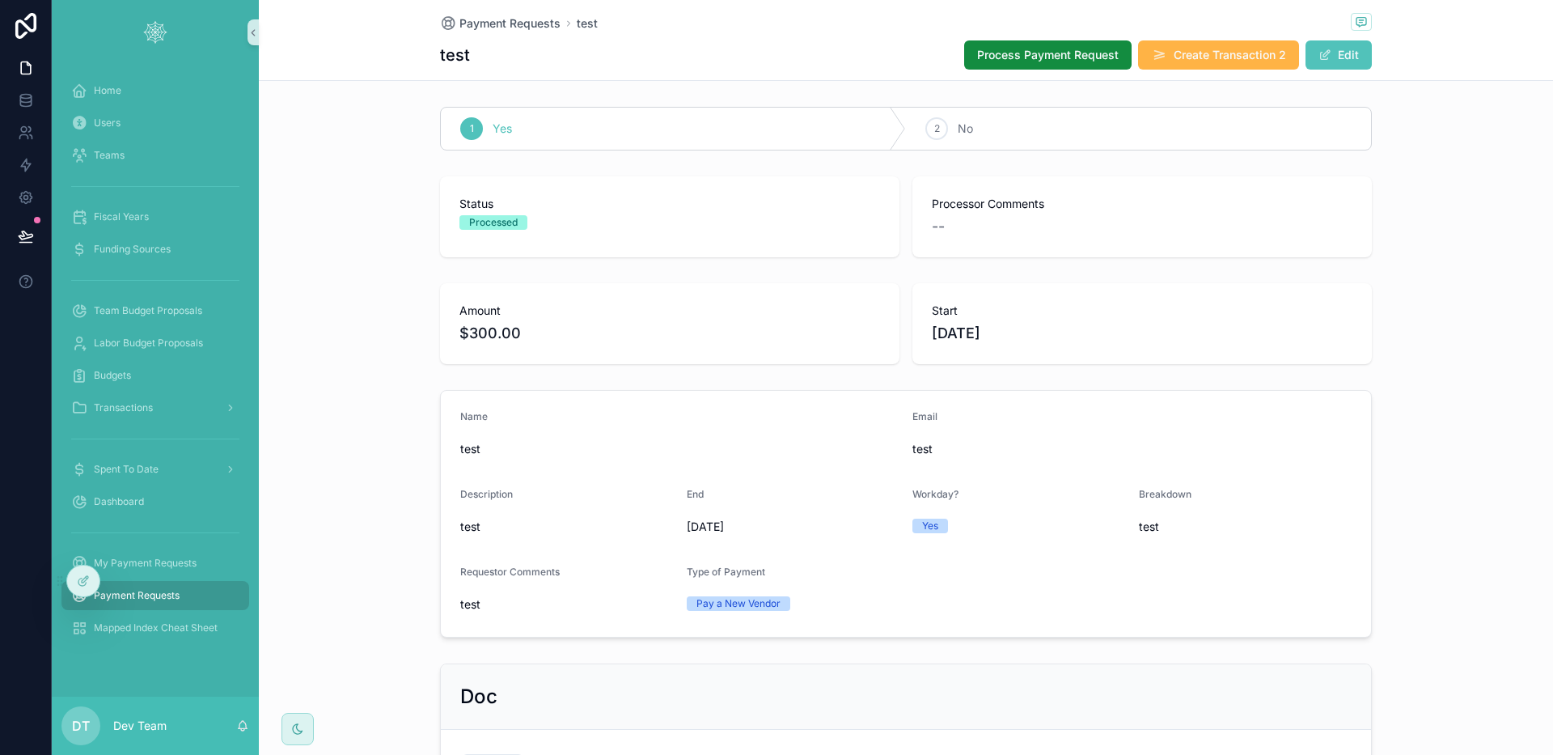
click at [1218, 66] on button "Create Transaction 2" at bounding box center [1218, 54] width 161 height 29
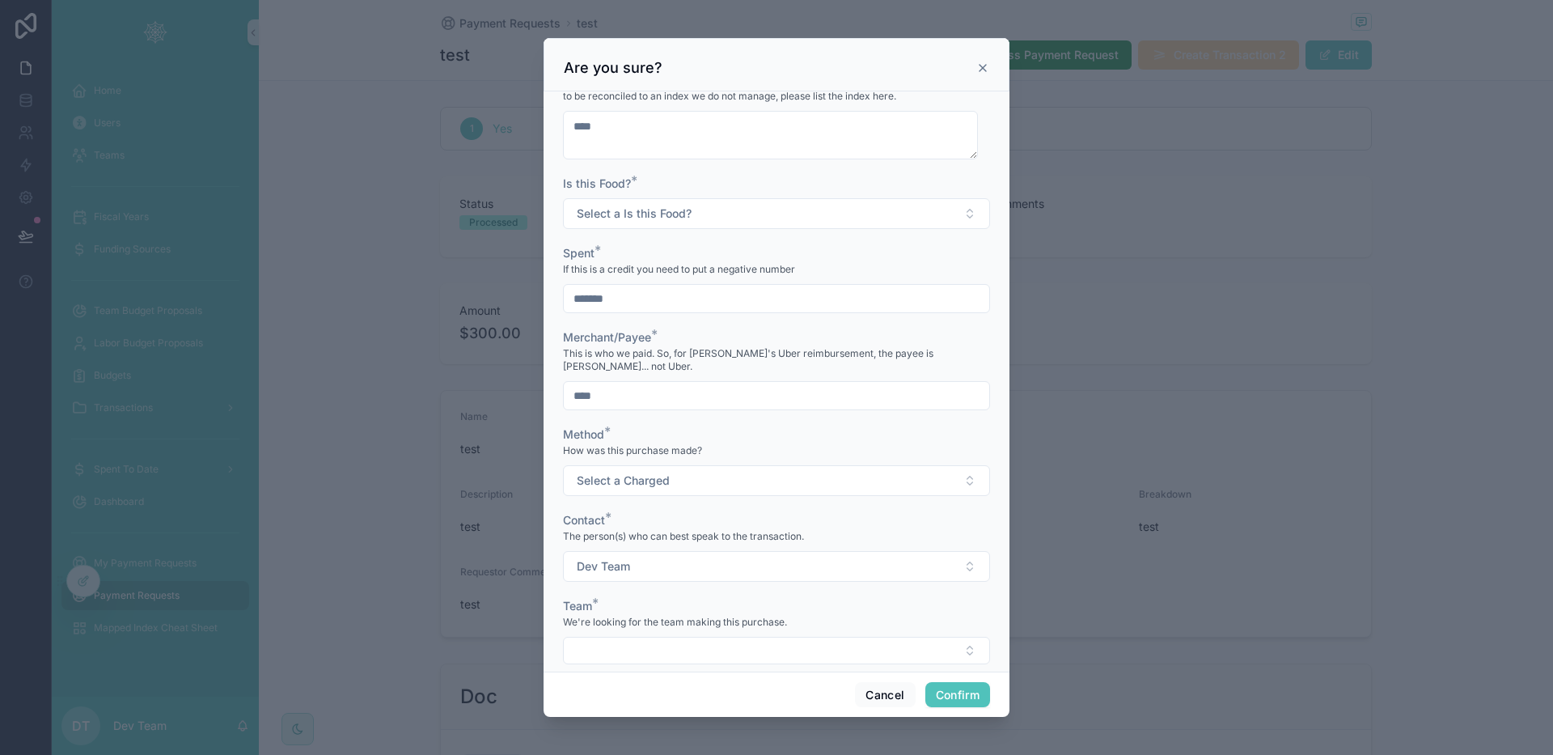
scroll to position [444, 0]
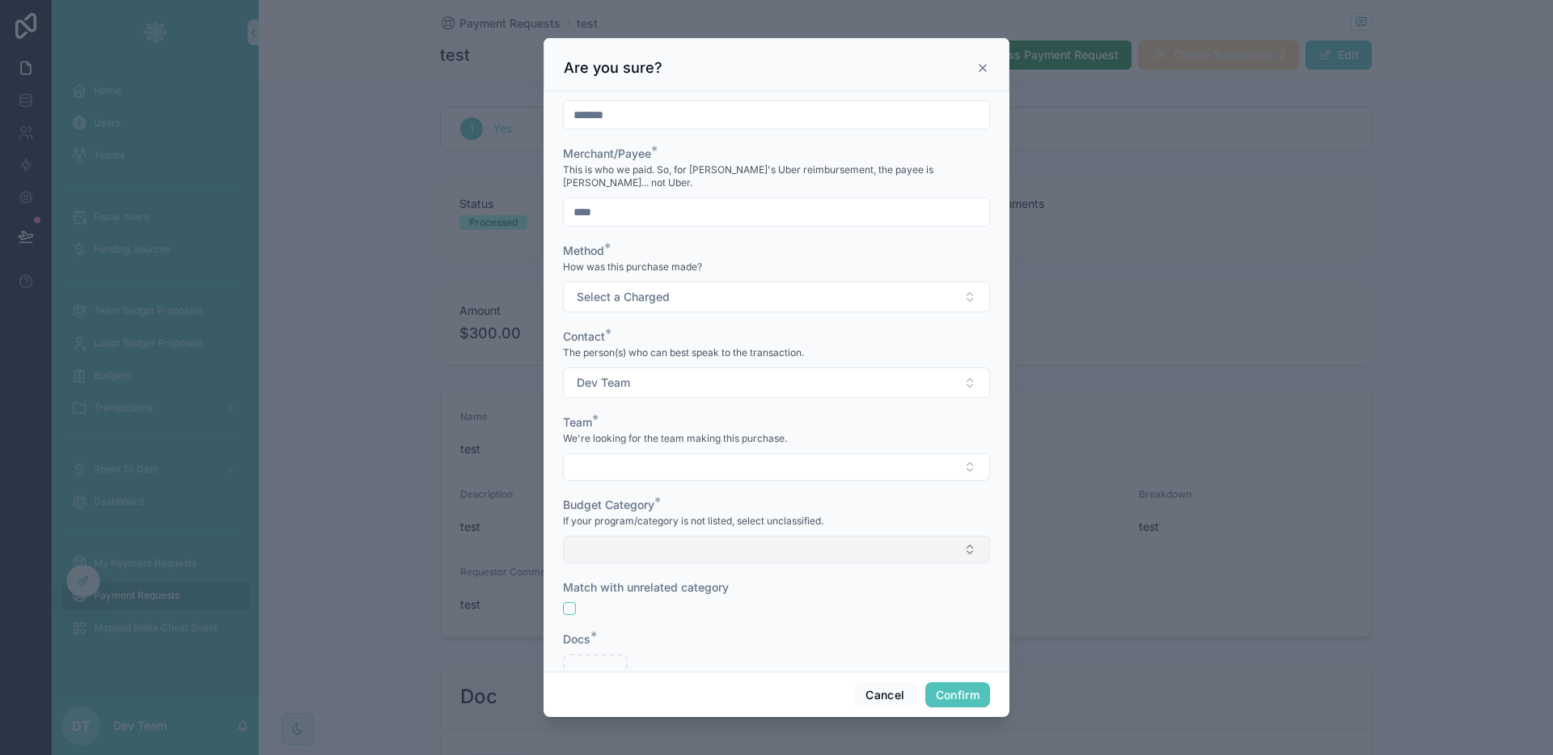
click at [669, 536] on button "Select Button" at bounding box center [776, 550] width 427 height 28
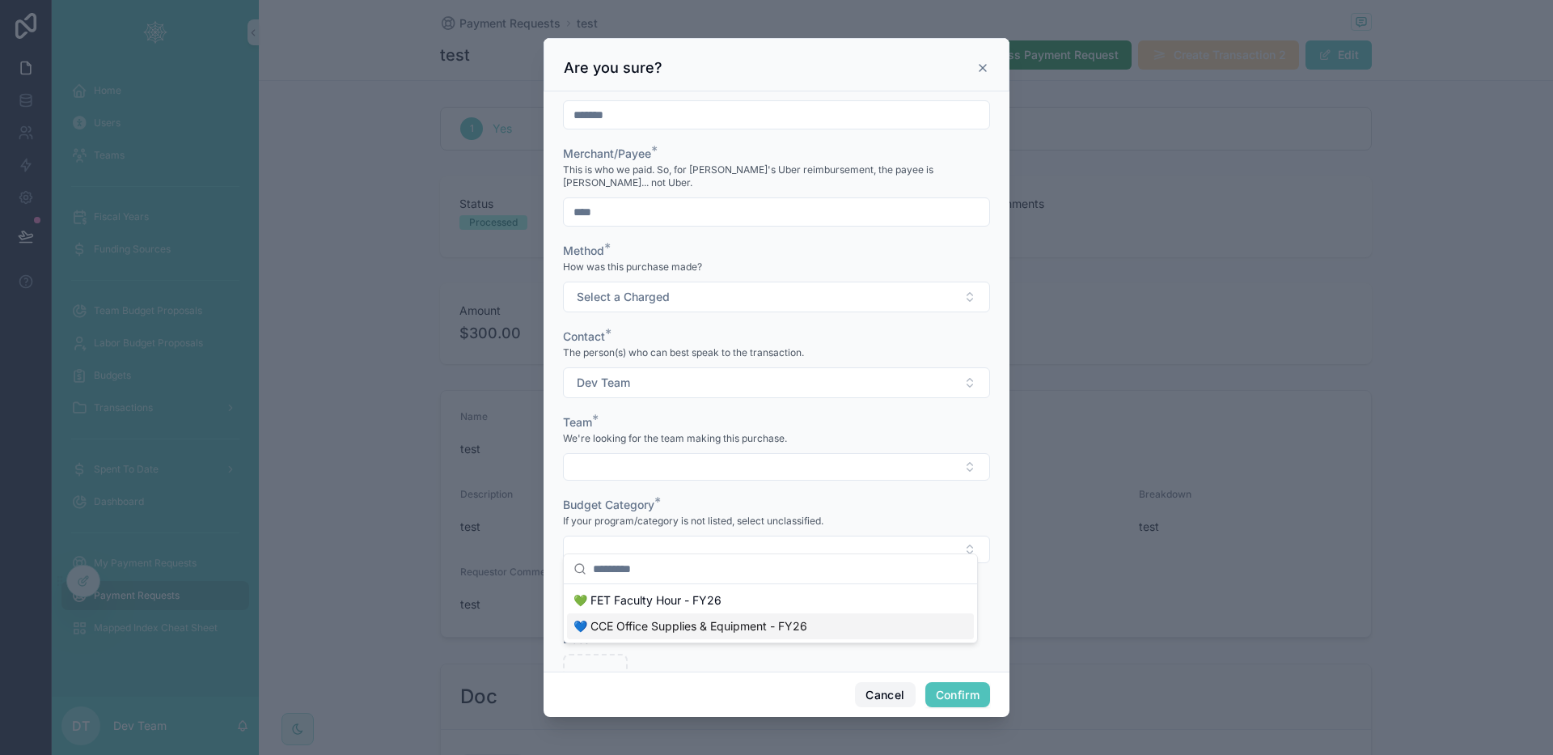
click at [882, 687] on button "Cancel" at bounding box center [885, 695] width 60 height 26
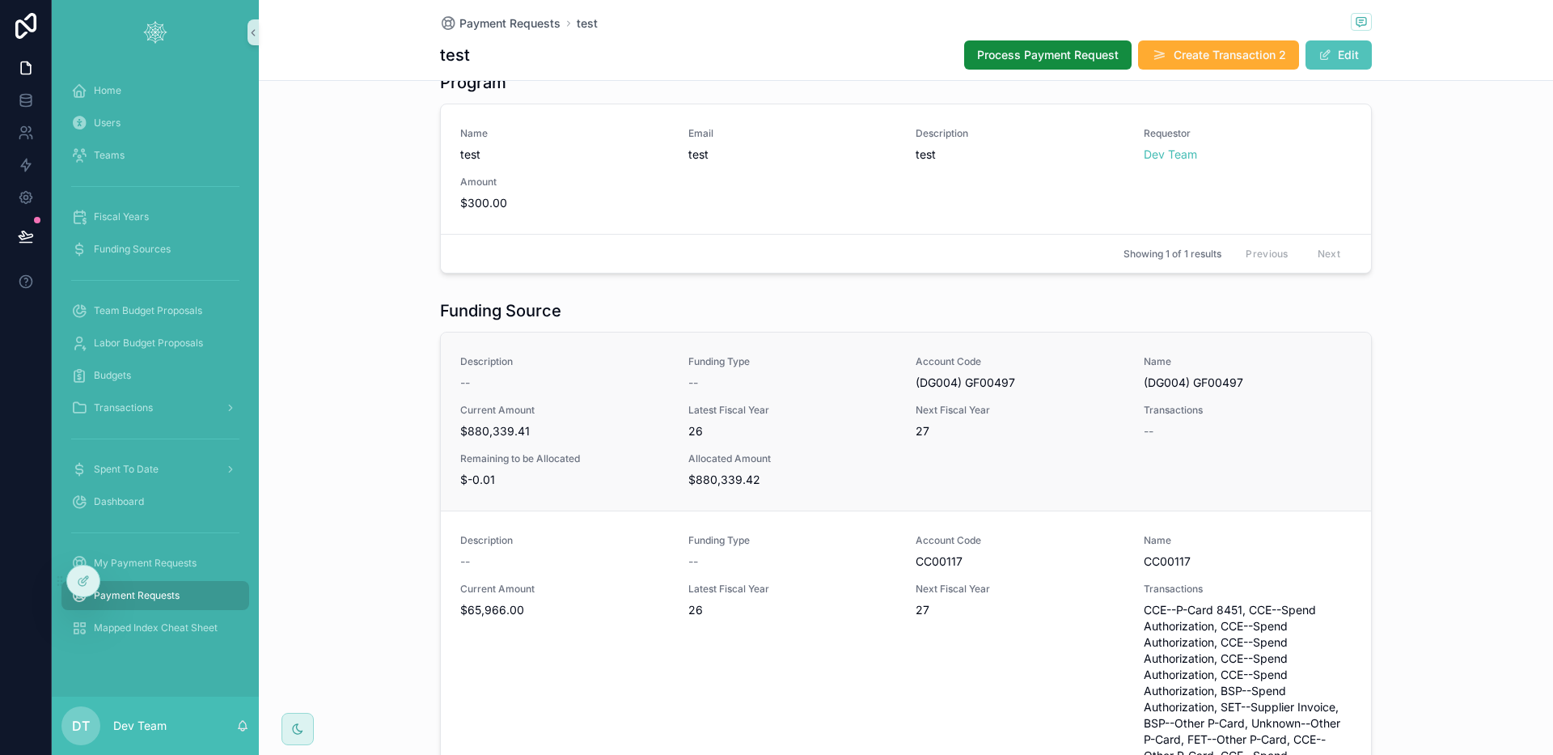
scroll to position [976, 0]
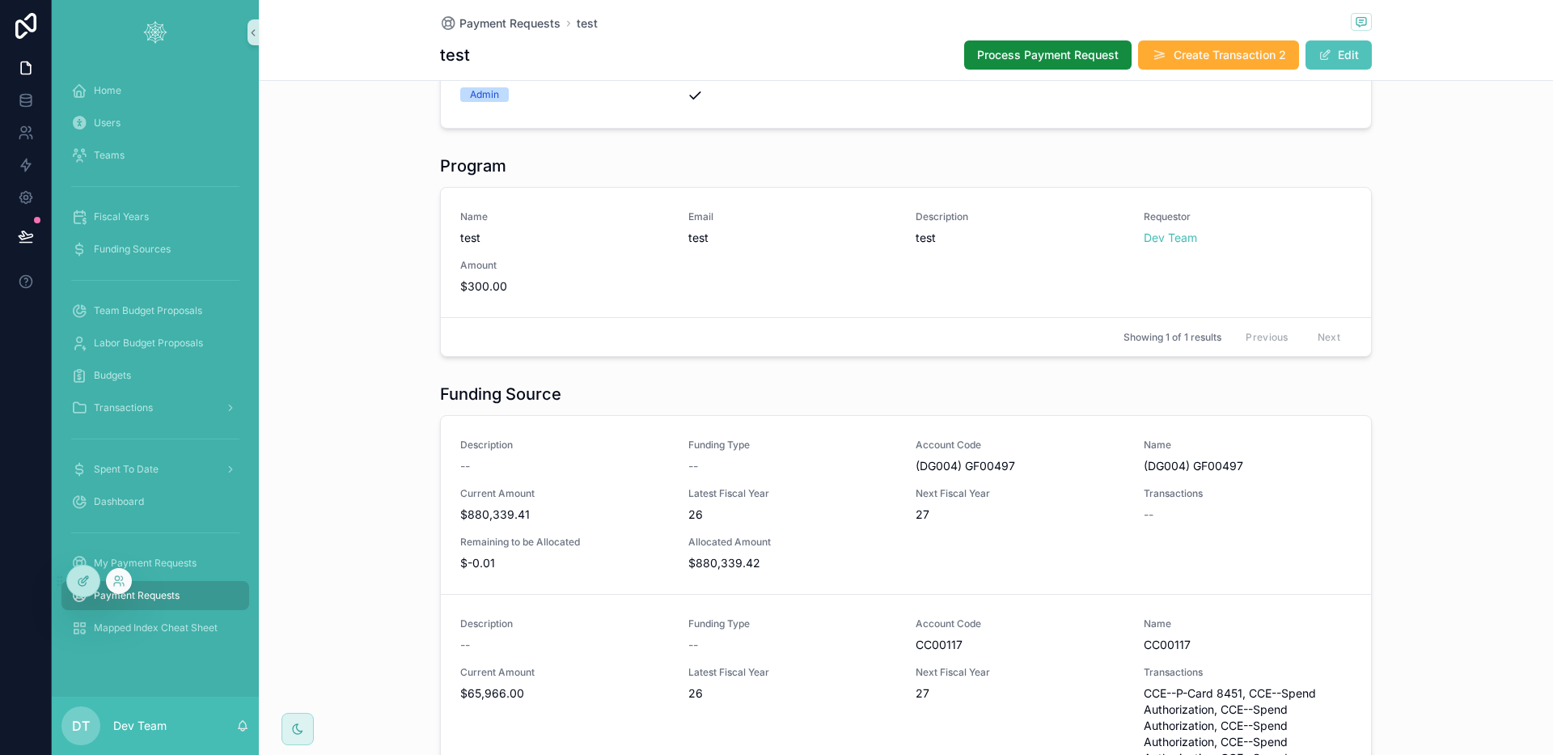
click at [86, 577] on icon at bounding box center [87, 578] width 2 height 2
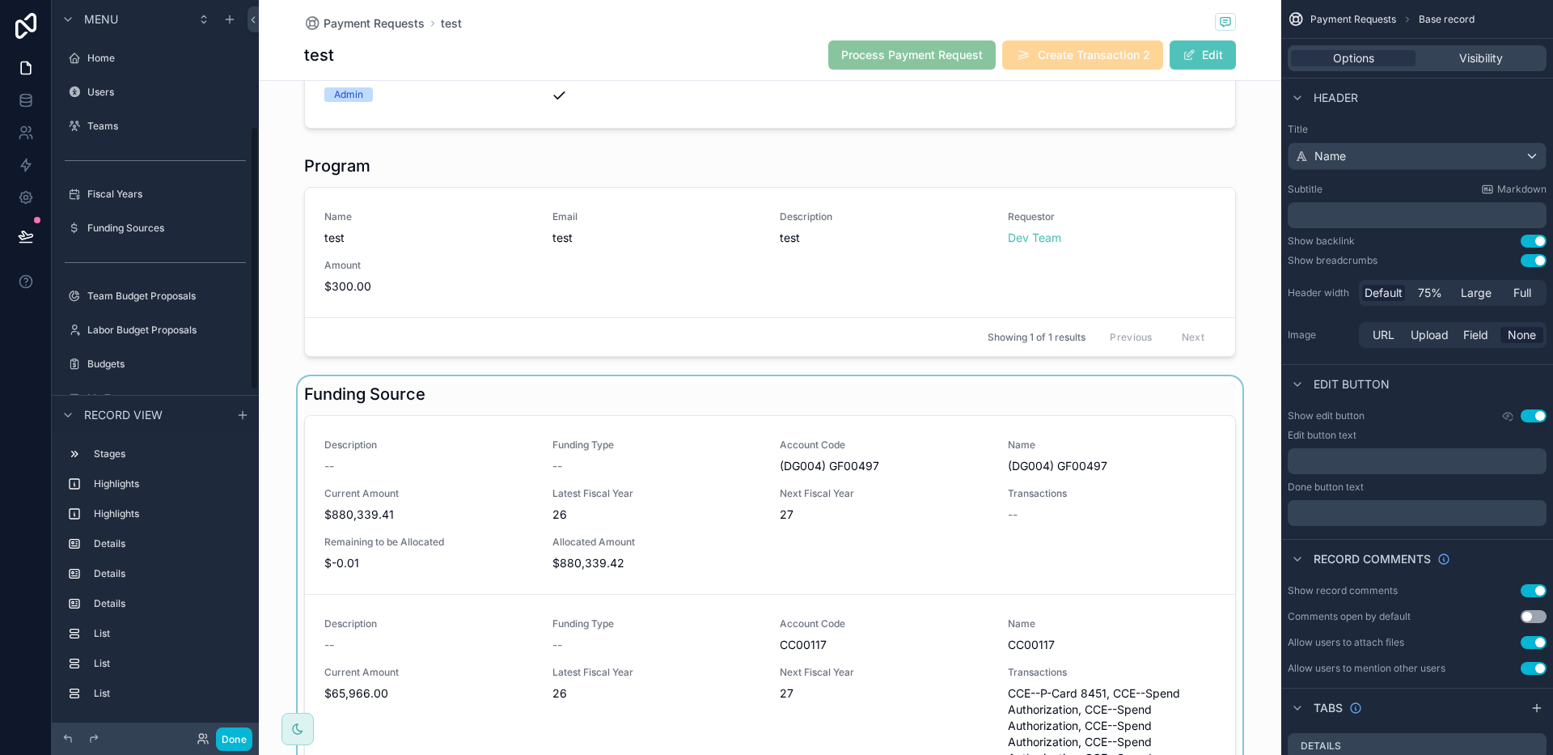
scroll to position [353, 0]
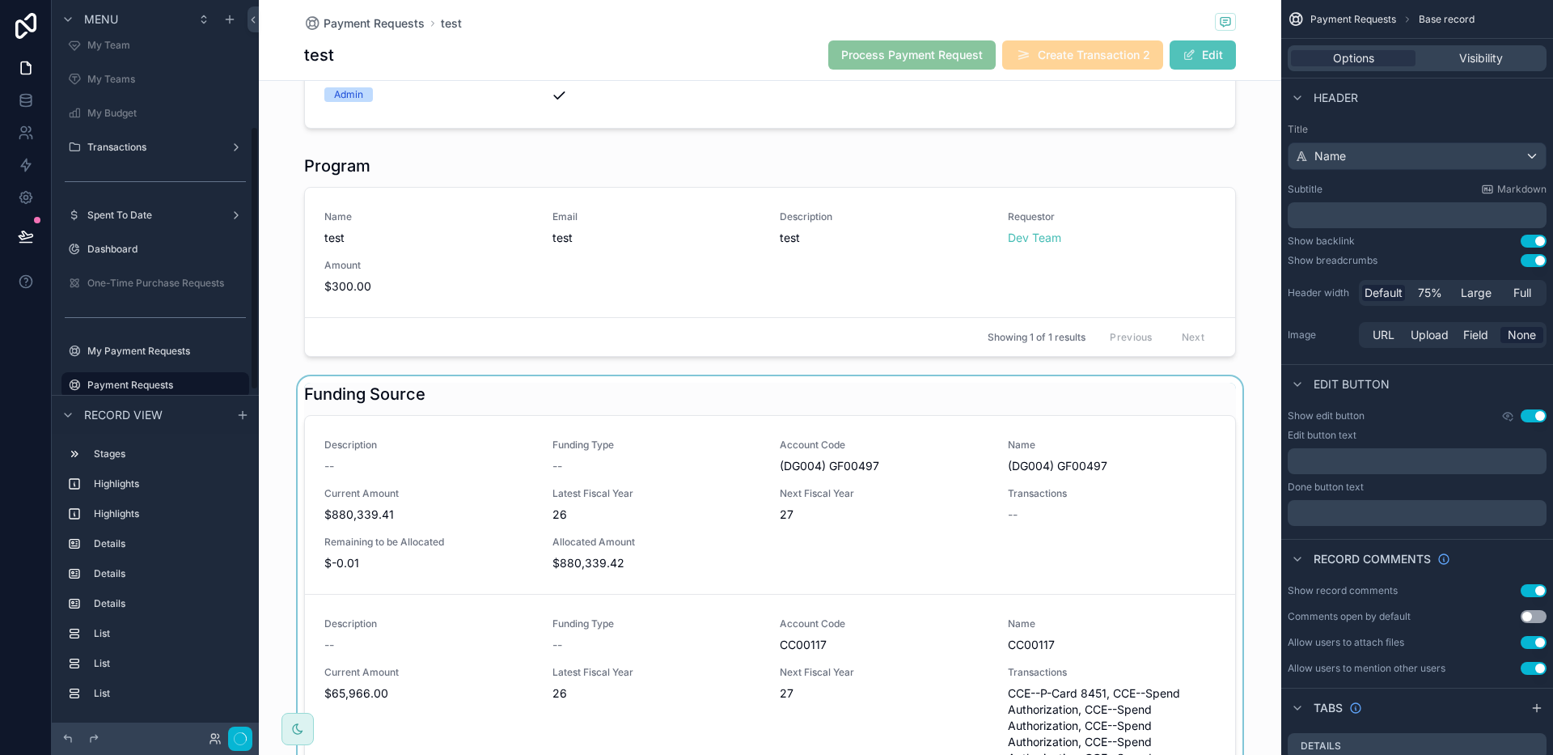
click at [452, 390] on div "scrollable content" at bounding box center [770, 682] width 1022 height 612
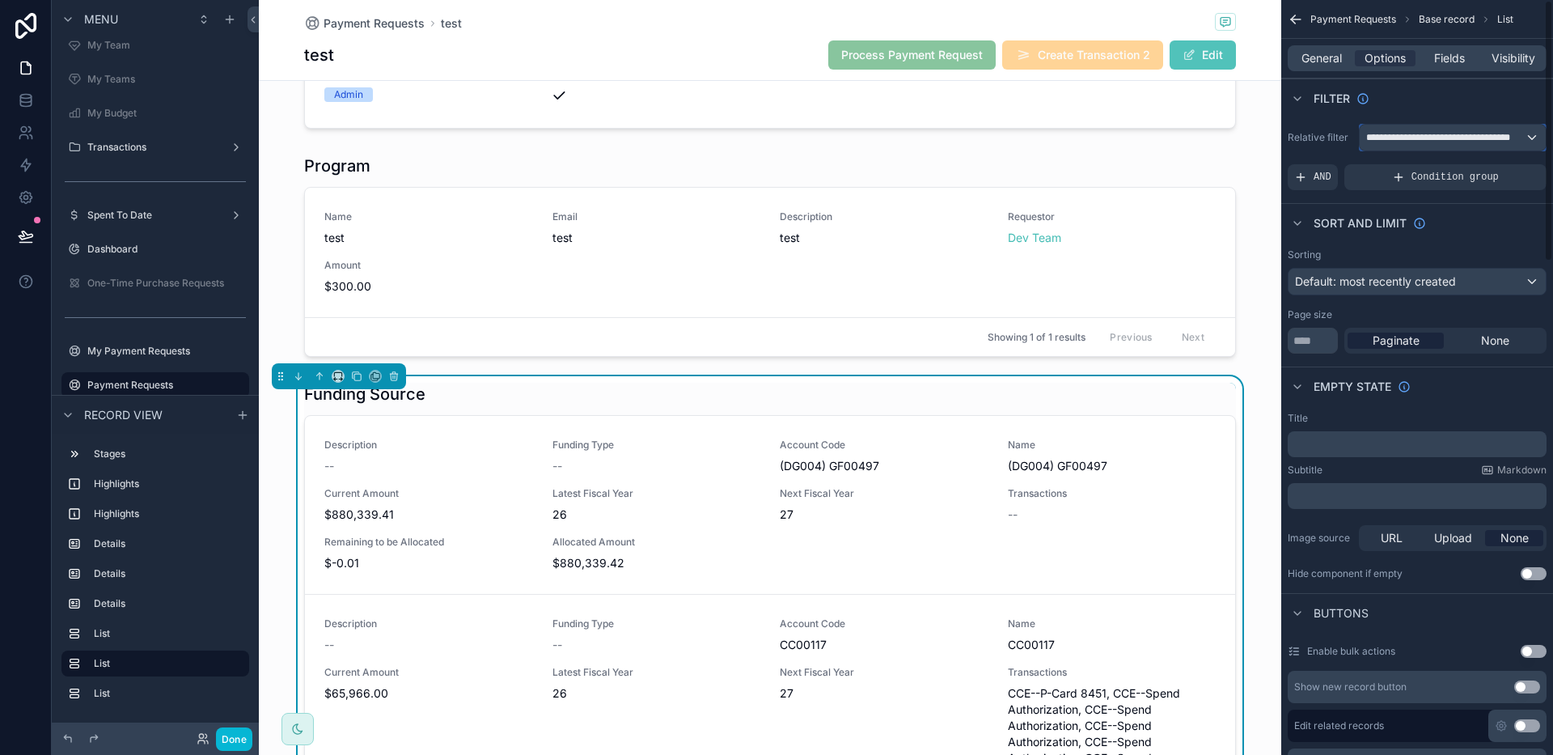
click at [1458, 136] on span "**********" at bounding box center [1445, 137] width 159 height 13
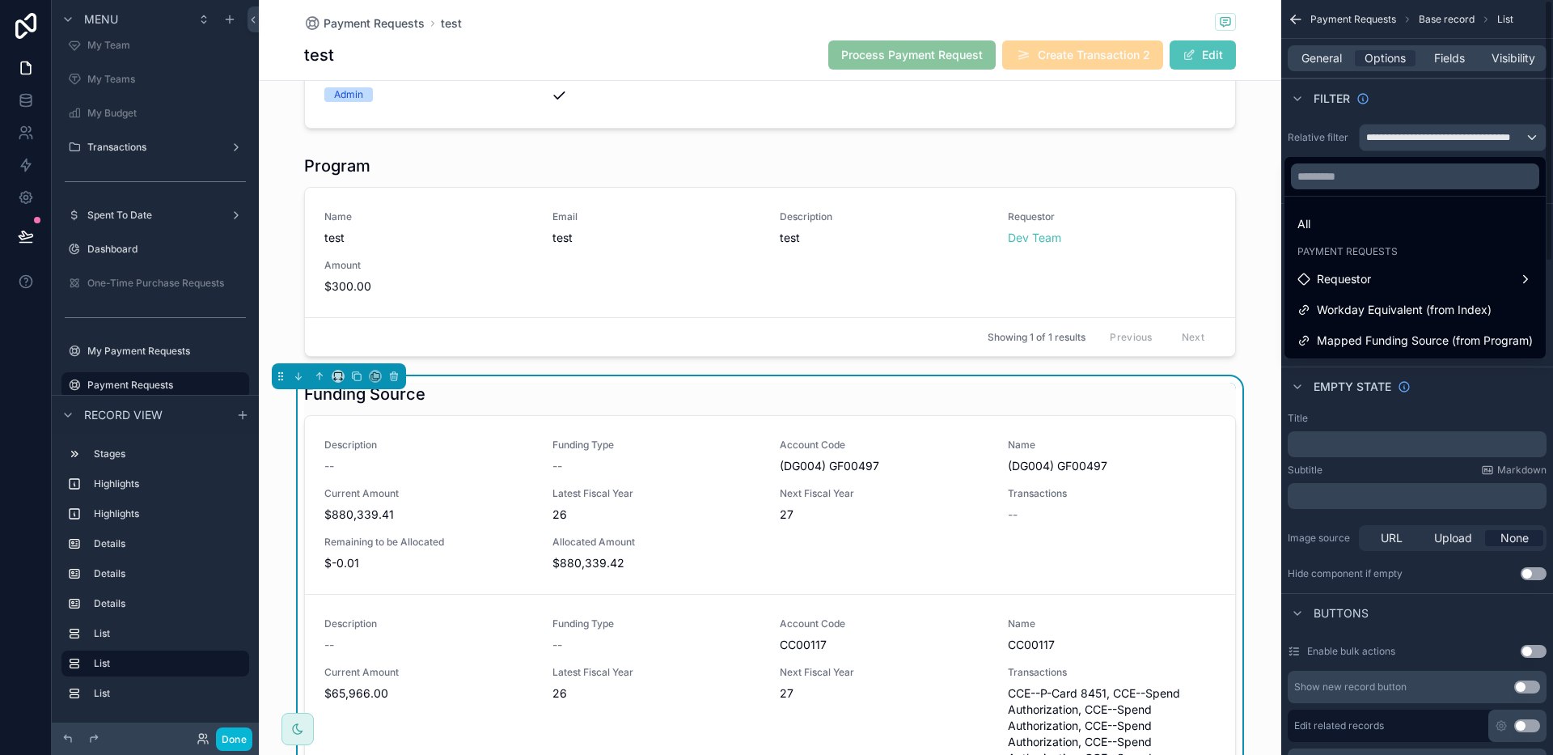
click at [1247, 387] on div "Funding Source Description -- Funding Type -- Account Code (DG004) GF00497 Name…" at bounding box center [770, 682] width 1022 height 612
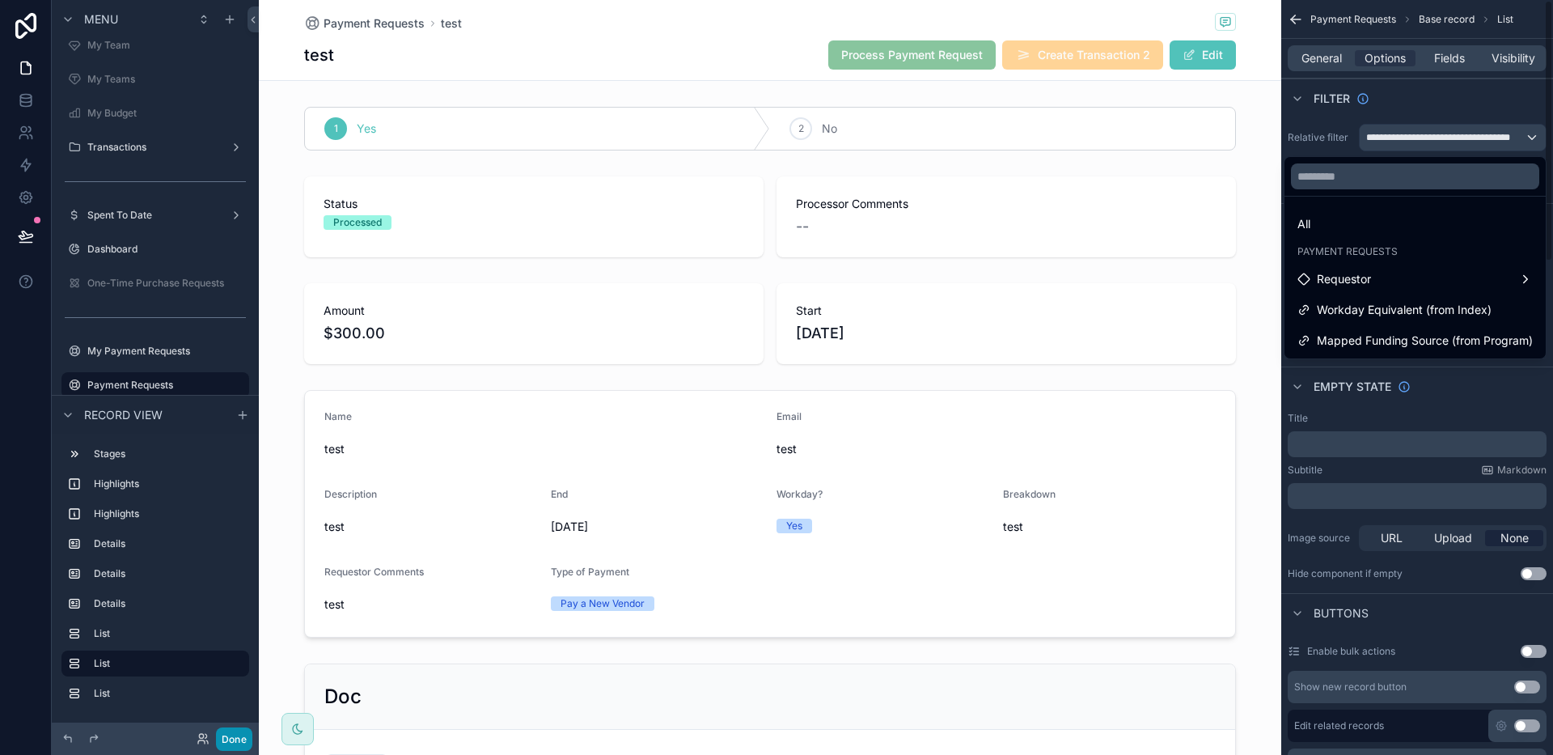
click at [247, 737] on div "scrollable content" at bounding box center [776, 377] width 1553 height 755
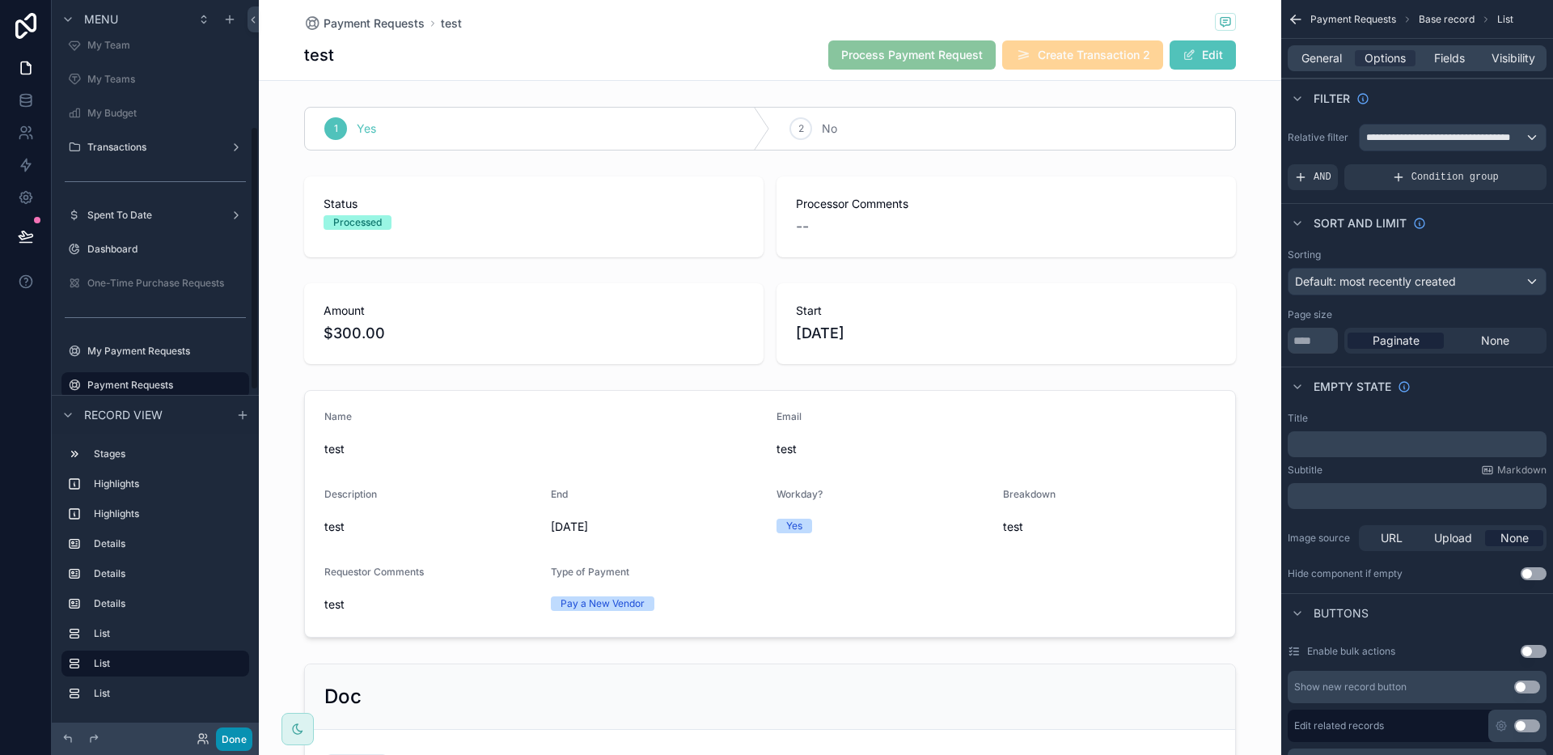
click at [223, 741] on button "Done" at bounding box center [234, 738] width 36 height 23
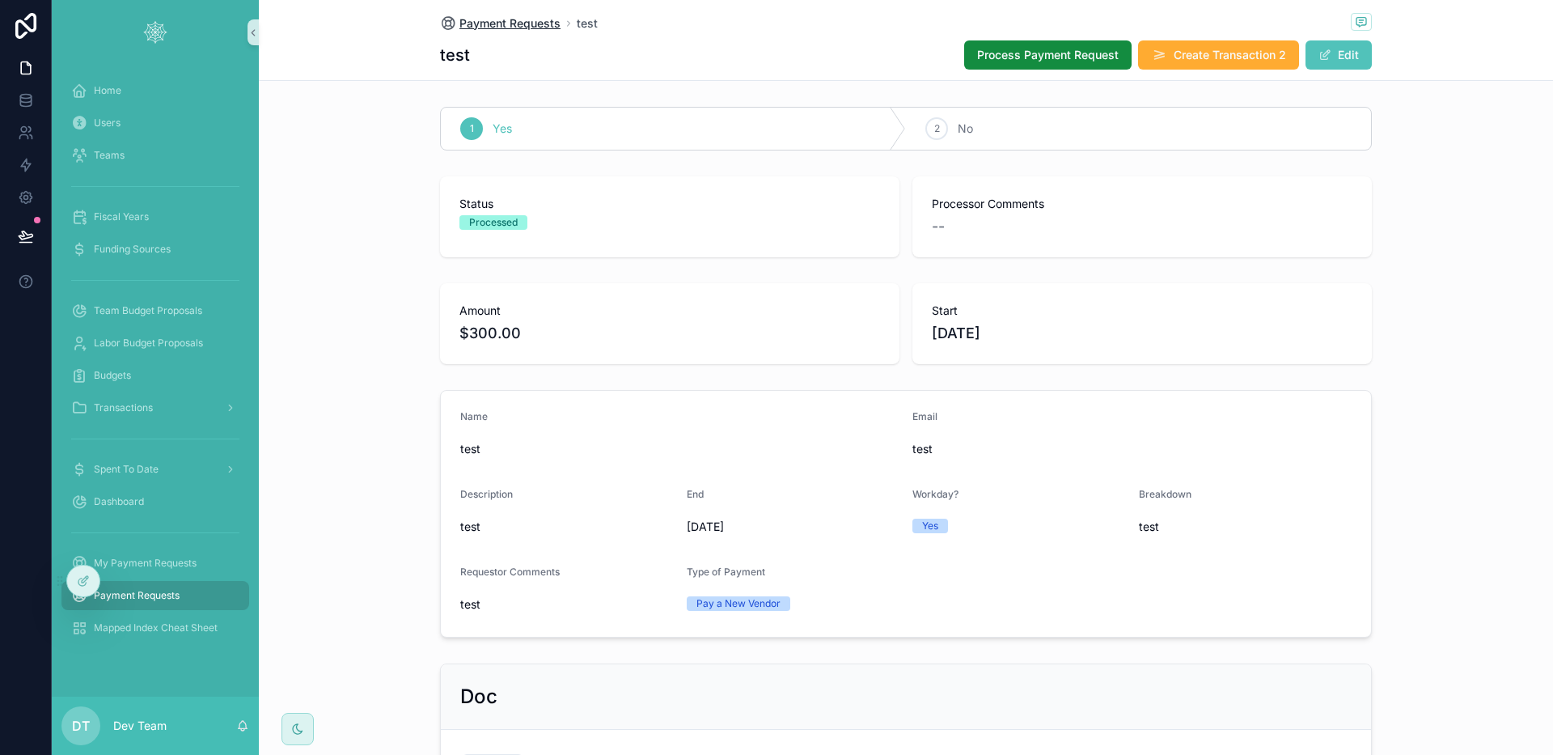
click at [514, 19] on span "Payment Requests" at bounding box center [509, 23] width 101 height 16
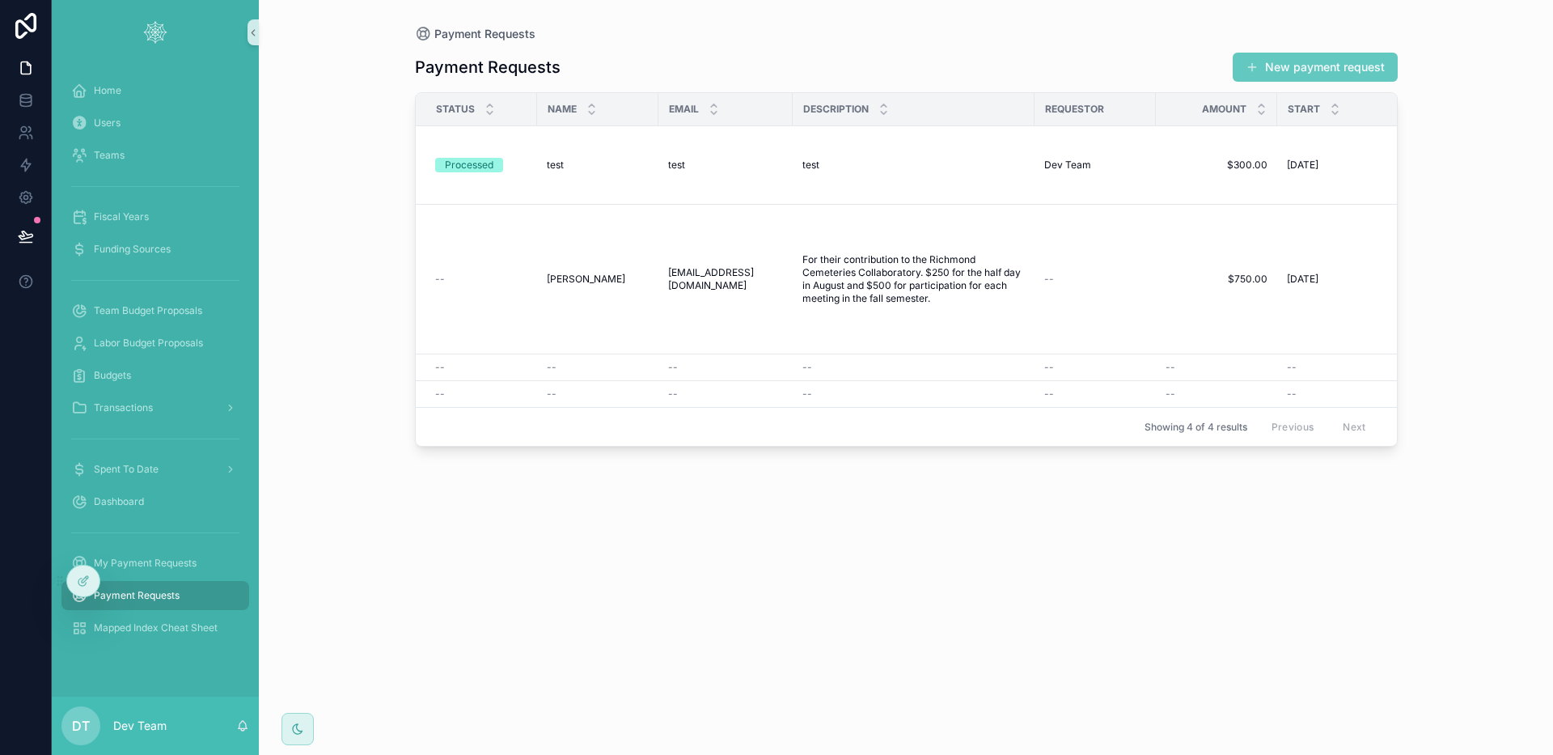
click at [1310, 73] on button "New payment request" at bounding box center [1315, 67] width 165 height 29
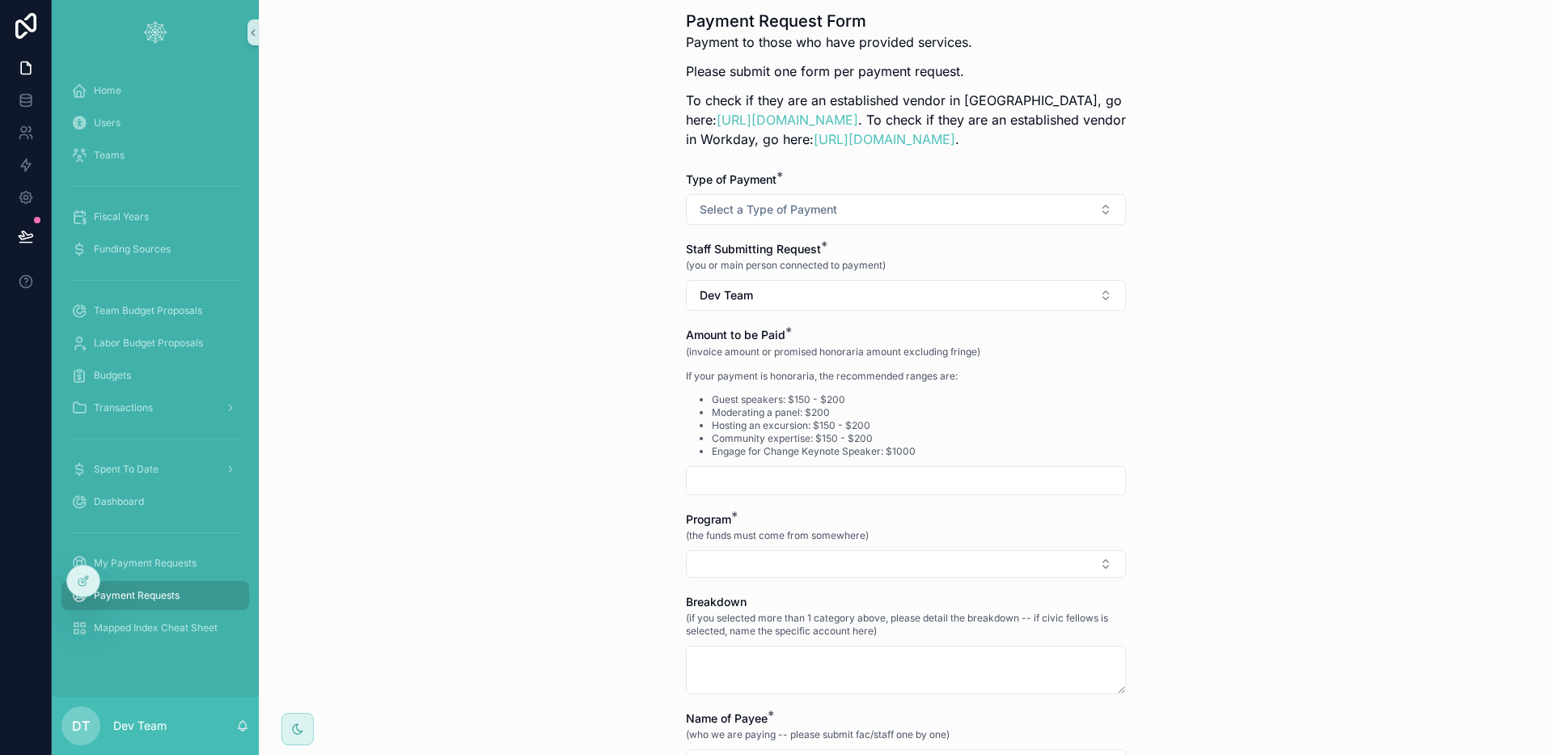
scroll to position [125, 0]
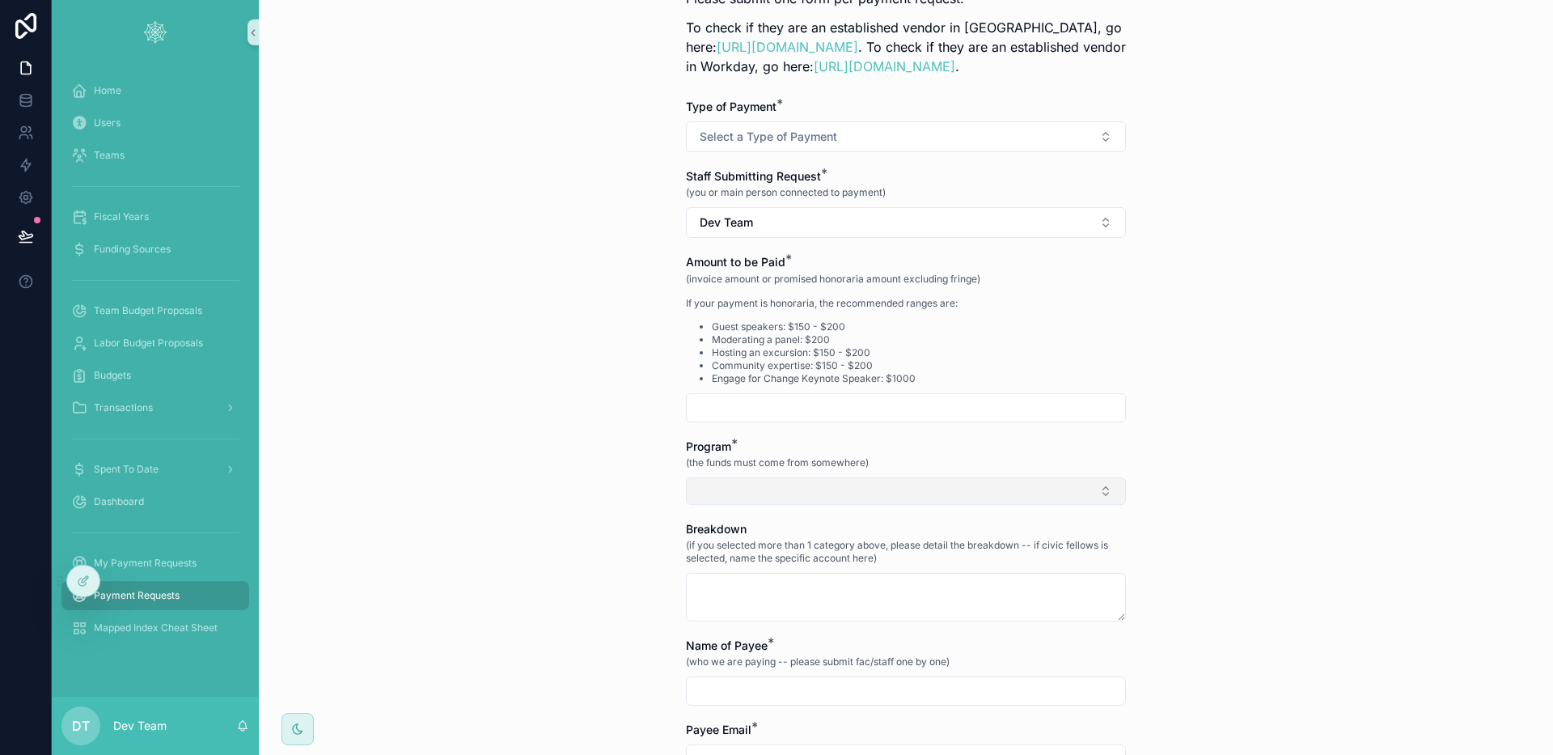
click at [706, 489] on button "Select Button" at bounding box center [906, 491] width 440 height 28
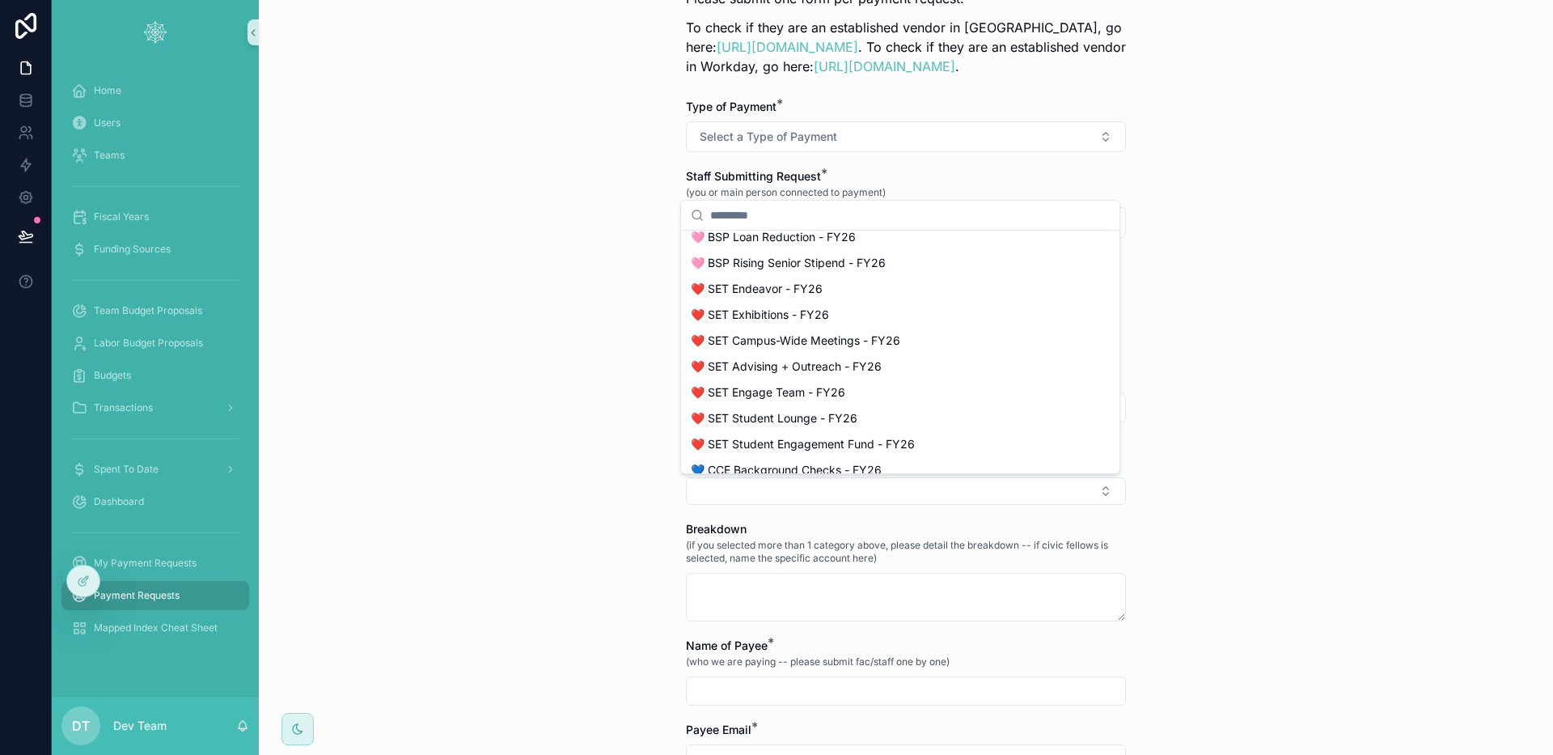
scroll to position [1097, 0]
click at [601, 489] on div "Payment Requests Payment Request Form Payment Request Form Payment to those who…" at bounding box center [906, 252] width 1294 height 755
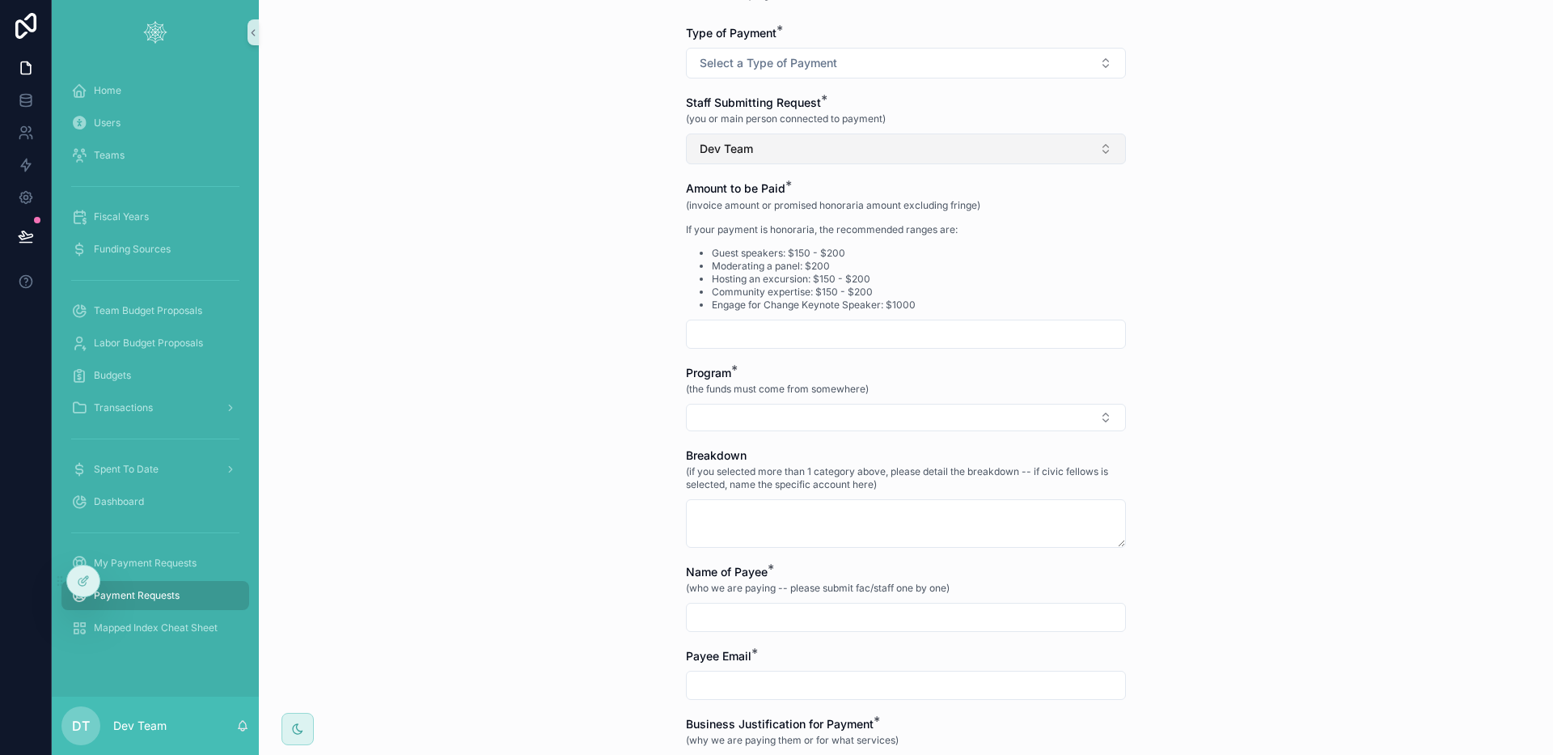
scroll to position [0, 0]
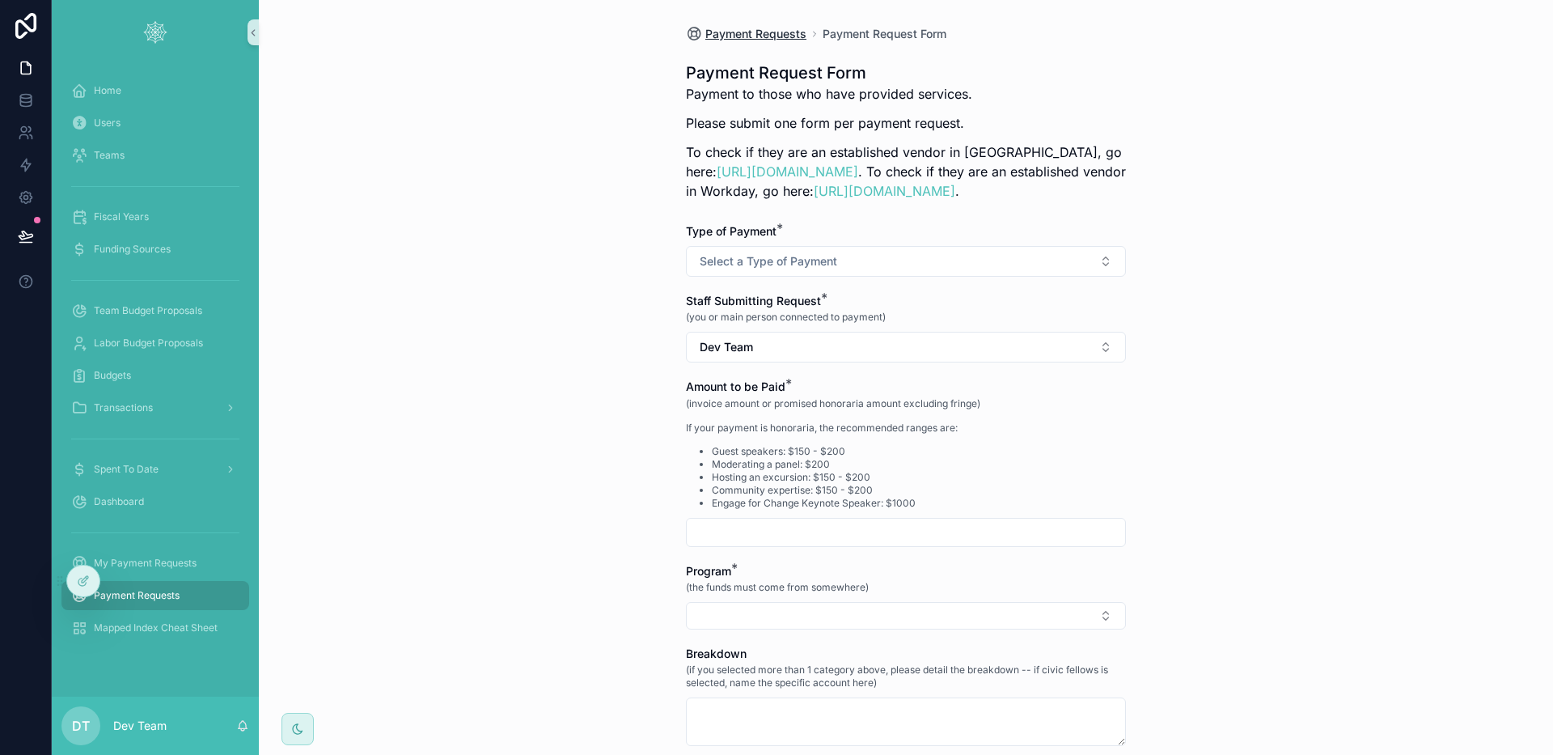
click at [758, 34] on span "Payment Requests" at bounding box center [755, 34] width 101 height 16
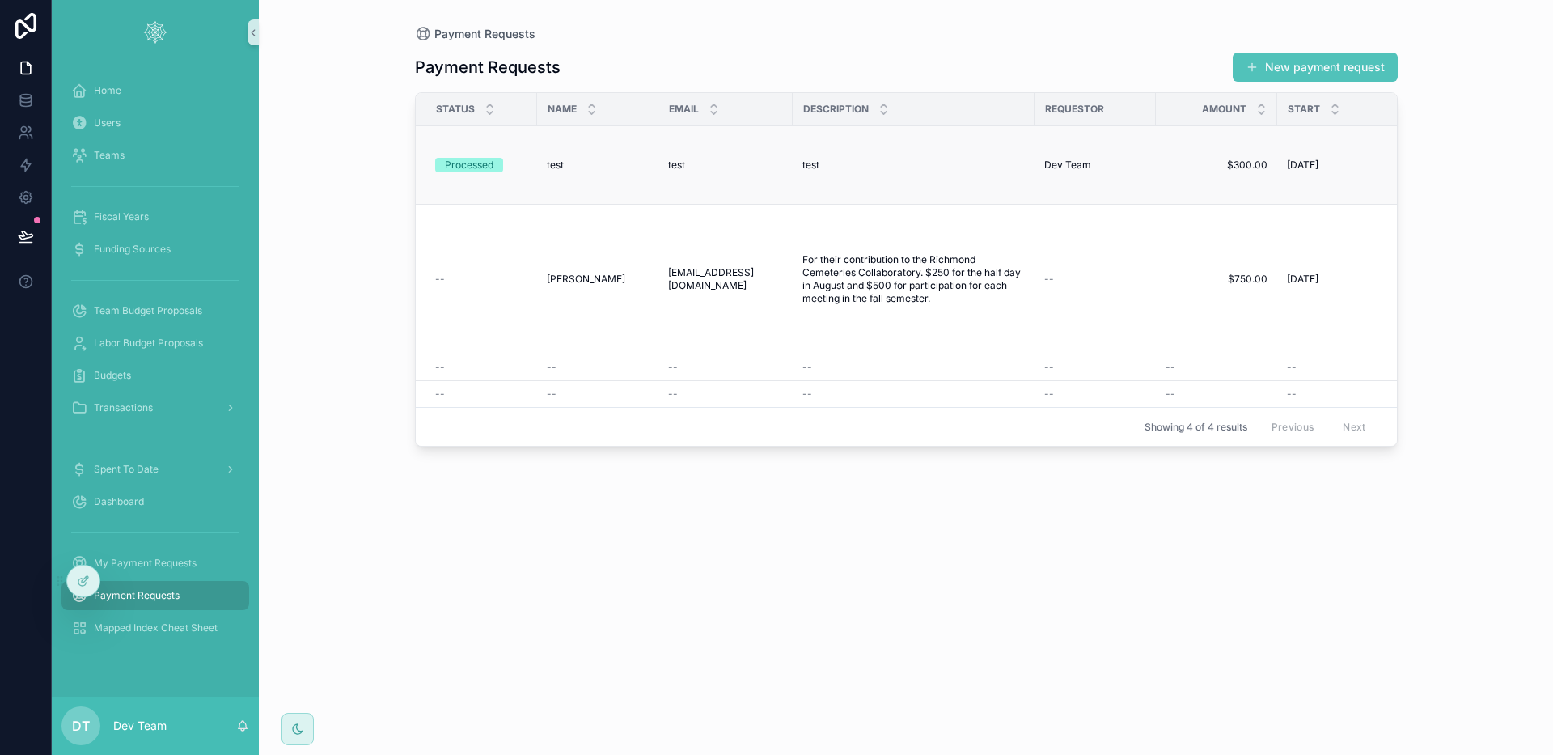
click at [865, 161] on div "test test" at bounding box center [913, 165] width 222 height 13
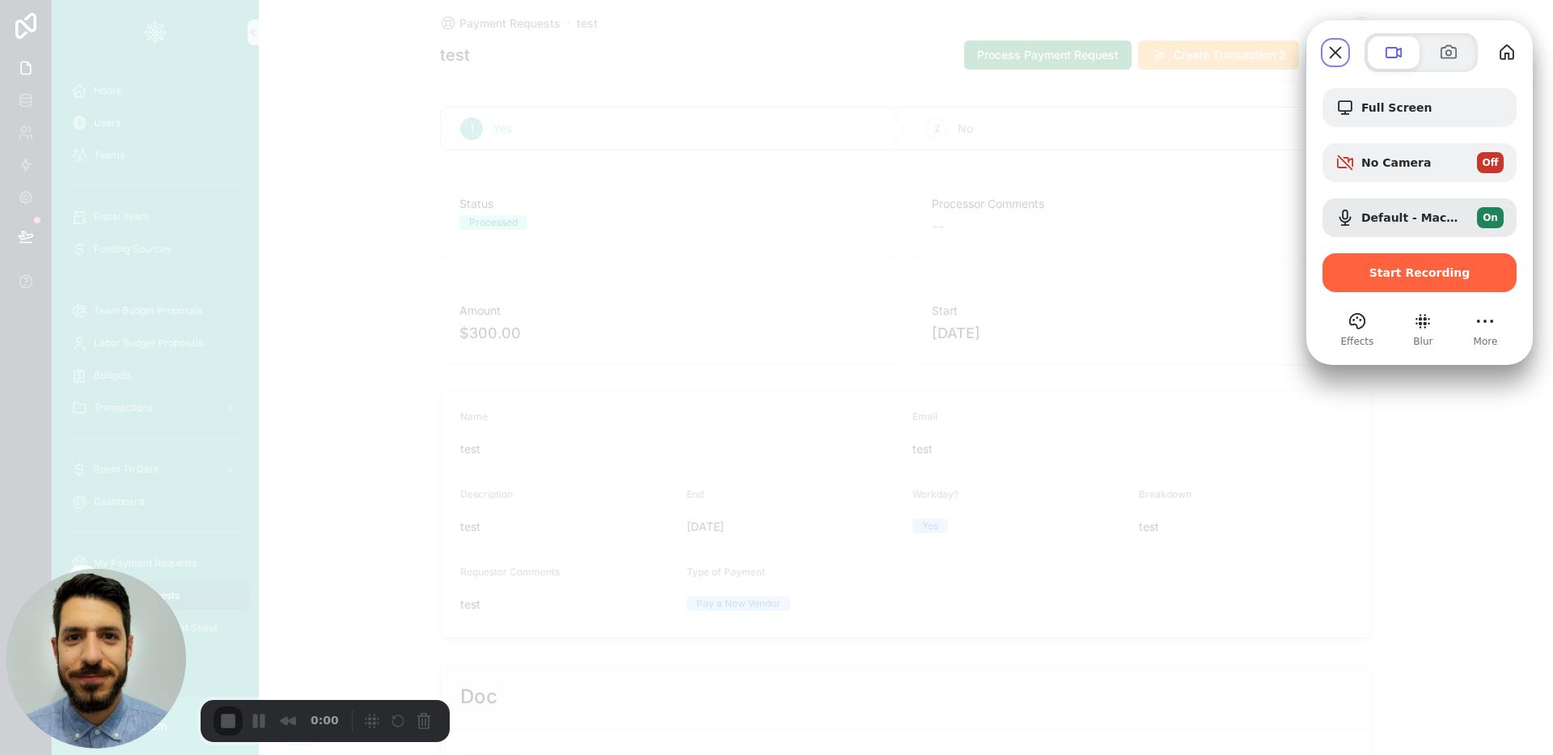
click at [1347, 266] on span "Start Recording" at bounding box center [1420, 272] width 168 height 13
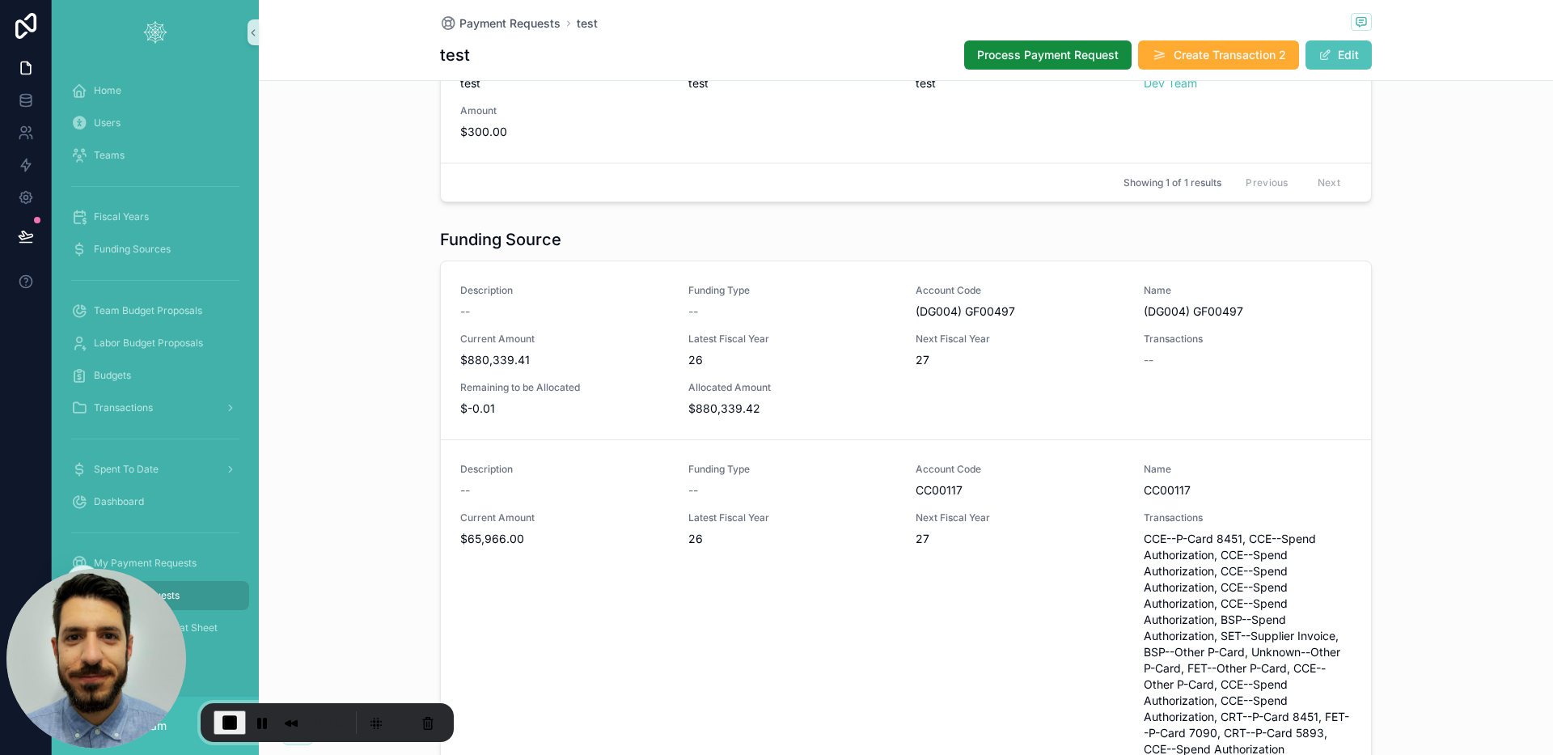
scroll to position [695, 0]
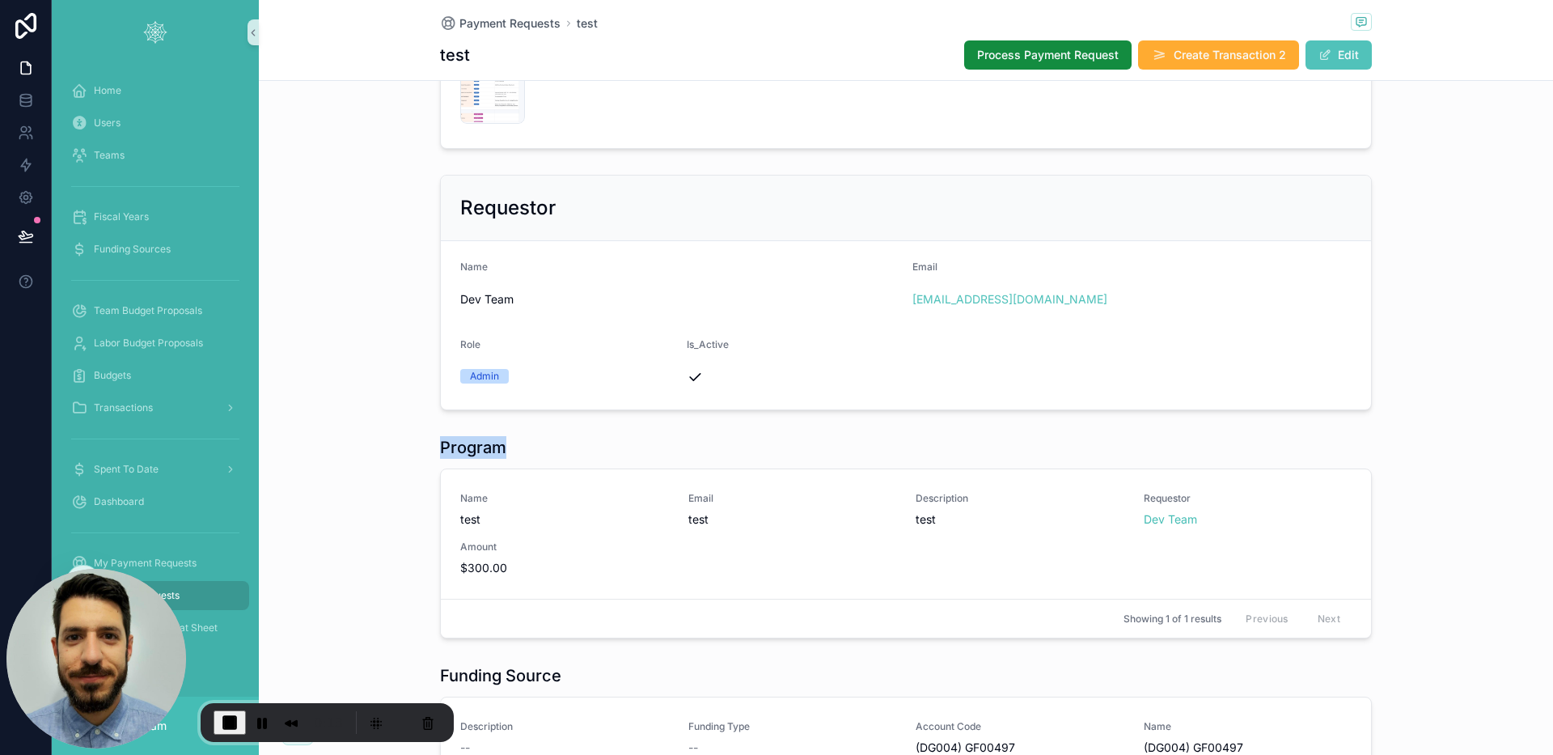
drag, startPoint x: 539, startPoint y: 451, endPoint x: 558, endPoint y: 451, distance: 19.4
click at [558, 451] on div "Program" at bounding box center [906, 447] width 932 height 23
drag, startPoint x: 431, startPoint y: 449, endPoint x: 501, endPoint y: 438, distance: 70.4
click at [501, 438] on div "Program Name test Email test Description test Requestor Dev Team Amount $300.00…" at bounding box center [906, 537] width 1294 height 215
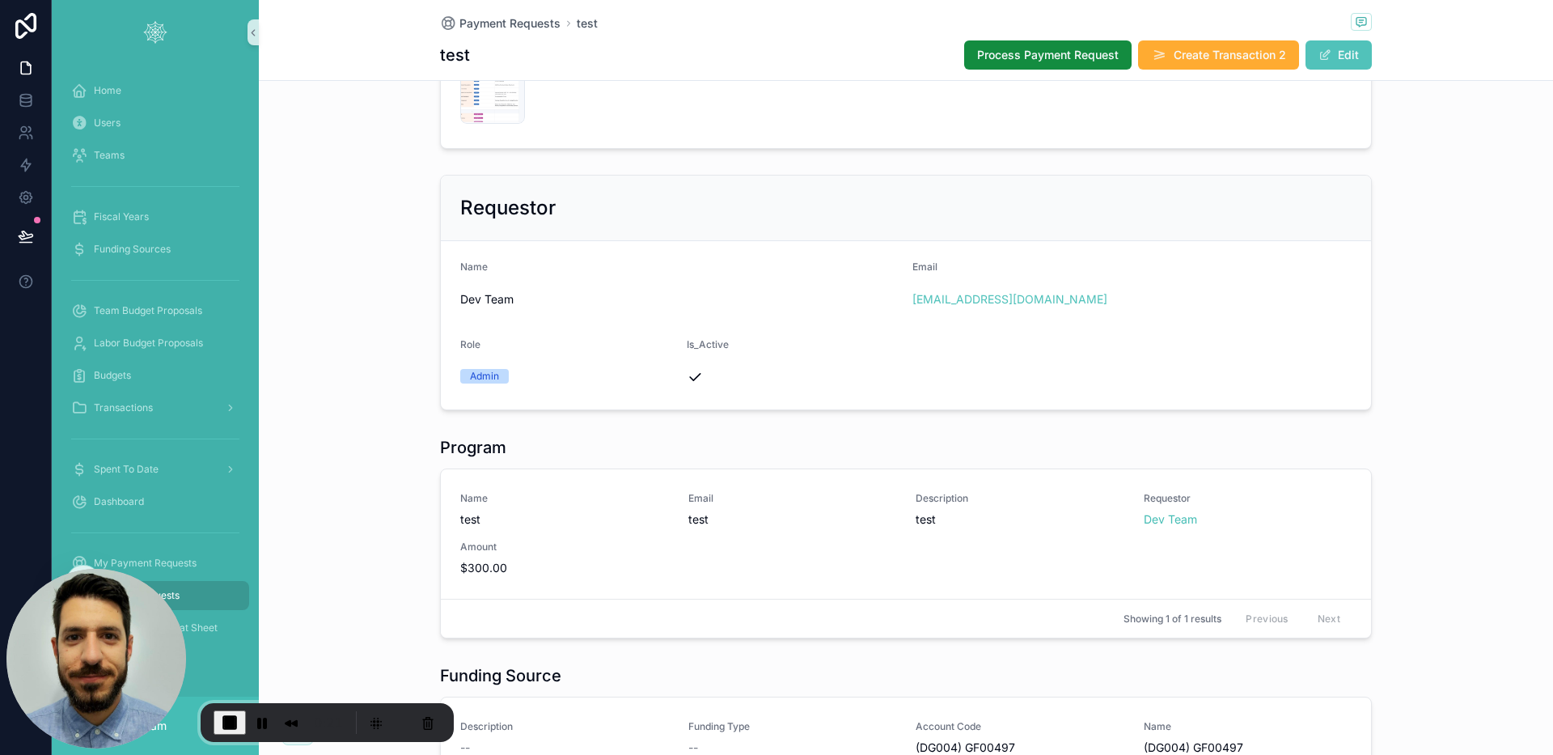
click at [446, 449] on h1 "Program" at bounding box center [473, 447] width 66 height 23
drag, startPoint x: 434, startPoint y: 448, endPoint x: 516, endPoint y: 444, distance: 81.8
click at [516, 444] on div "Program" at bounding box center [906, 447] width 932 height 23
click at [499, 452] on h1 "Program" at bounding box center [473, 447] width 66 height 23
drag, startPoint x: 438, startPoint y: 451, endPoint x: 502, endPoint y: 448, distance: 64.0
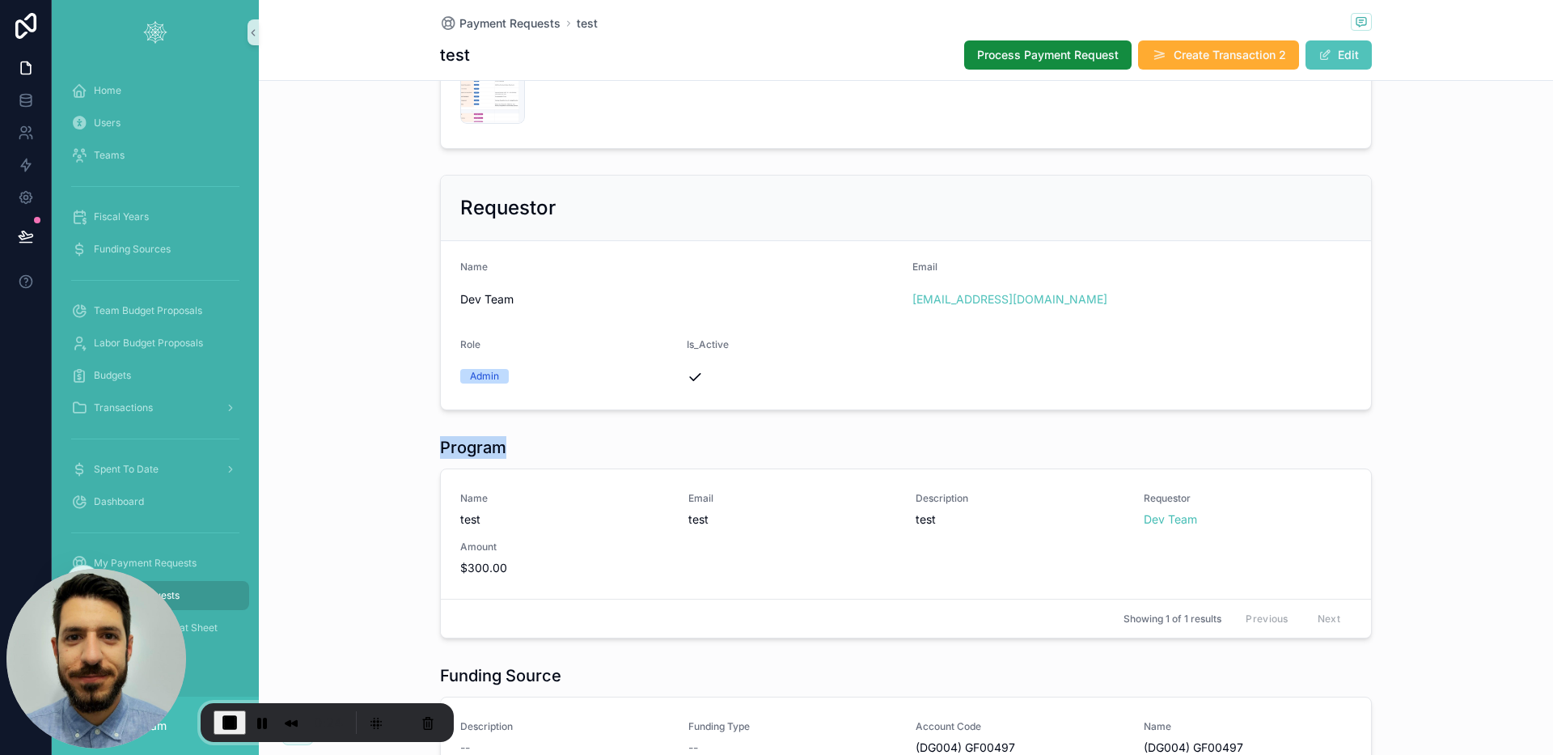
click at [502, 448] on div "Program" at bounding box center [906, 447] width 932 height 23
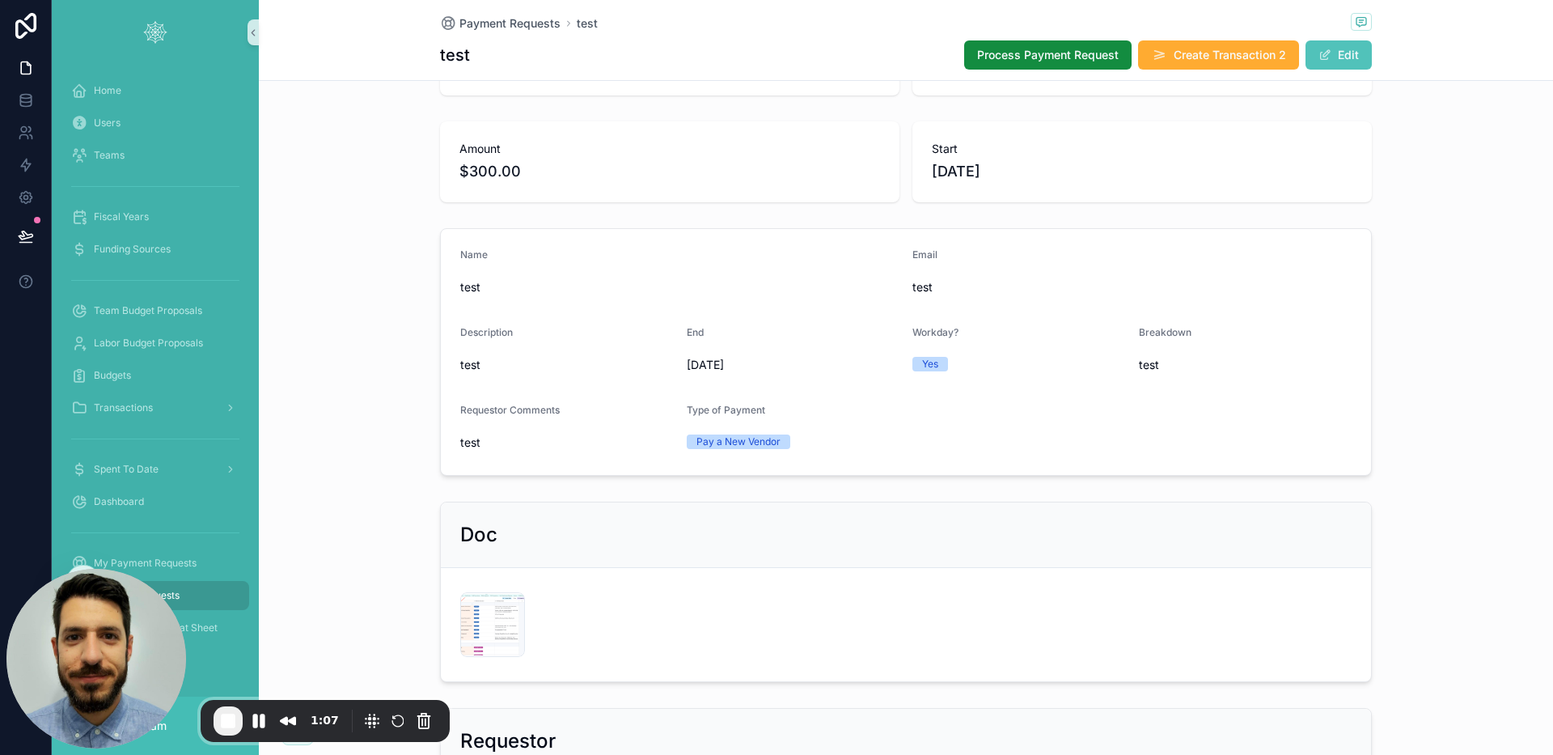
scroll to position [151, 0]
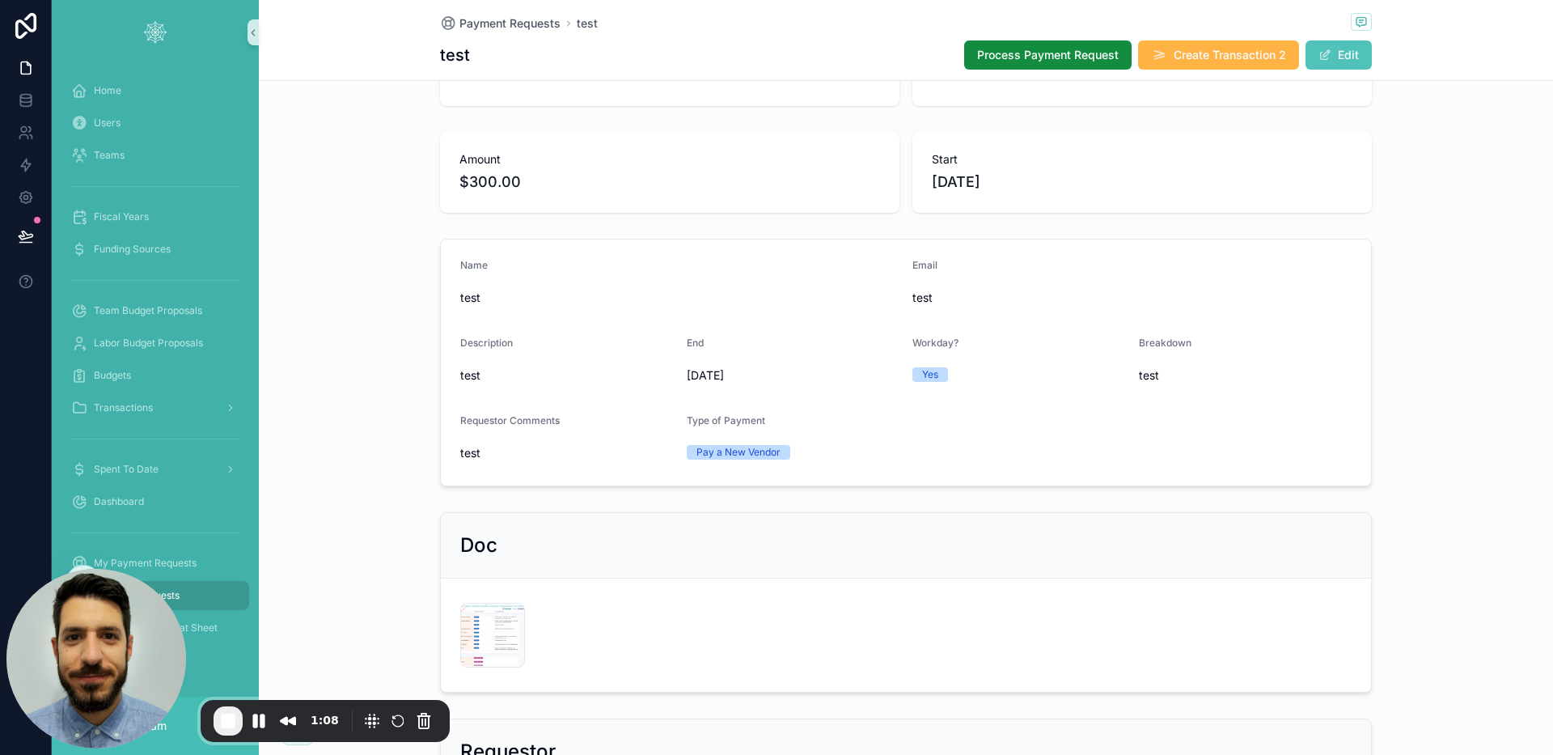
click at [1207, 57] on span "Create Transaction 2" at bounding box center [1230, 55] width 112 height 16
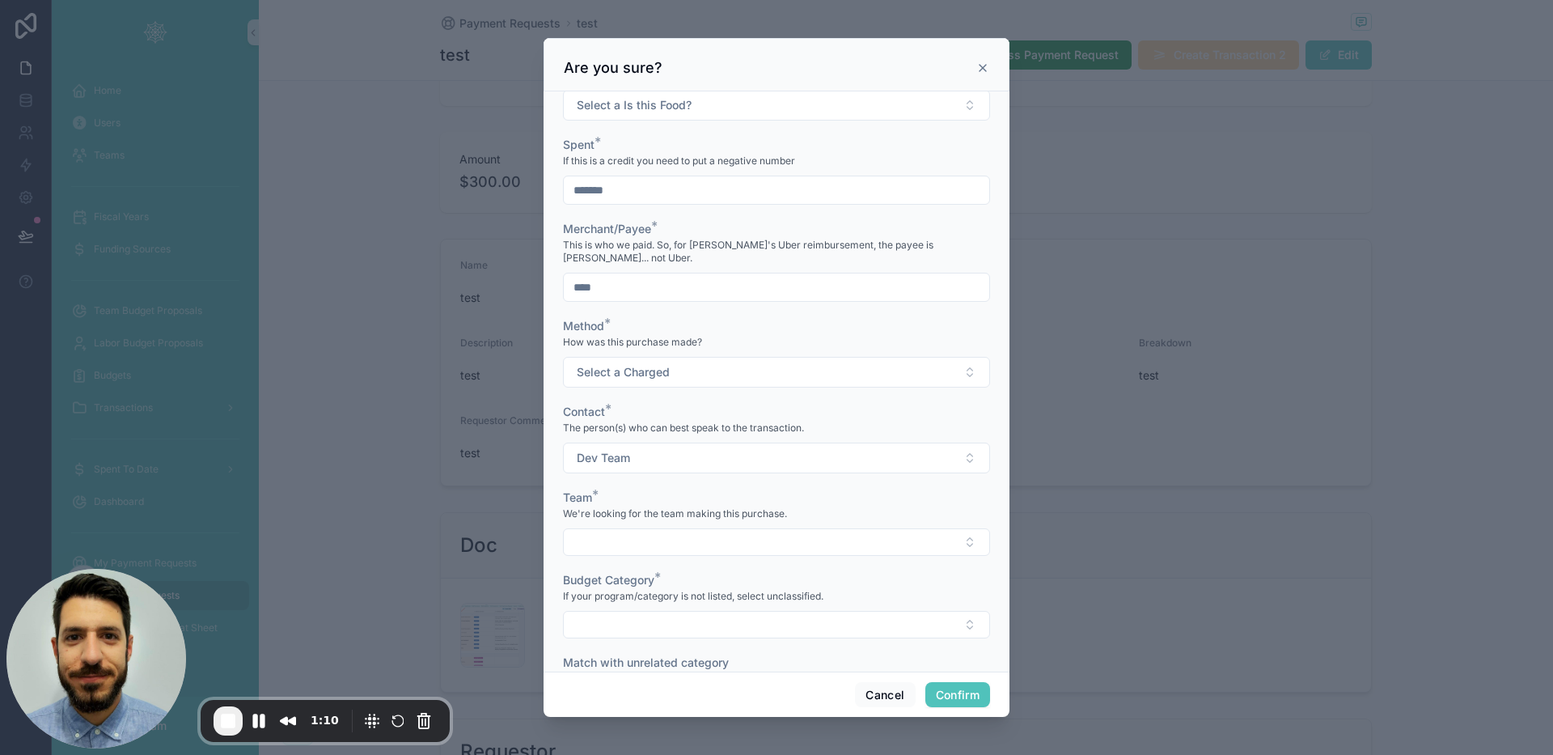
scroll to position [646, 0]
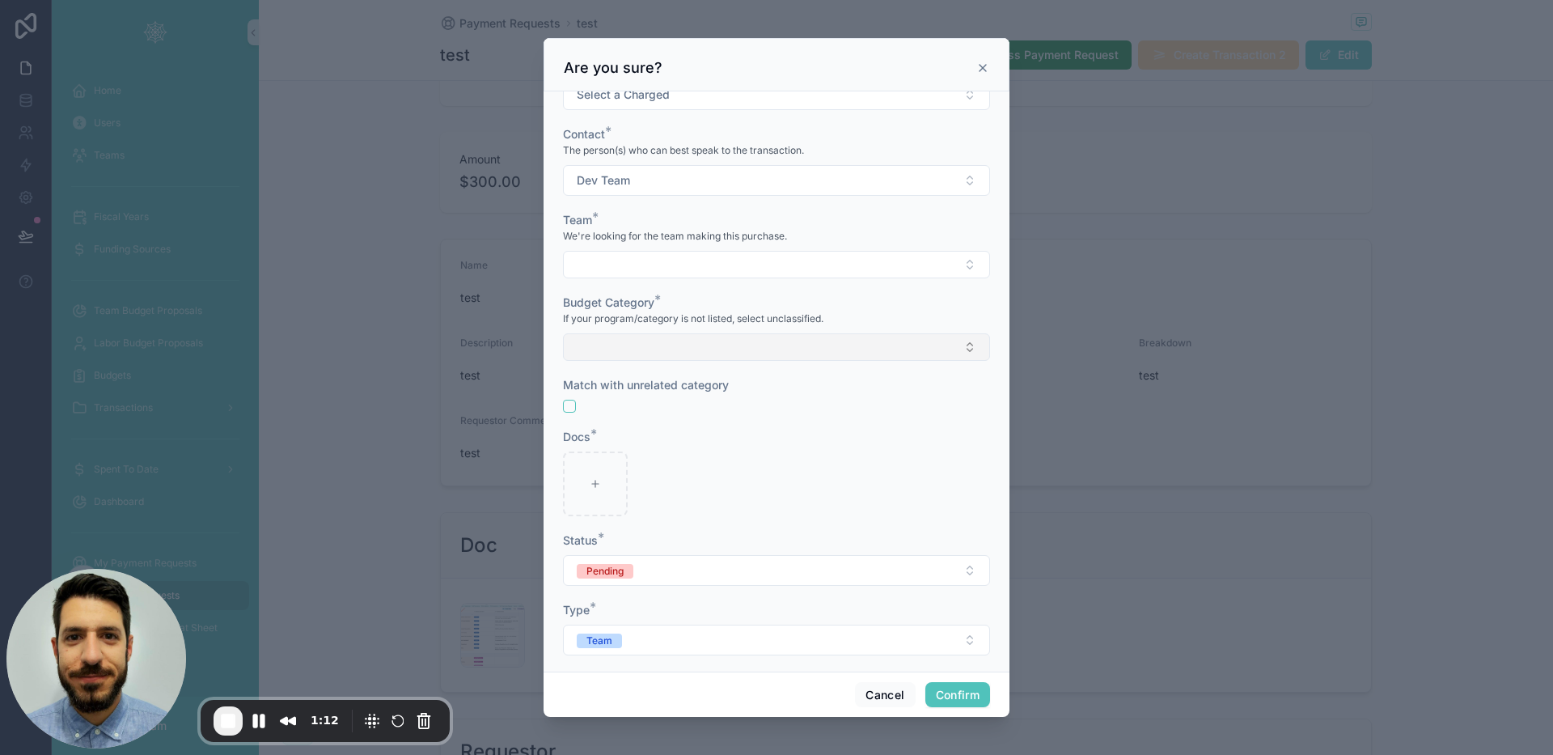
click at [658, 333] on button "Select Button" at bounding box center [776, 347] width 427 height 28
click at [832, 497] on div at bounding box center [776, 483] width 427 height 65
click at [718, 317] on div "Budget Category * If your program/category is not listed, select unclassified." at bounding box center [776, 327] width 427 height 66
click at [719, 320] on div "Budget Category * If your program/category is not listed, select unclassified." at bounding box center [776, 327] width 427 height 66
click at [681, 333] on button "Select Button" at bounding box center [776, 347] width 427 height 28
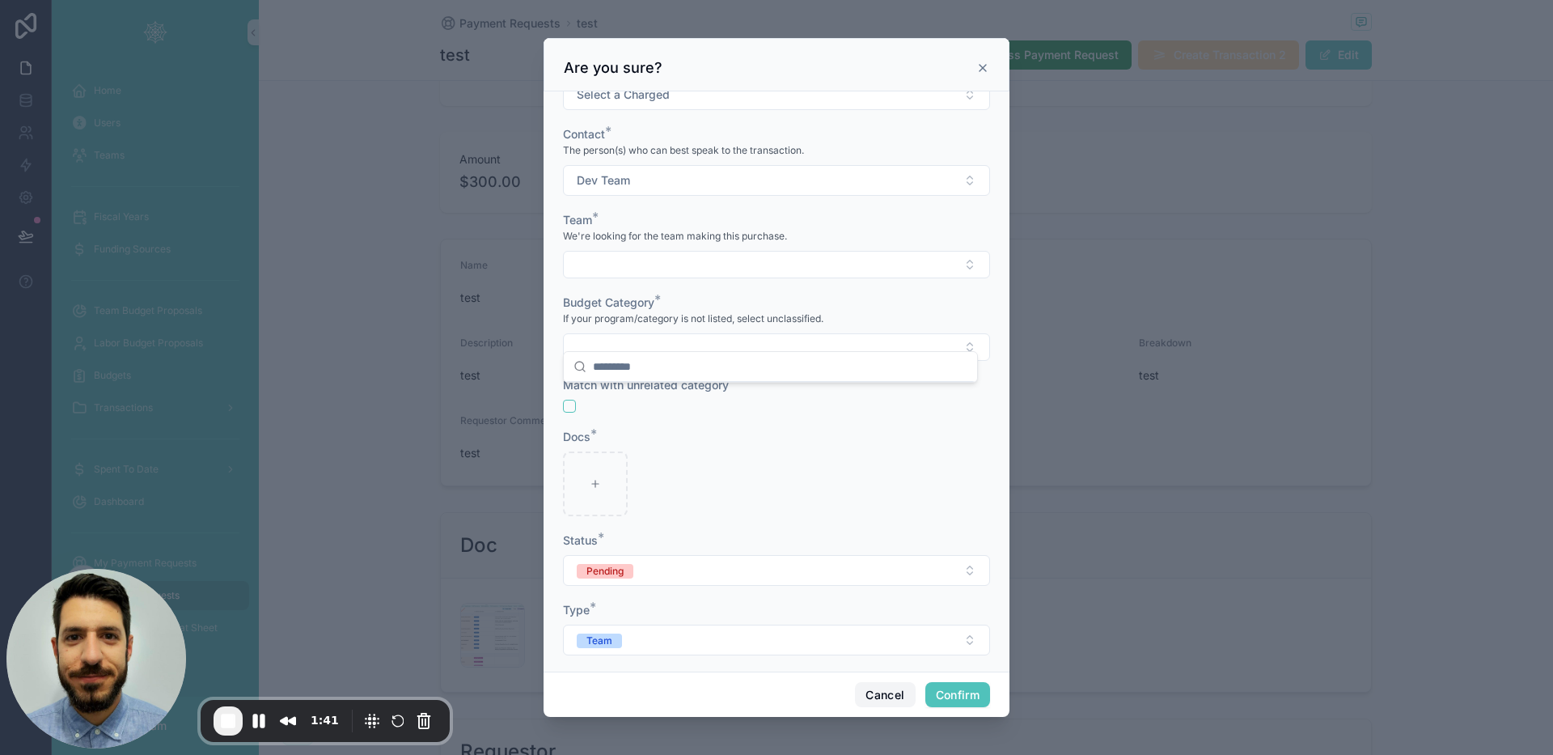
click at [893, 691] on button "Cancel" at bounding box center [885, 695] width 60 height 26
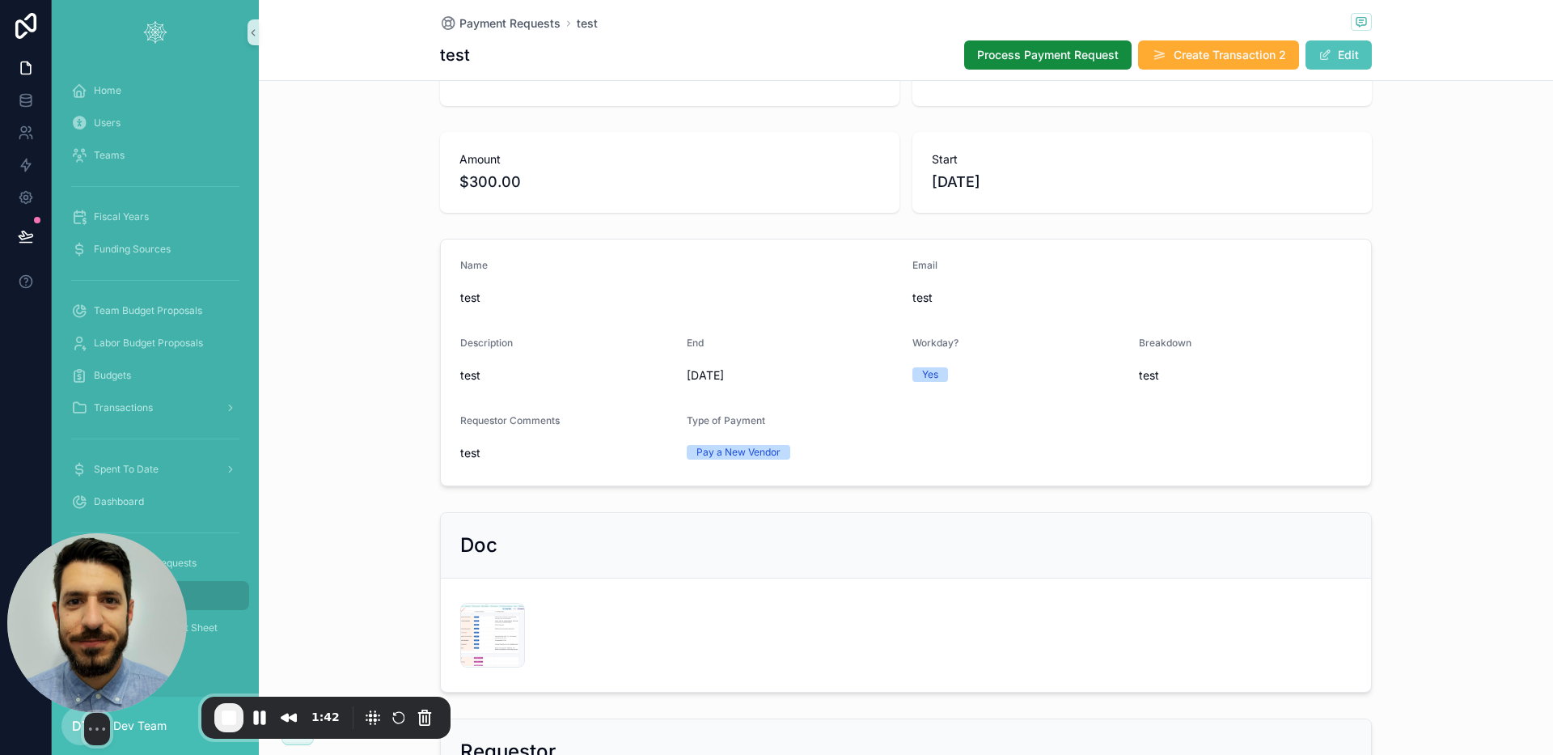
drag, startPoint x: 104, startPoint y: 650, endPoint x: 227, endPoint y: 464, distance: 223.0
click at [187, 533] on img at bounding box center [97, 623] width 180 height 180
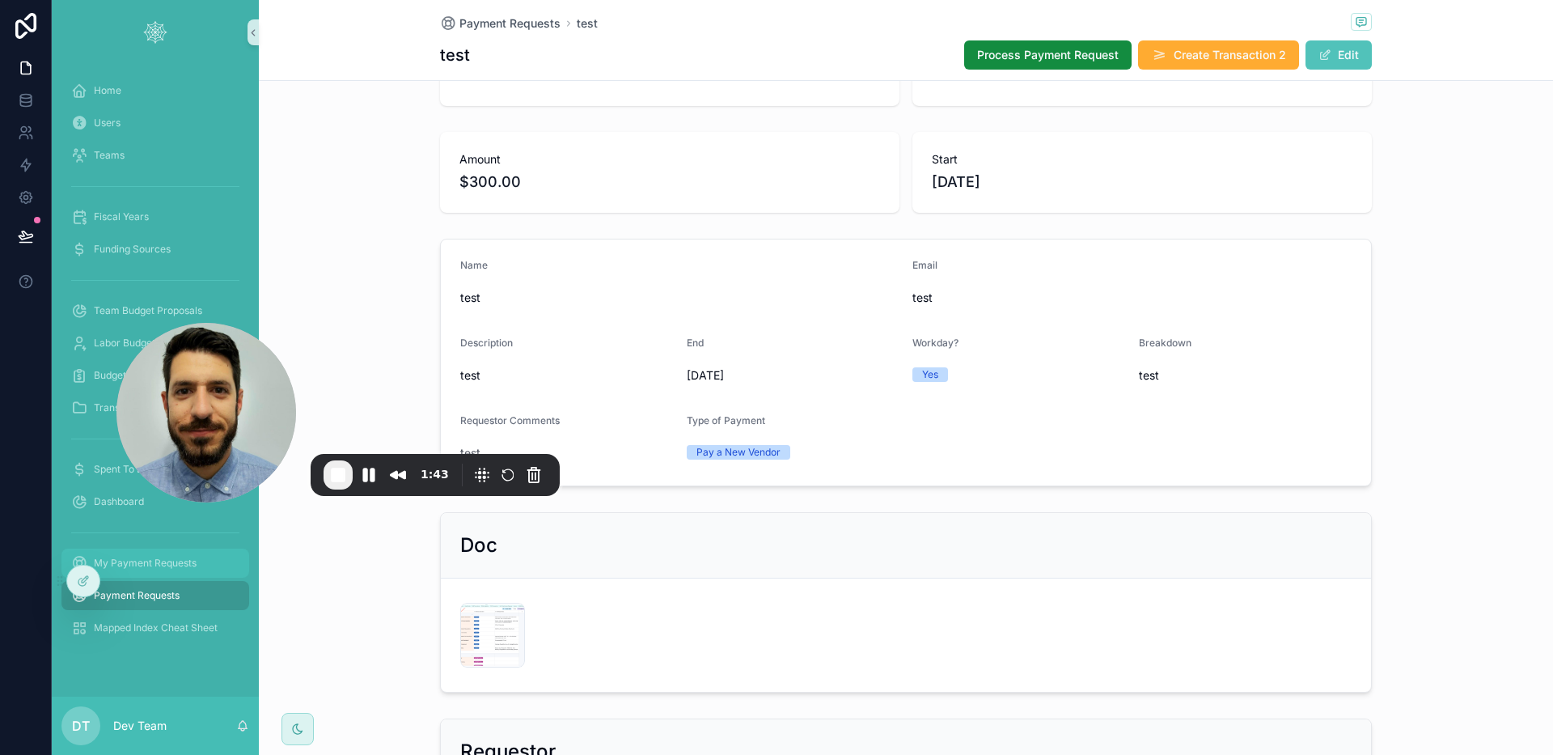
drag, startPoint x: 79, startPoint y: 567, endPoint x: 138, endPoint y: 561, distance: 58.5
click at [80, 567] on div at bounding box center [83, 580] width 32 height 31
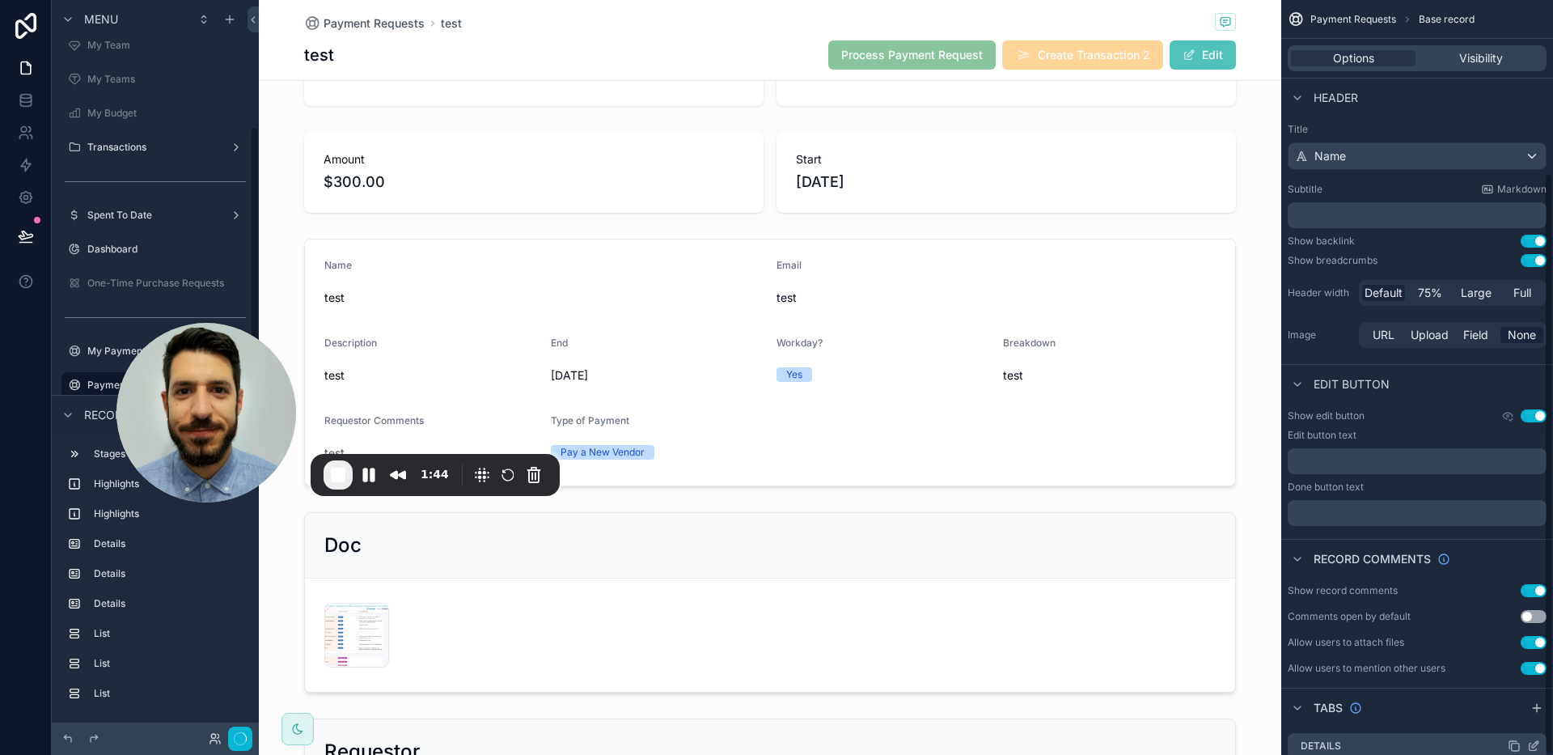
scroll to position [224, 0]
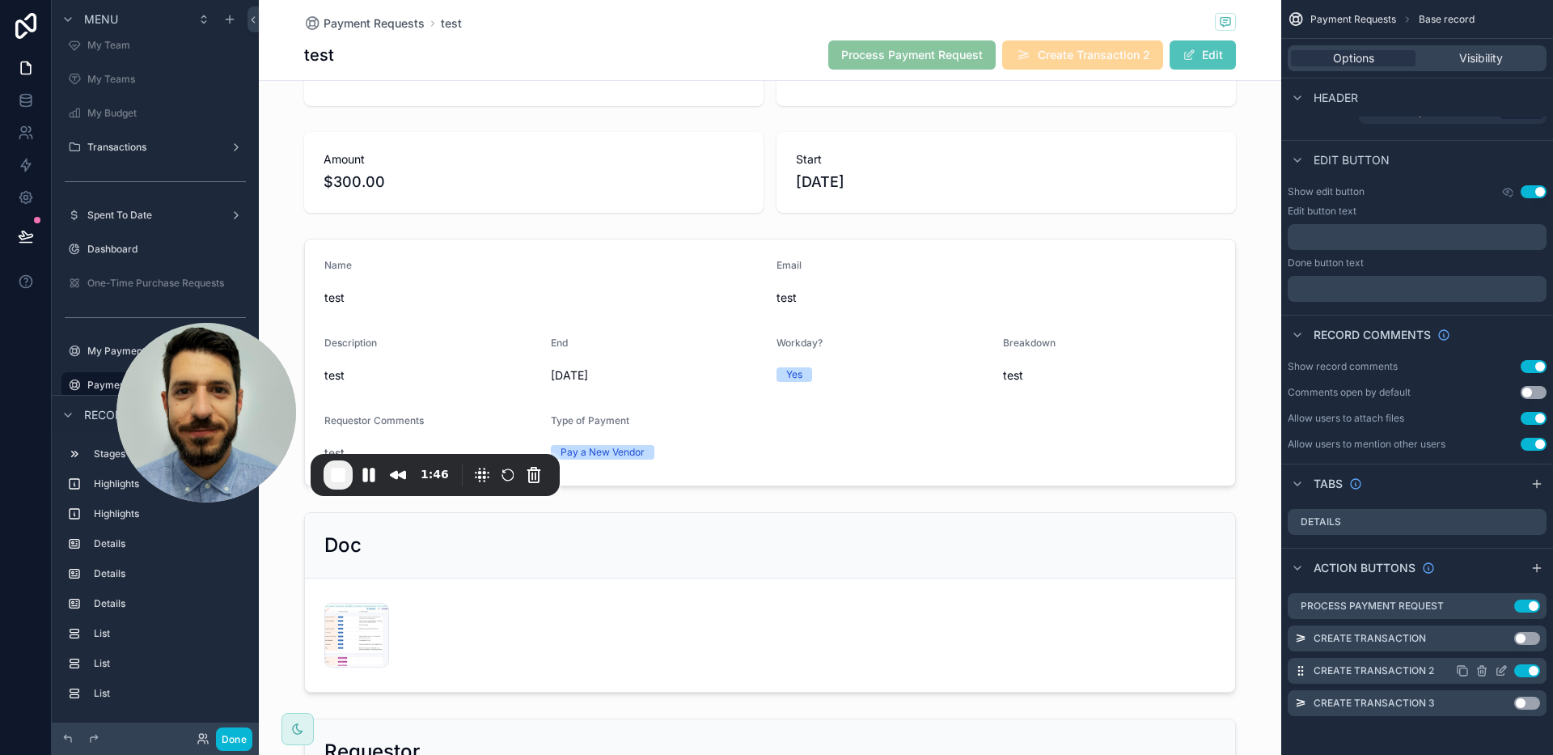
click at [1503, 668] on icon "scrollable content" at bounding box center [1501, 670] width 13 height 13
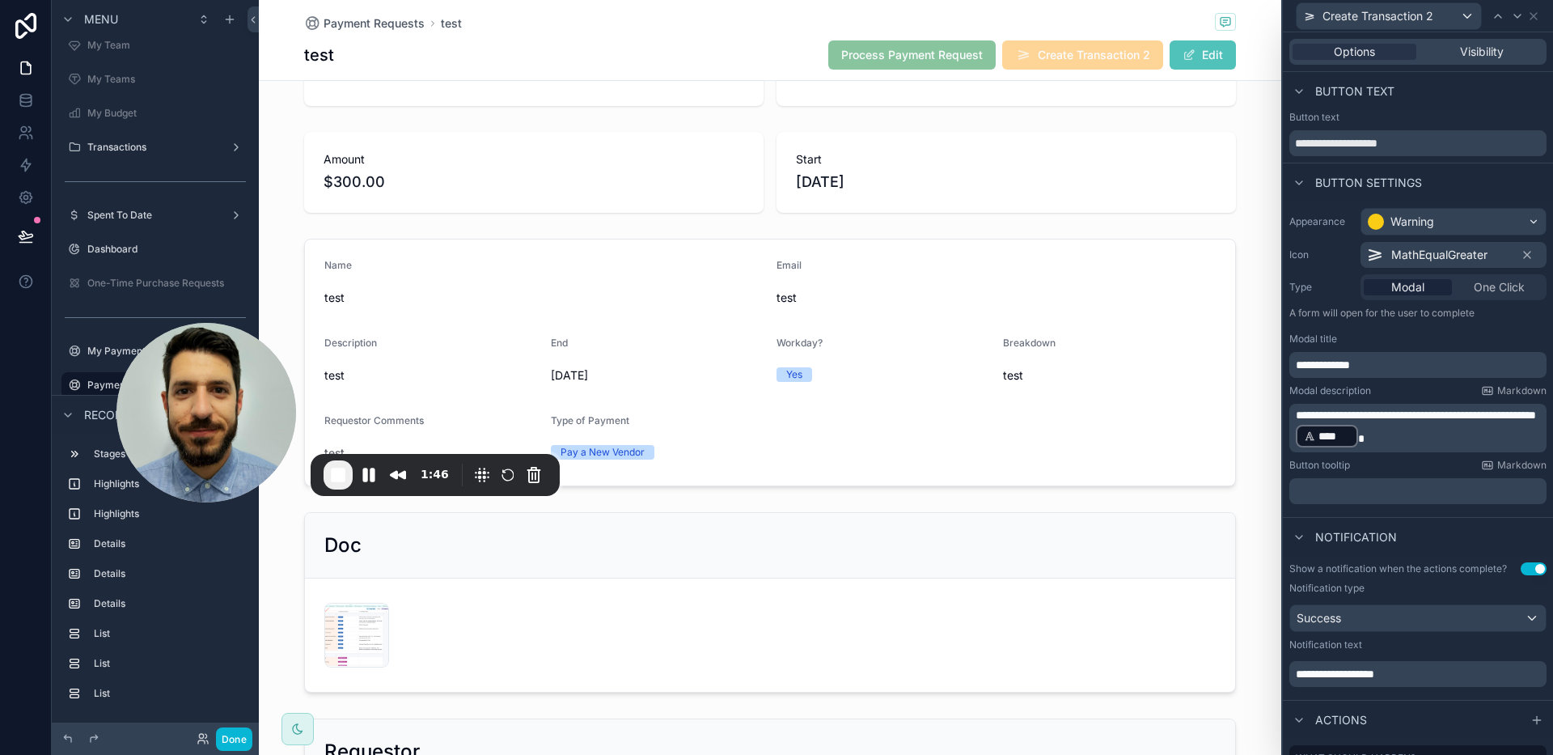
scroll to position [244, 0]
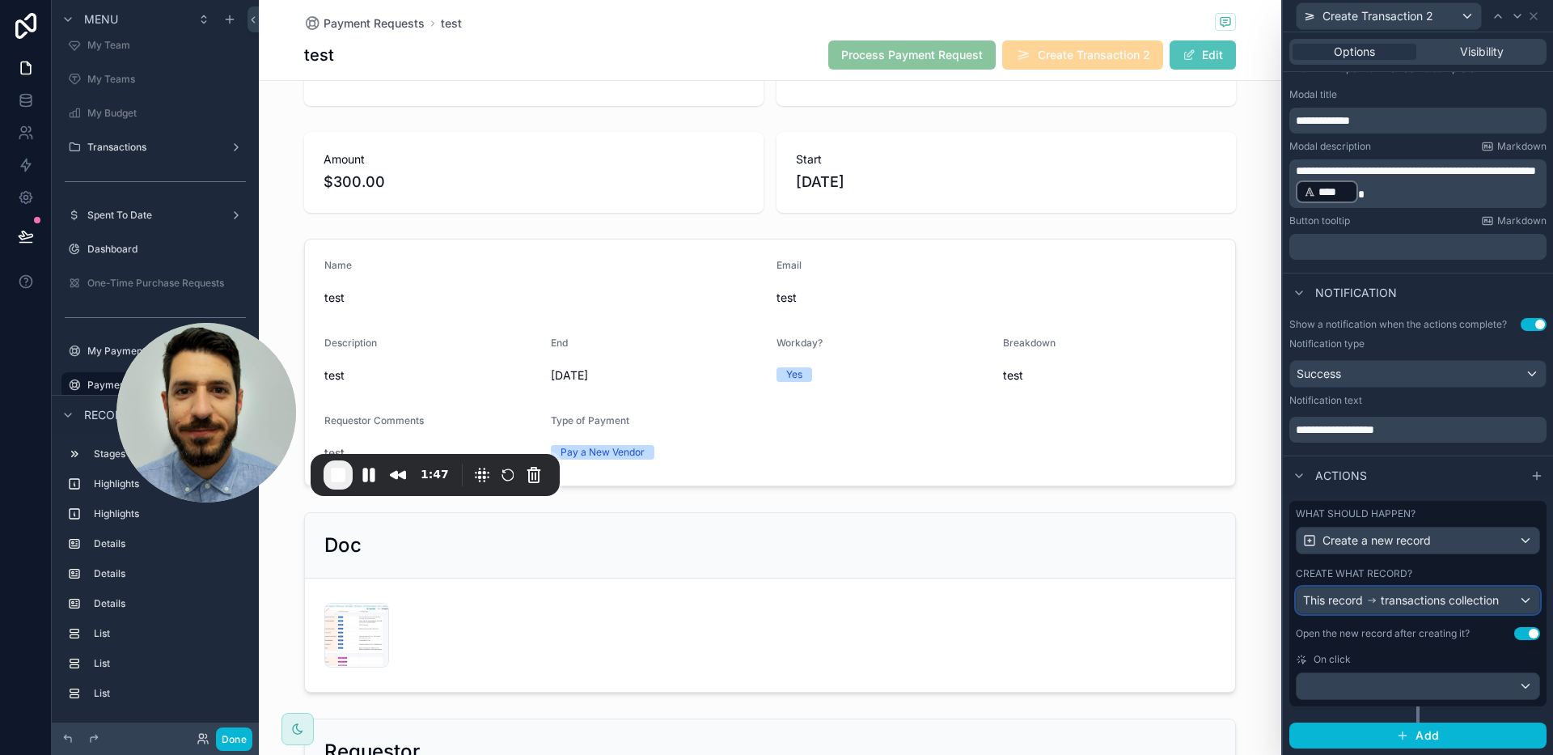
click at [1392, 607] on span "transactions collection" at bounding box center [1440, 600] width 118 height 16
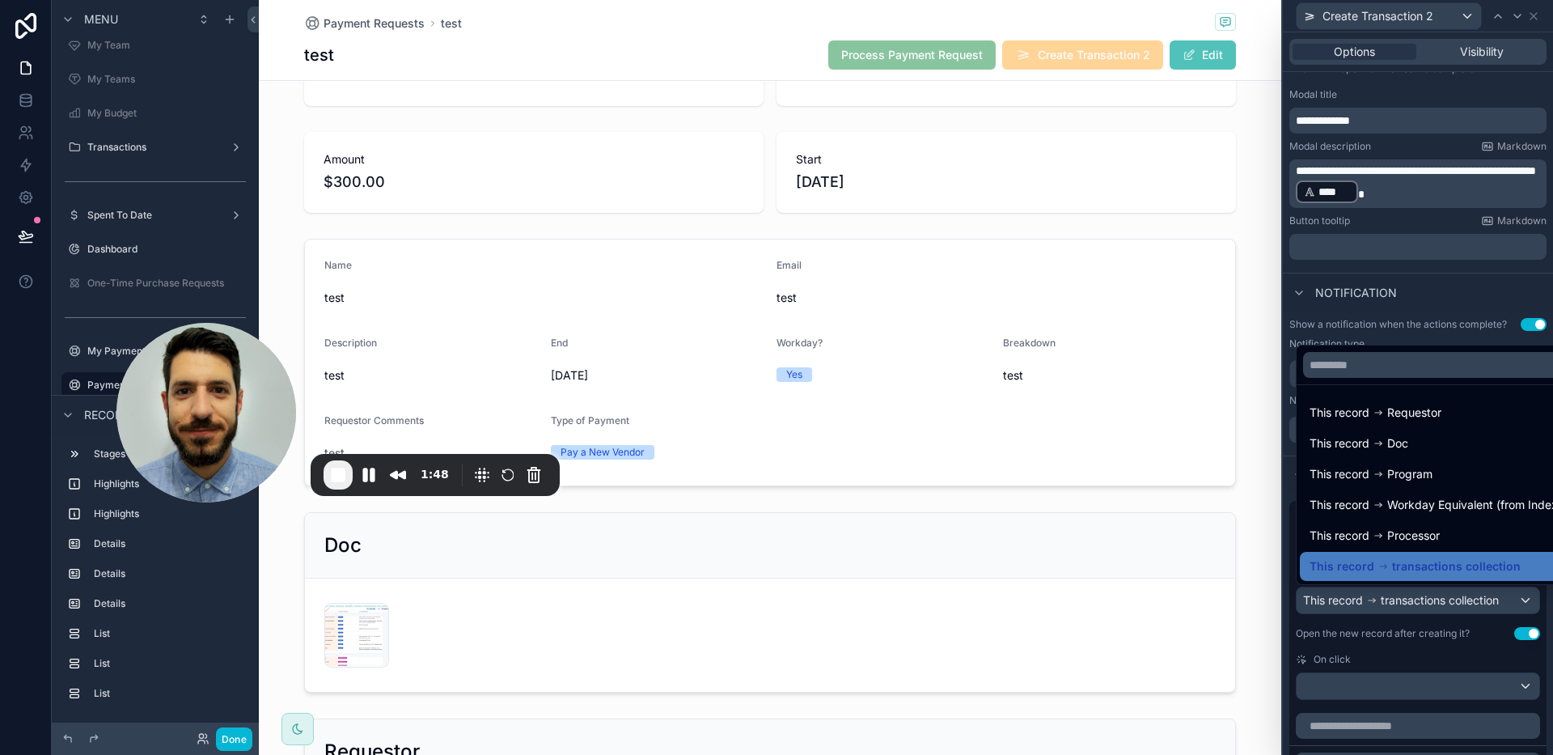
click at [1391, 608] on div at bounding box center [1418, 377] width 270 height 755
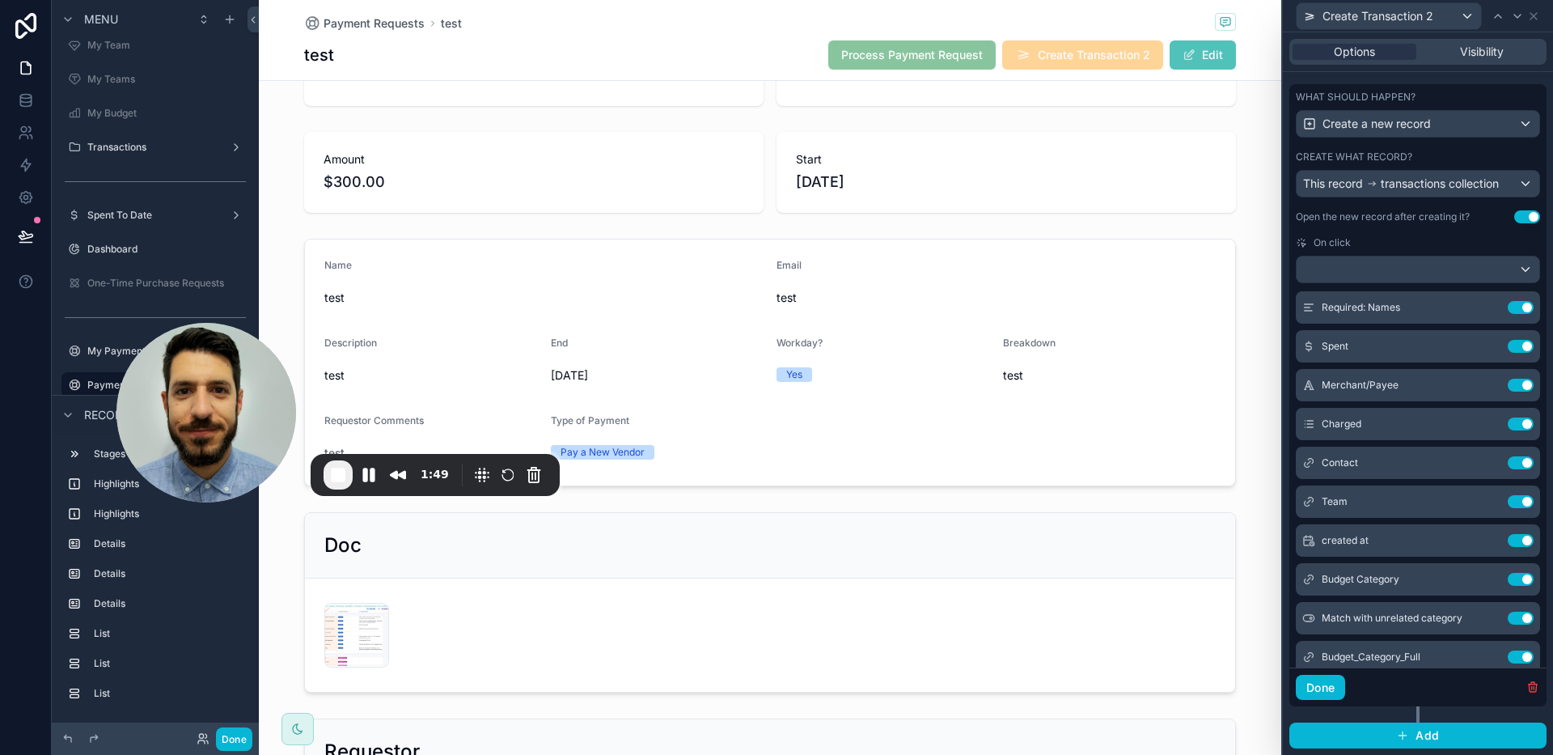
scroll to position [210, 0]
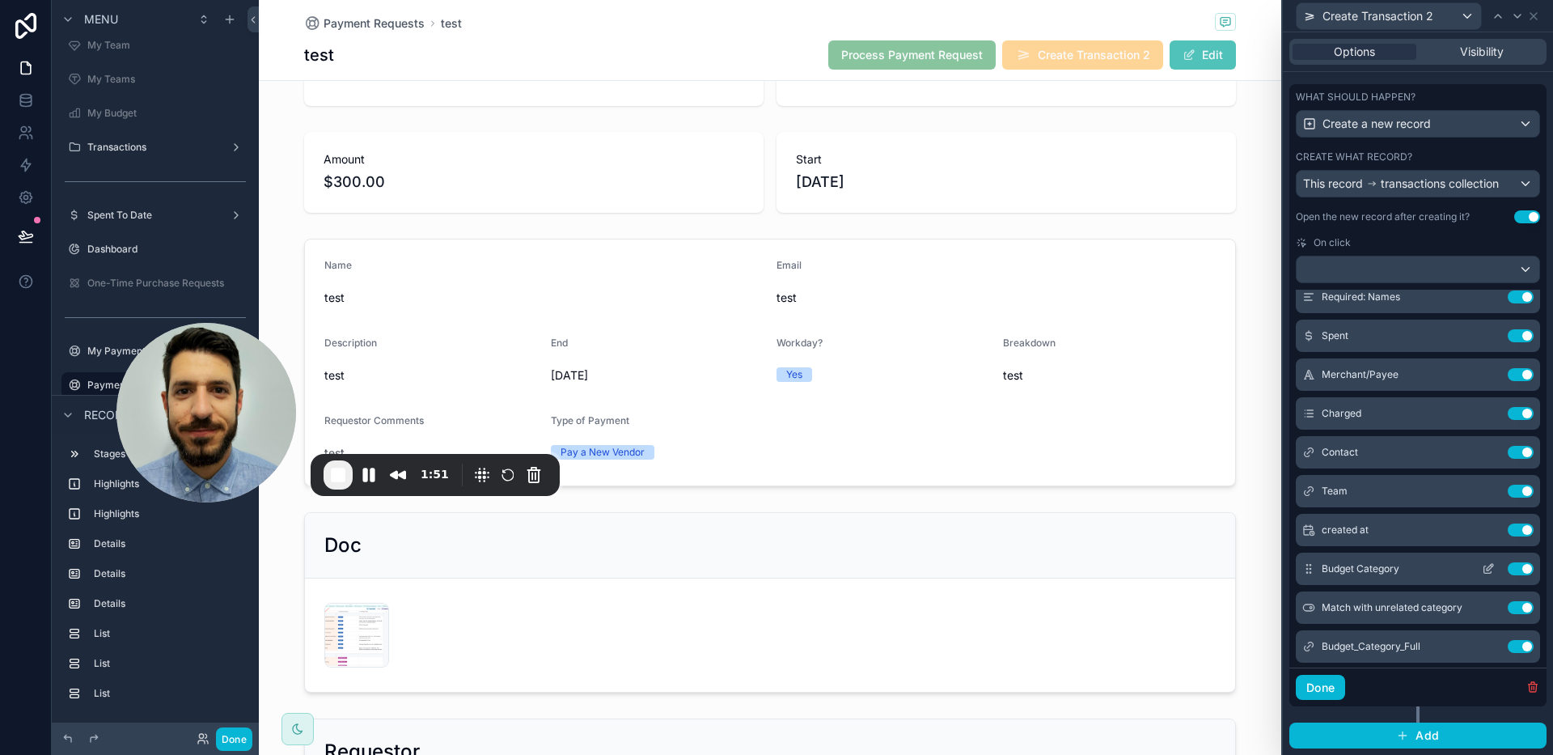
click at [1482, 570] on icon at bounding box center [1488, 568] width 13 height 13
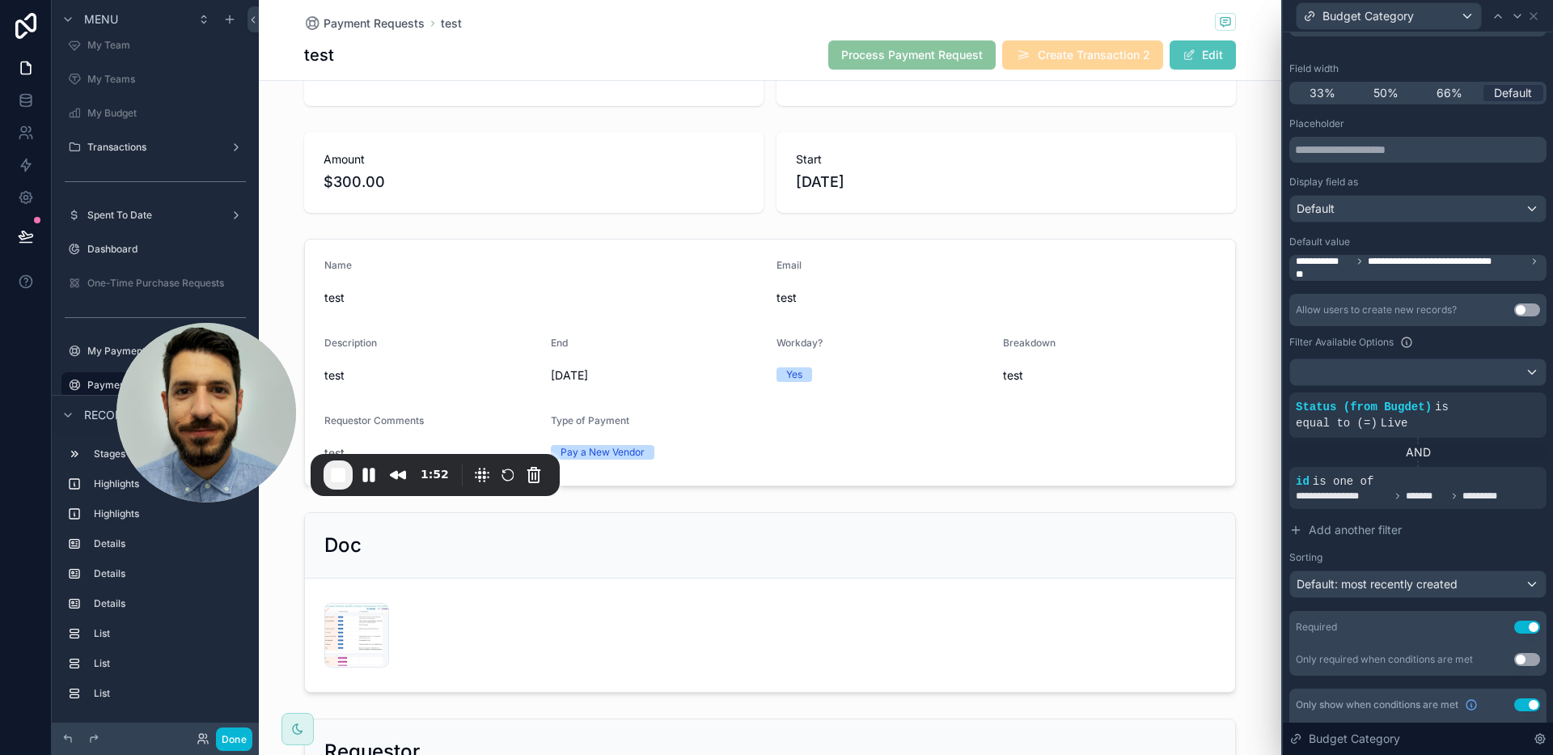
scroll to position [146, 0]
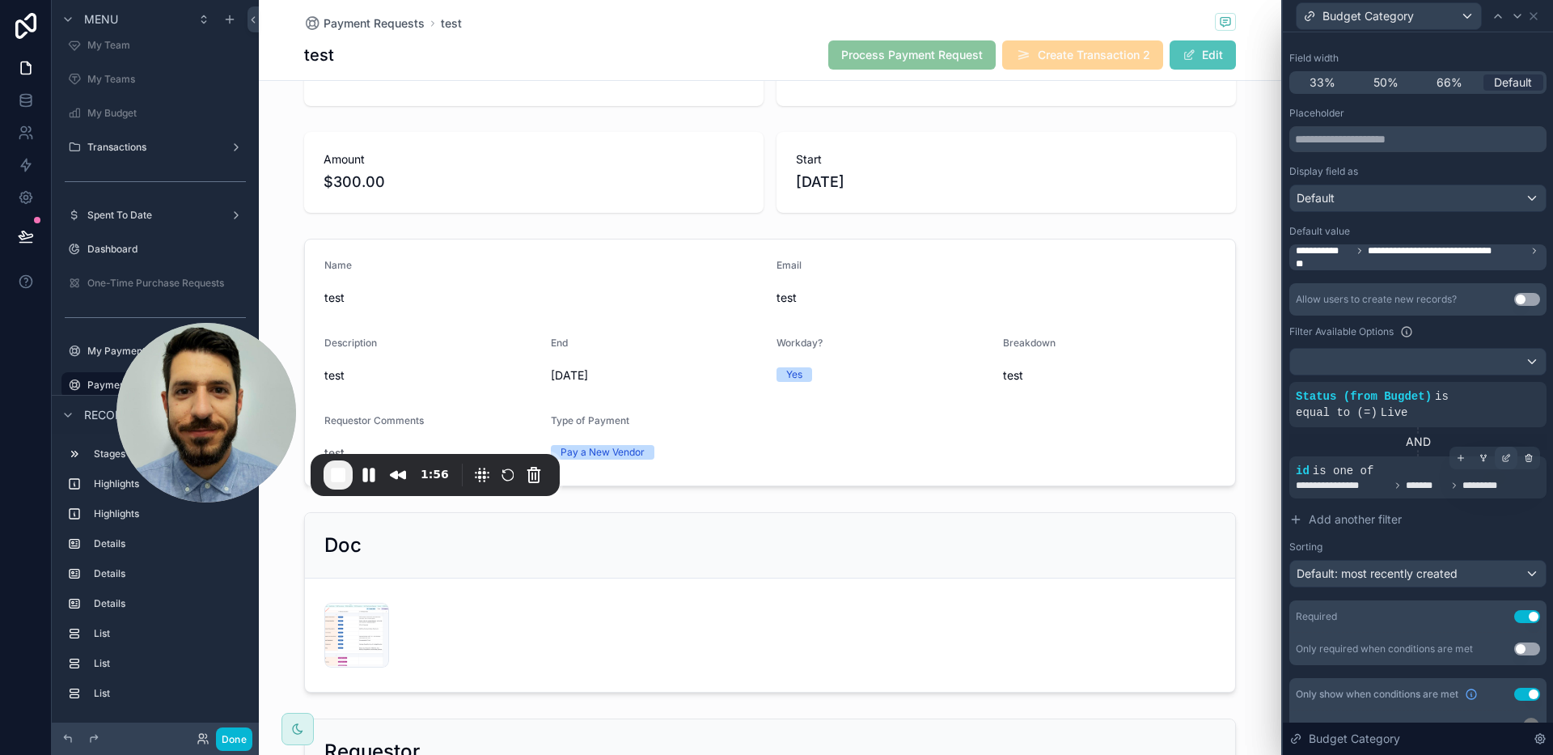
click at [1501, 461] on icon at bounding box center [1506, 458] width 10 height 10
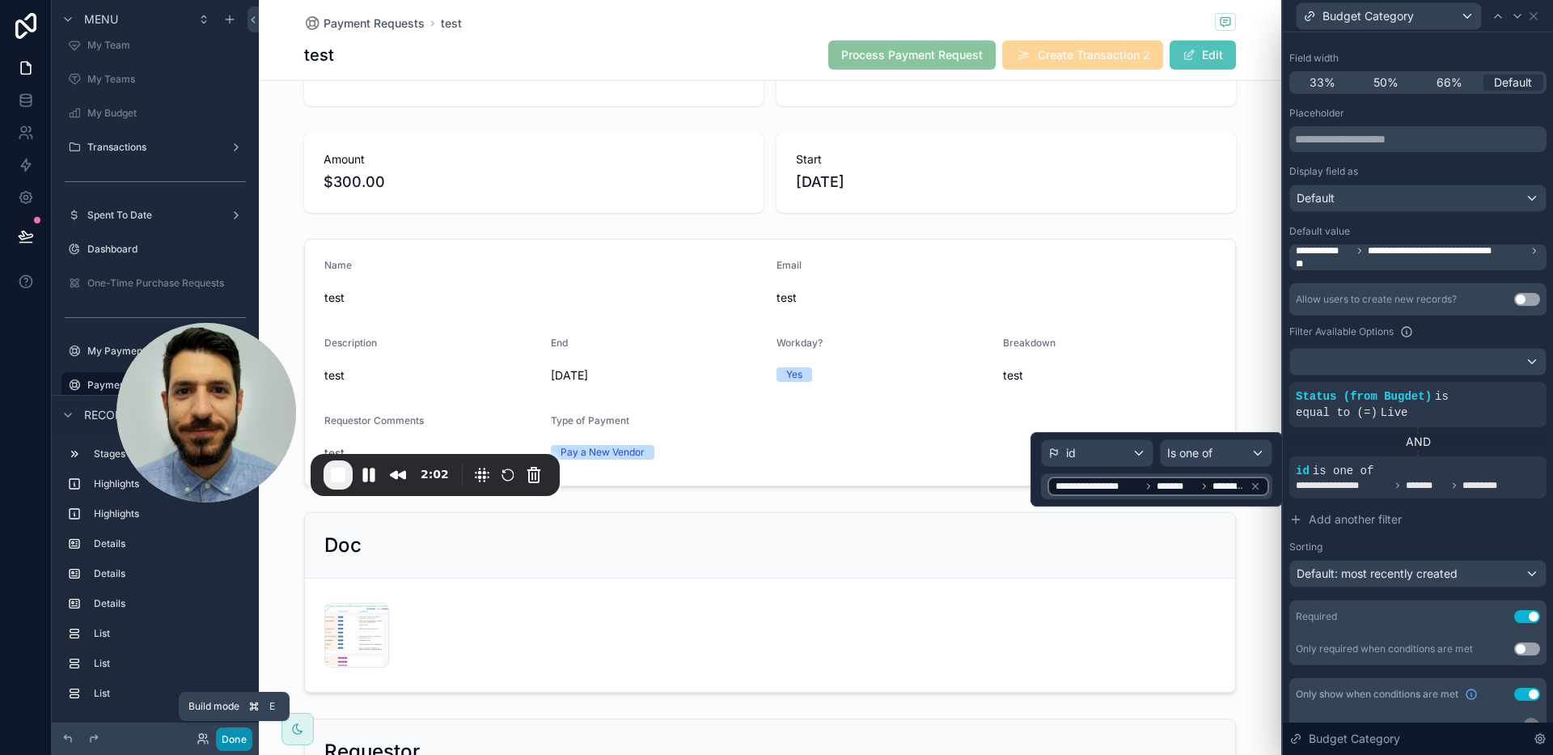
click at [232, 739] on button "Done" at bounding box center [234, 738] width 36 height 23
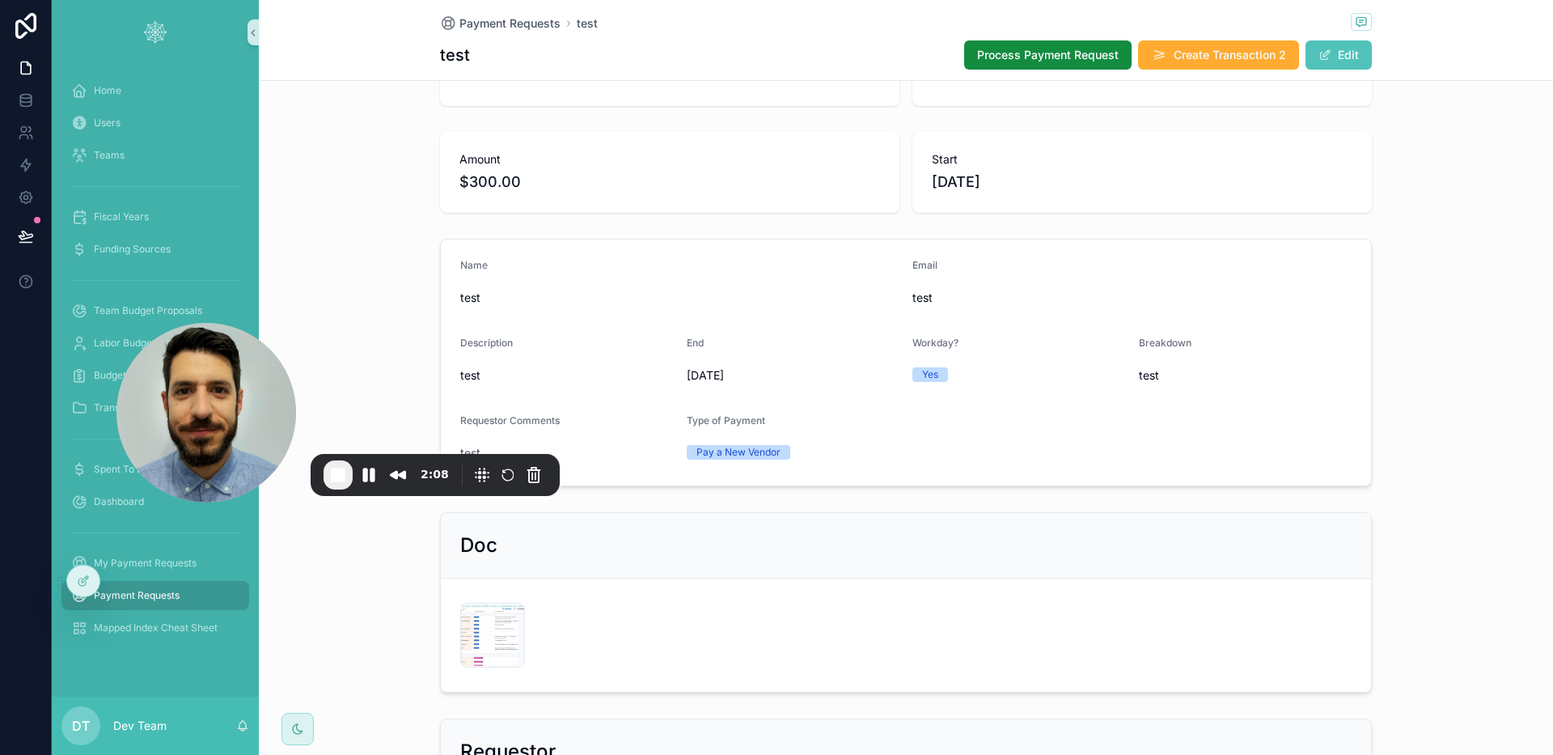
click at [345, 472] on span "End Recording" at bounding box center [337, 474] width 19 height 19
